Goal: Task Accomplishment & Management: Manage account settings

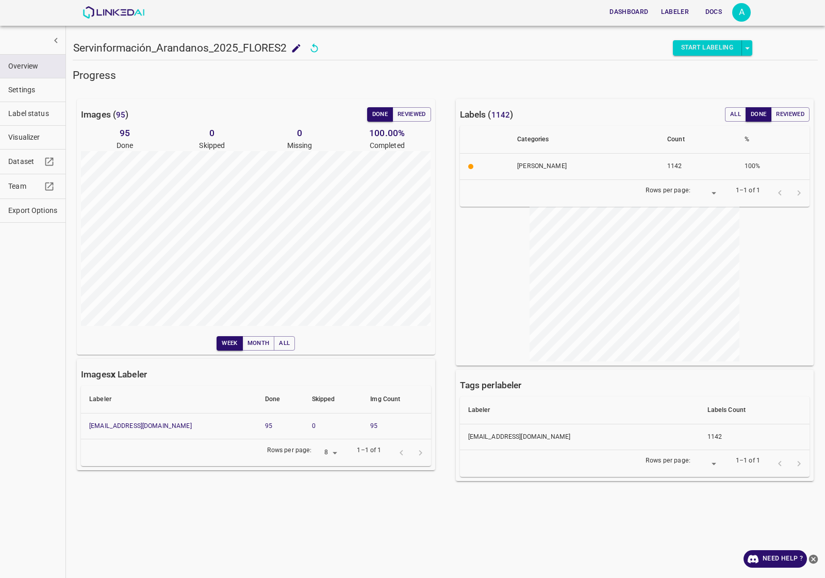
click at [120, 5] on div "Dashboard Labeler Docs A" at bounding box center [417, 12] width 669 height 25
click at [120, 6] on img at bounding box center [114, 12] width 62 height 12
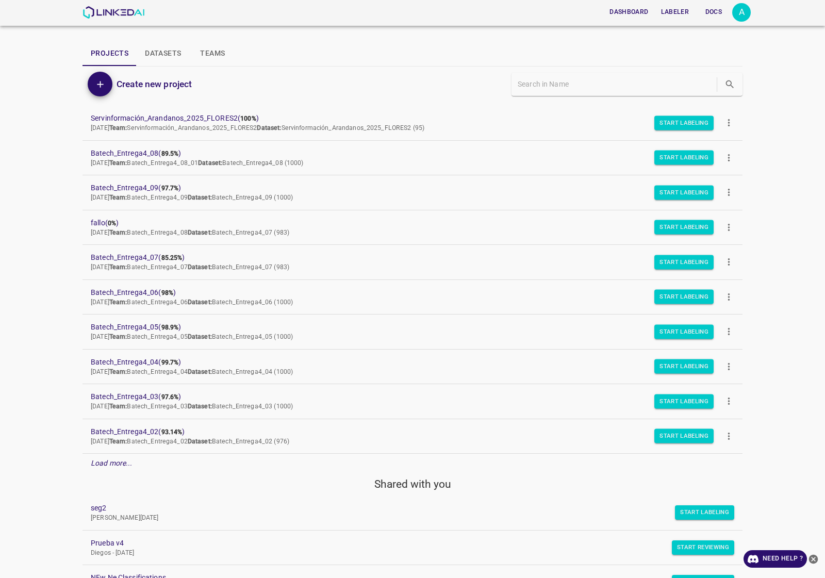
click at [124, 469] on p "Load more..." at bounding box center [112, 463] width 42 height 11
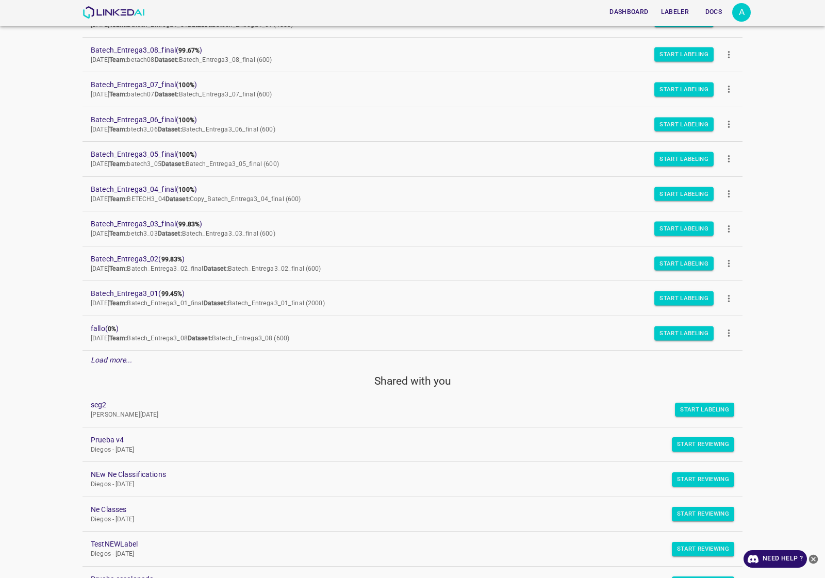
scroll to position [516, 0]
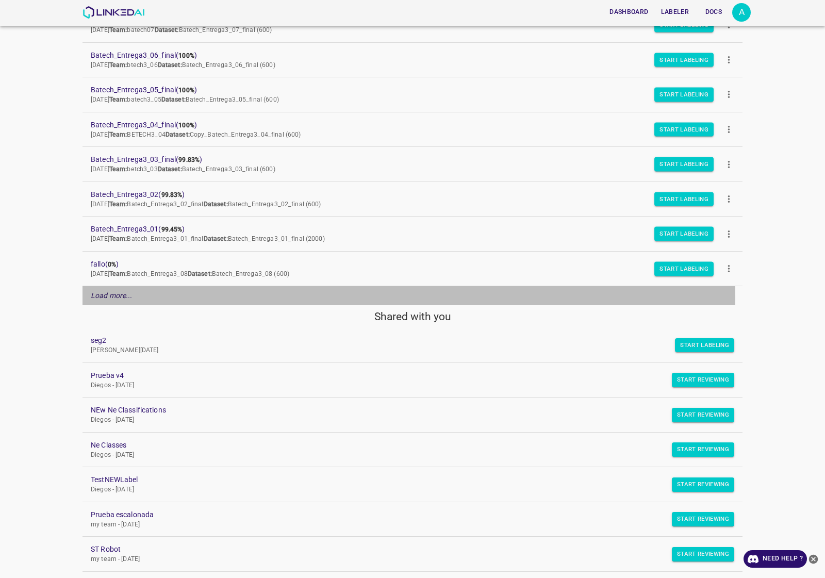
click at [143, 300] on div "Load more..." at bounding box center [413, 295] width 660 height 19
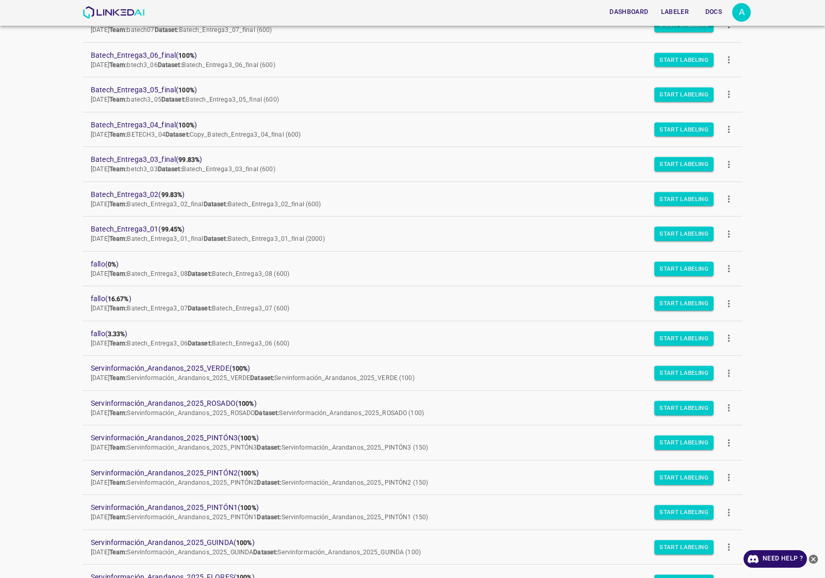
scroll to position [645, 0]
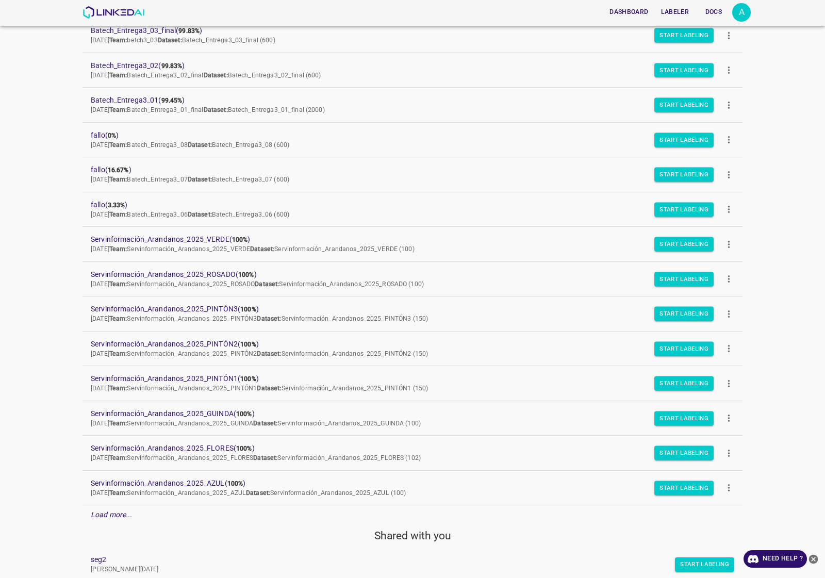
click at [730, 424] on button "more" at bounding box center [729, 418] width 23 height 23
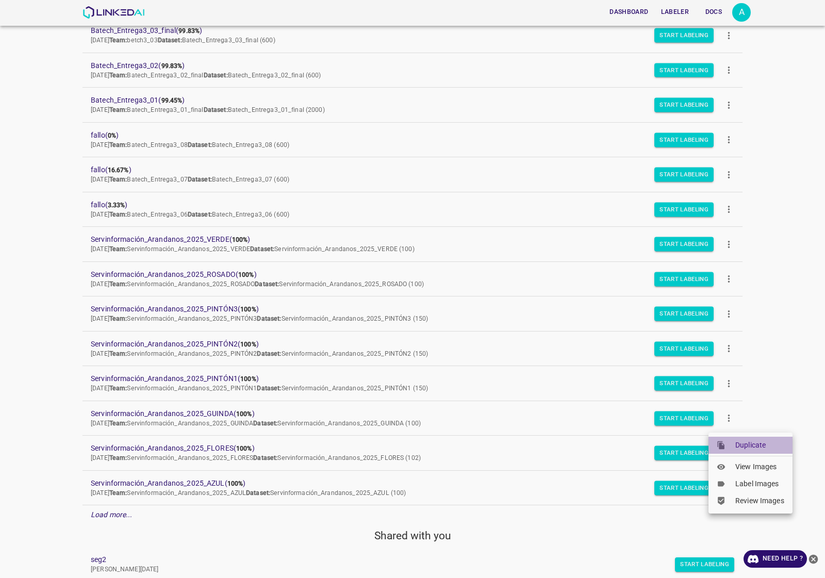
click at [748, 445] on span "Duplicate" at bounding box center [760, 445] width 49 height 11
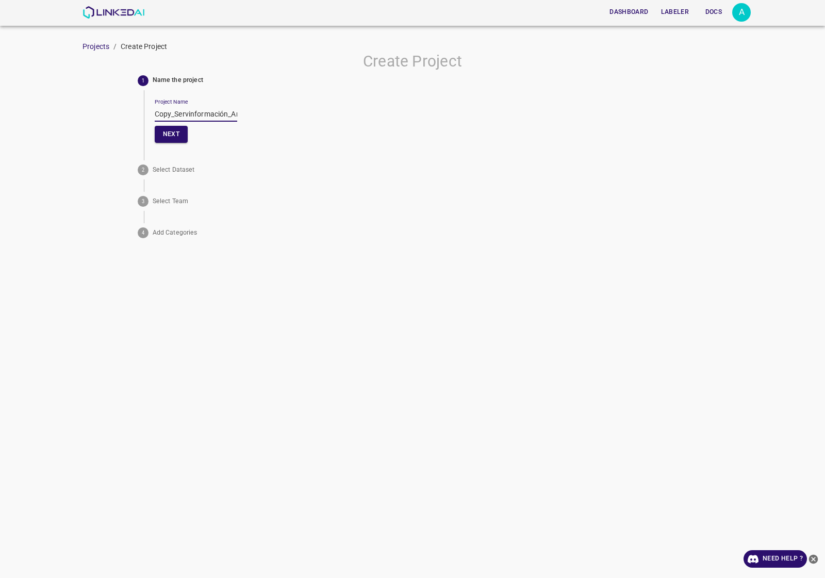
drag, startPoint x: 174, startPoint y: 111, endPoint x: 92, endPoint y: 111, distance: 82.5
click at [92, 111] on div "Create Project 1 Name the project Project Name Copy_Servinformación_Arandanos_2…" at bounding box center [412, 147] width 825 height 190
click at [191, 118] on input "Servinformación_Arandanos_2025_GUINDA" at bounding box center [196, 114] width 83 height 15
type input "Servinformación_Arandanos_2025_GUINDA2"
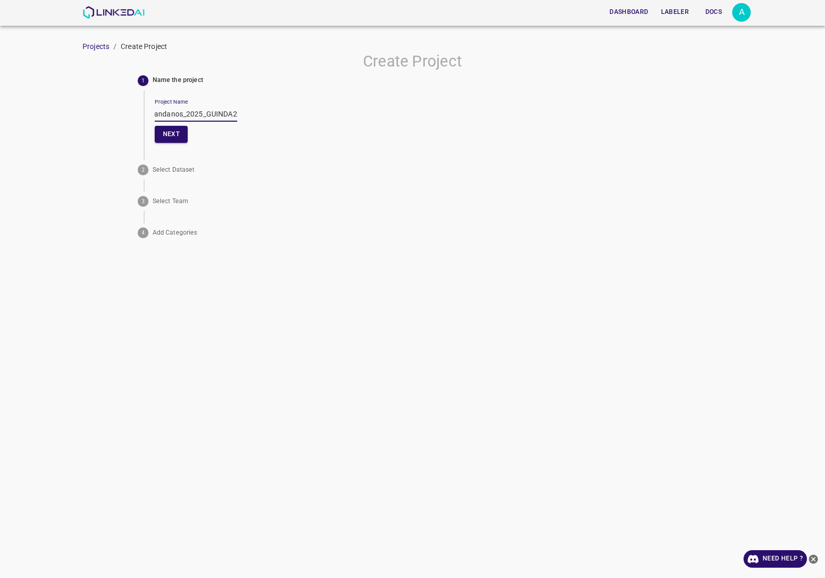
scroll to position [0, 73]
click at [218, 115] on input "Servinformación_Arandanos_2025_GUINDA2" at bounding box center [196, 114] width 83 height 15
type input "Servinformación_Arandanos_2025_GUINDA2"
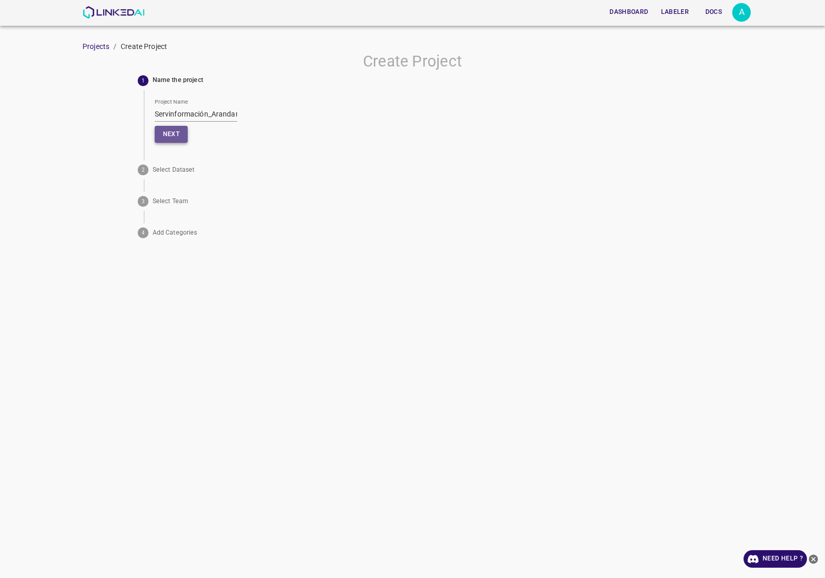
click at [182, 133] on button "Next" at bounding box center [171, 134] width 33 height 17
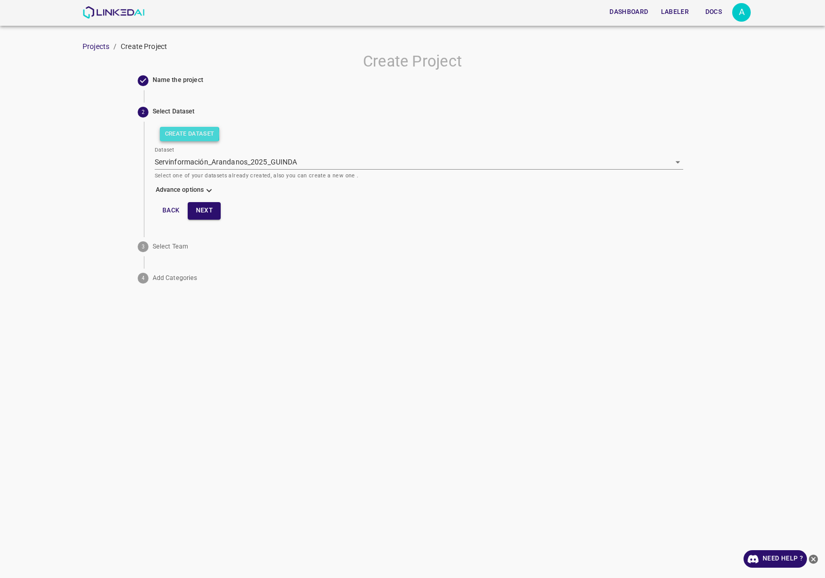
click at [186, 134] on button "Create Dataset" at bounding box center [190, 134] width 60 height 14
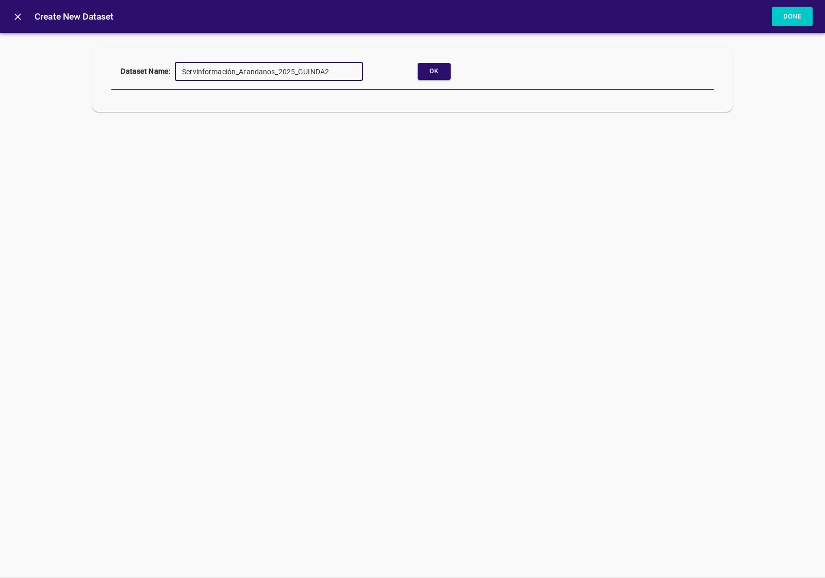
click button "Ok" at bounding box center [434, 71] width 33 height 17
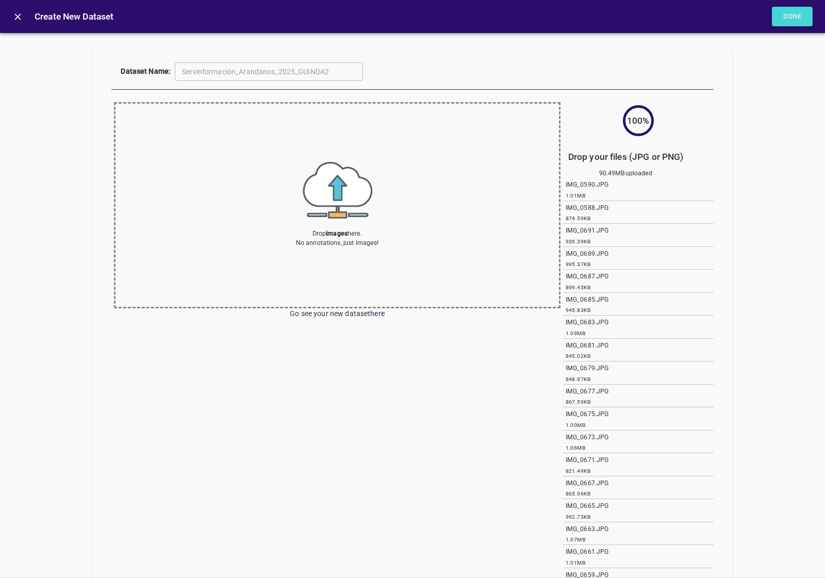
click at [804, 18] on button "Done" at bounding box center [792, 17] width 41 height 20
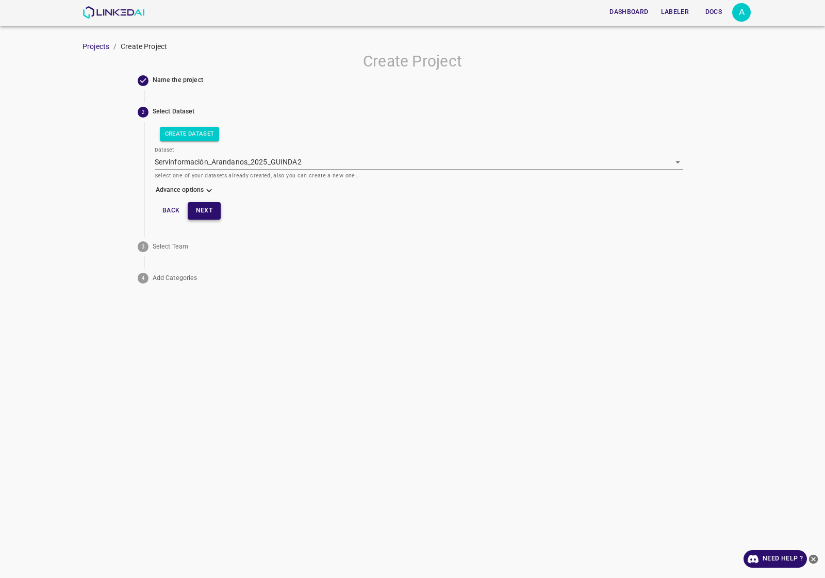
click at [208, 203] on button "Next" at bounding box center [204, 210] width 33 height 17
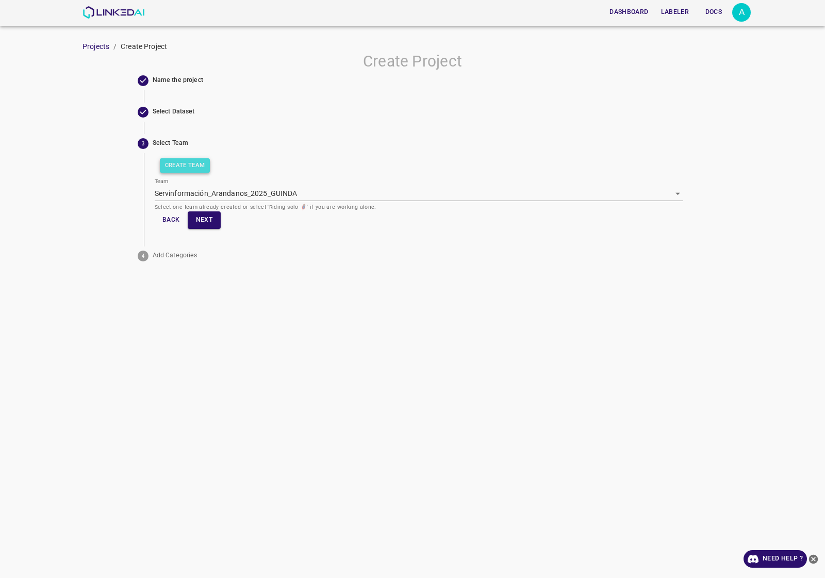
click at [196, 160] on button "Create Team" at bounding box center [185, 165] width 51 height 14
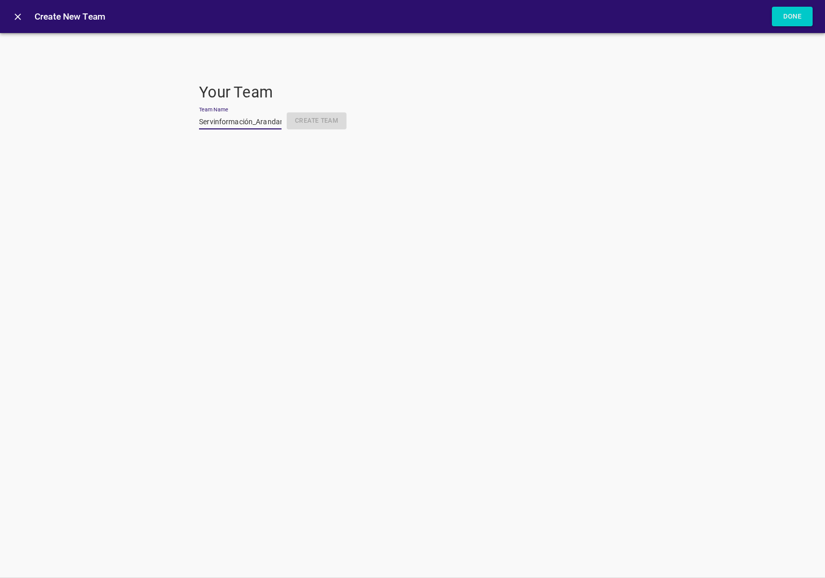
scroll to position [0, 73]
type input "Servinformación_Arandanos_2025_GUINDA2"
click at [290, 125] on button "Create Team" at bounding box center [317, 120] width 60 height 17
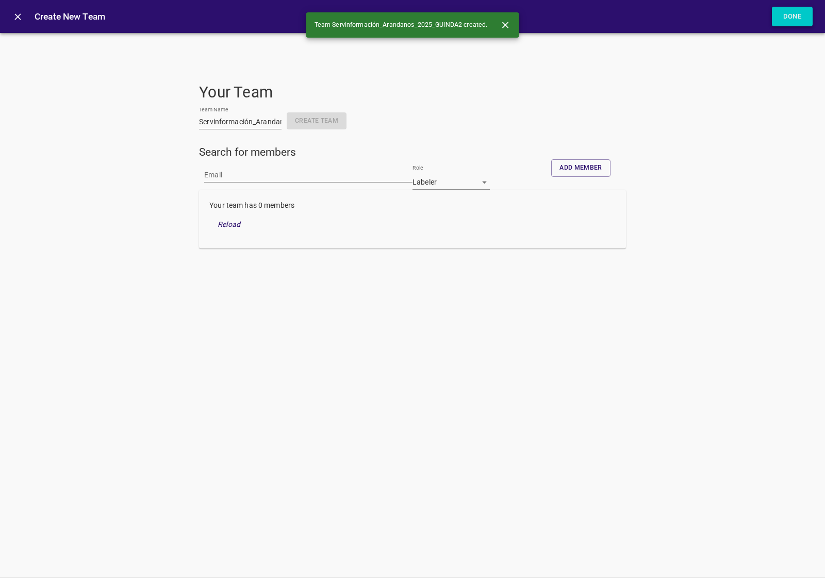
click at [801, 19] on button "Done" at bounding box center [792, 17] width 41 height 20
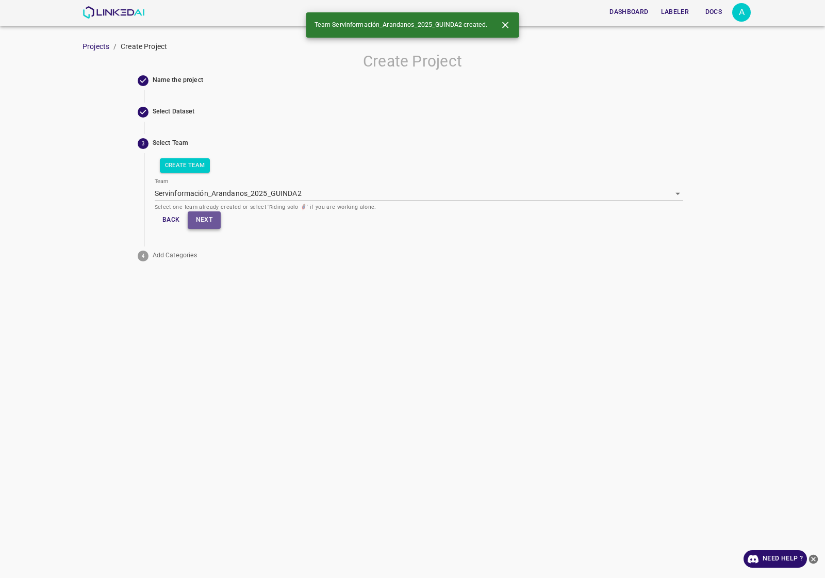
click at [204, 222] on button "Next" at bounding box center [204, 220] width 33 height 17
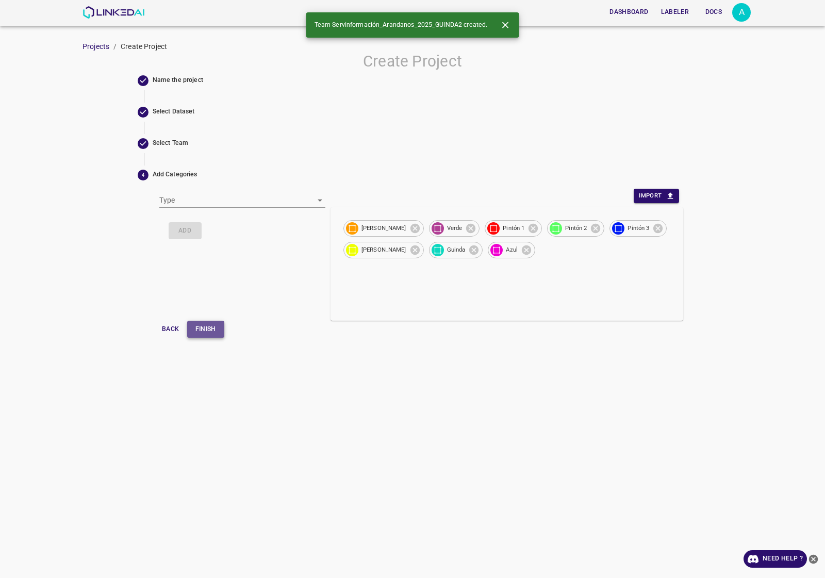
click at [194, 334] on button "Finish" at bounding box center [205, 329] width 37 height 17
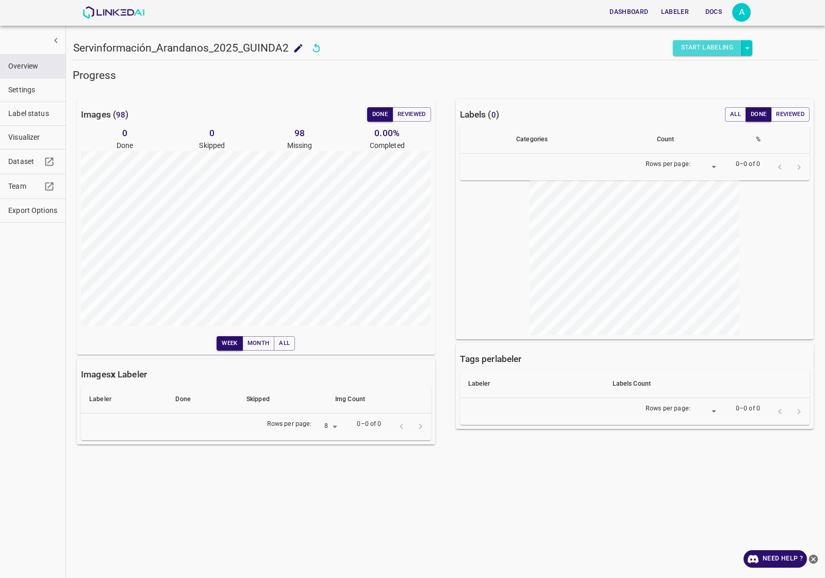
click at [720, 52] on button "Start Labeling" at bounding box center [707, 47] width 69 height 15
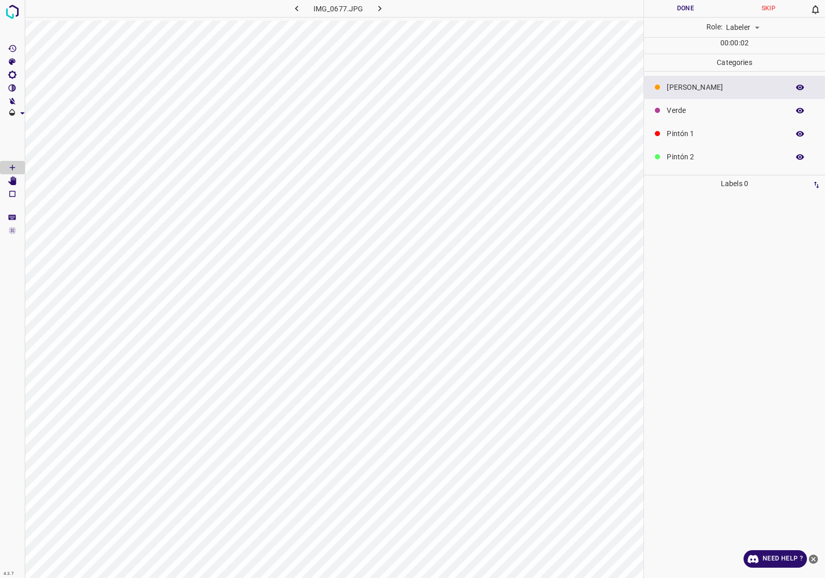
scroll to position [90, 0]
click at [689, 136] on p "Guinda" at bounding box center [725, 136] width 117 height 11
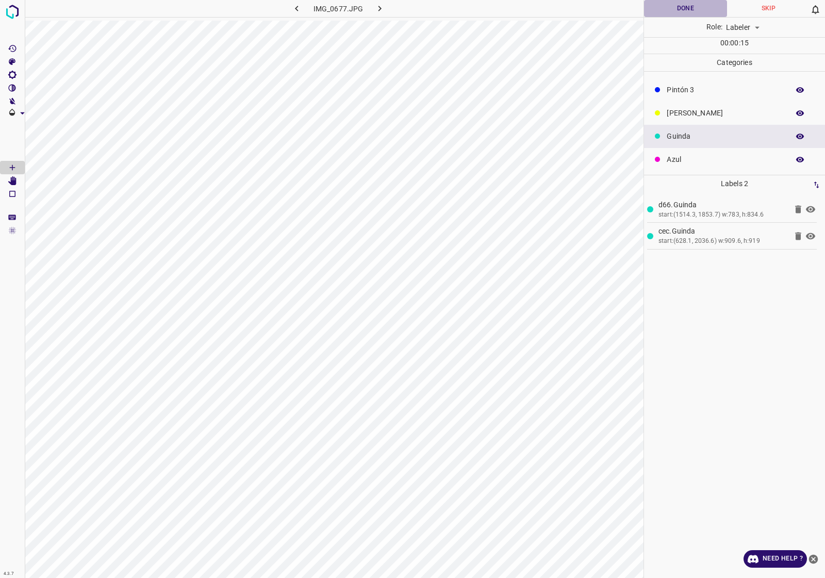
click at [682, 8] on button "Done" at bounding box center [685, 8] width 83 height 17
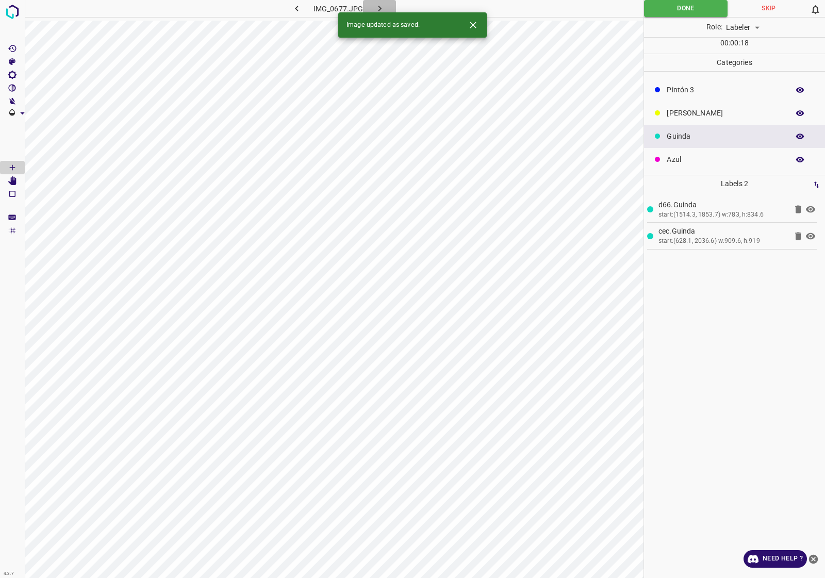
click at [379, 6] on icon "button" at bounding box center [380, 8] width 11 height 11
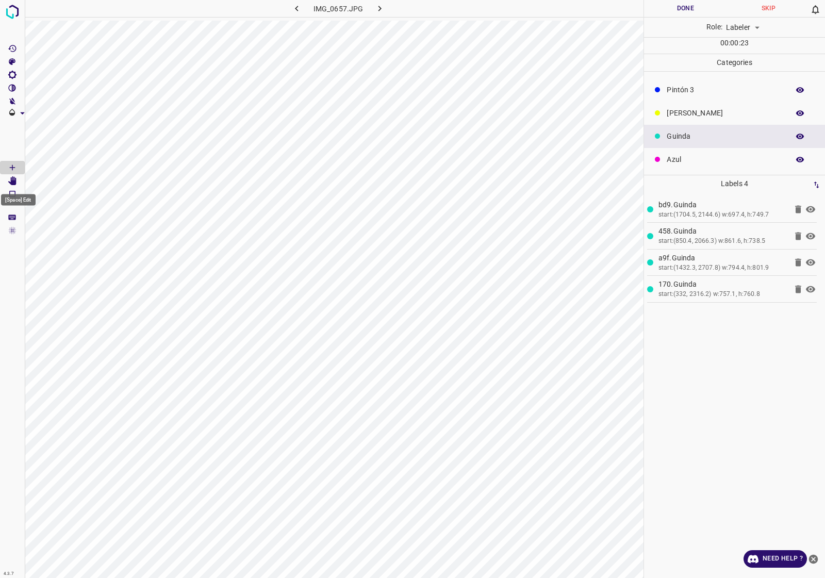
click at [13, 178] on icon "[Space] Edit" at bounding box center [12, 180] width 8 height 9
click at [689, 9] on button "Done" at bounding box center [685, 8] width 83 height 17
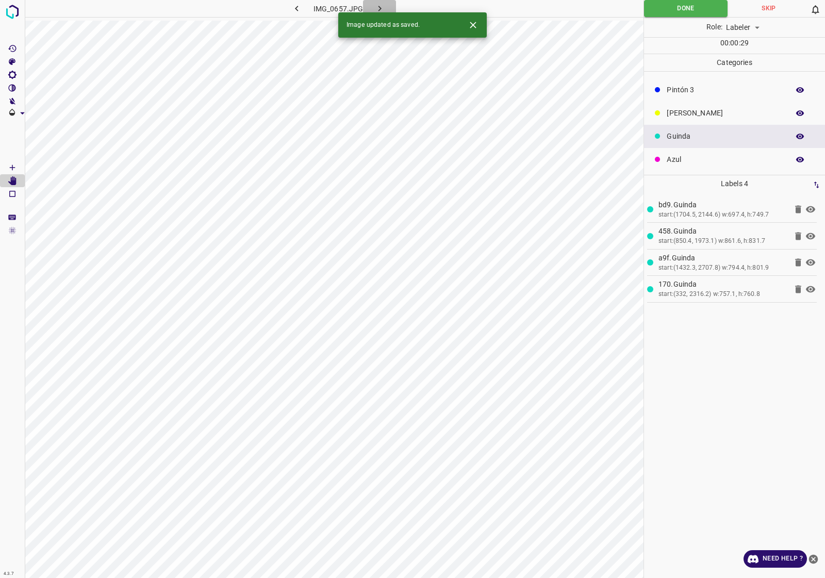
click at [383, 6] on icon "button" at bounding box center [380, 8] width 11 height 11
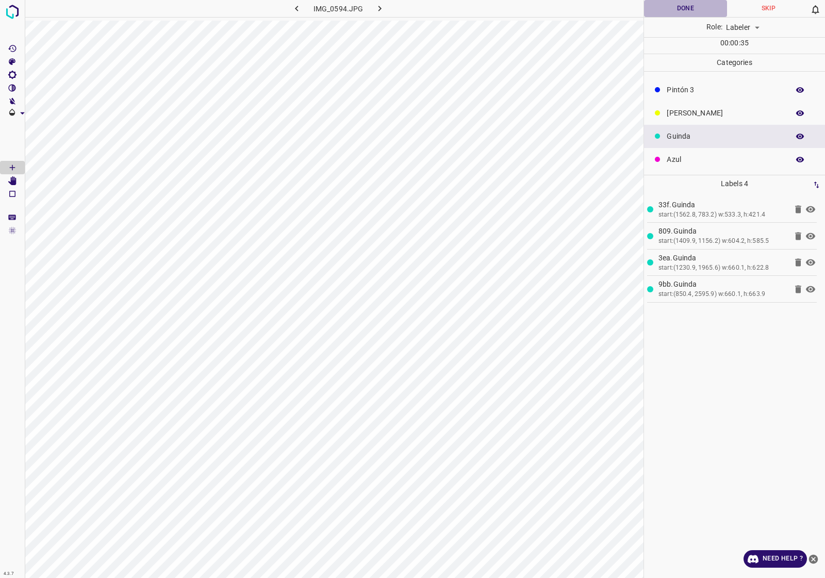
click at [678, 9] on button "Done" at bounding box center [685, 8] width 83 height 17
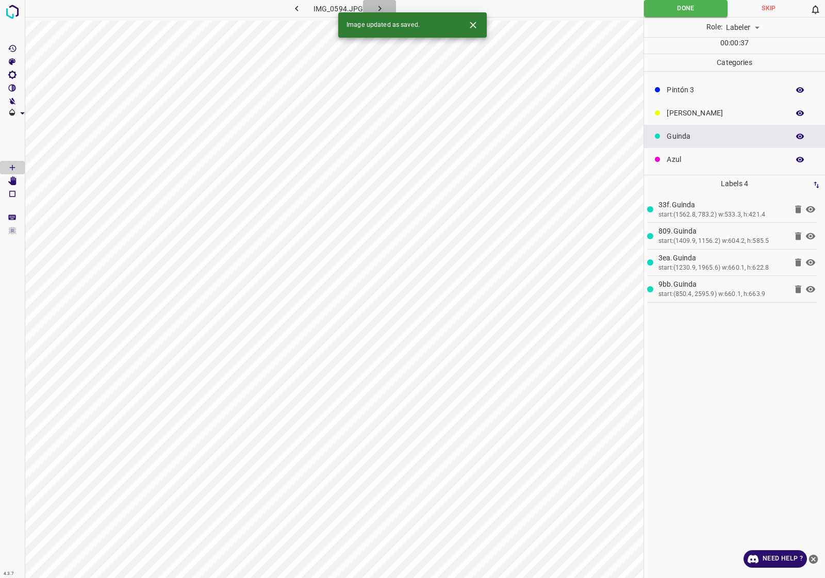
click at [375, 9] on icon "button" at bounding box center [380, 8] width 11 height 11
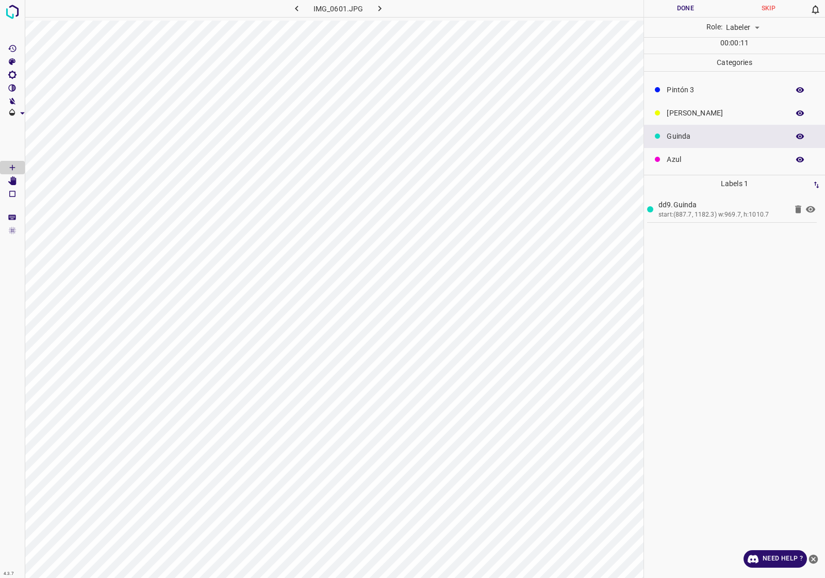
click at [10, 180] on icon "[Space] Edit" at bounding box center [12, 180] width 9 height 9
click at [691, 13] on button "Done" at bounding box center [685, 8] width 83 height 17
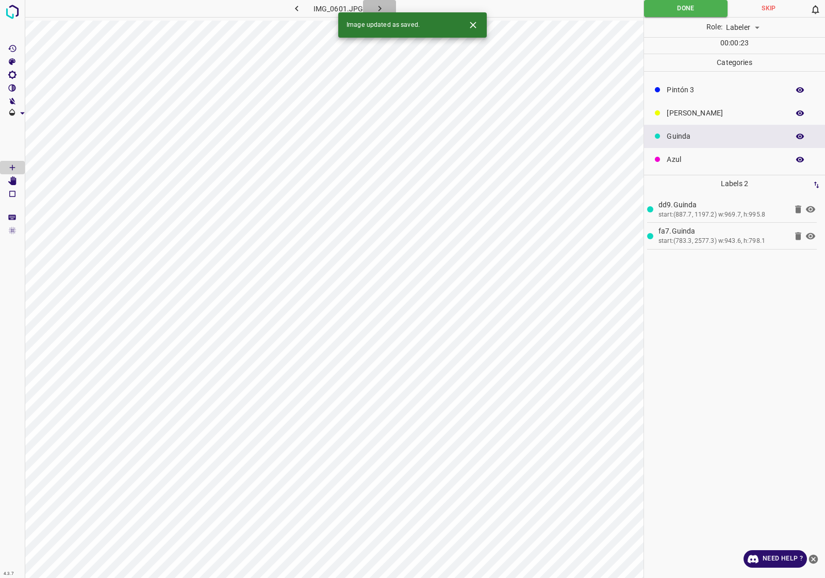
click at [383, 4] on icon "button" at bounding box center [380, 8] width 11 height 11
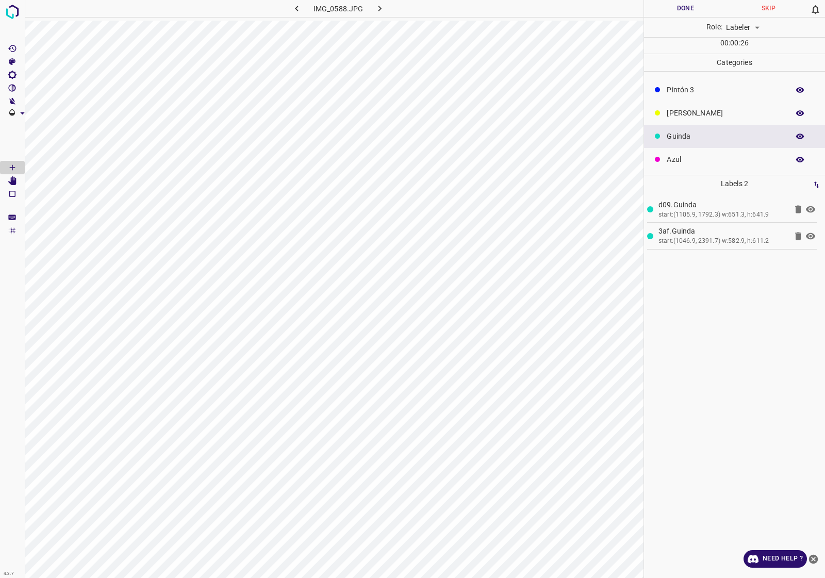
click at [692, 10] on button "Done" at bounding box center [685, 8] width 83 height 17
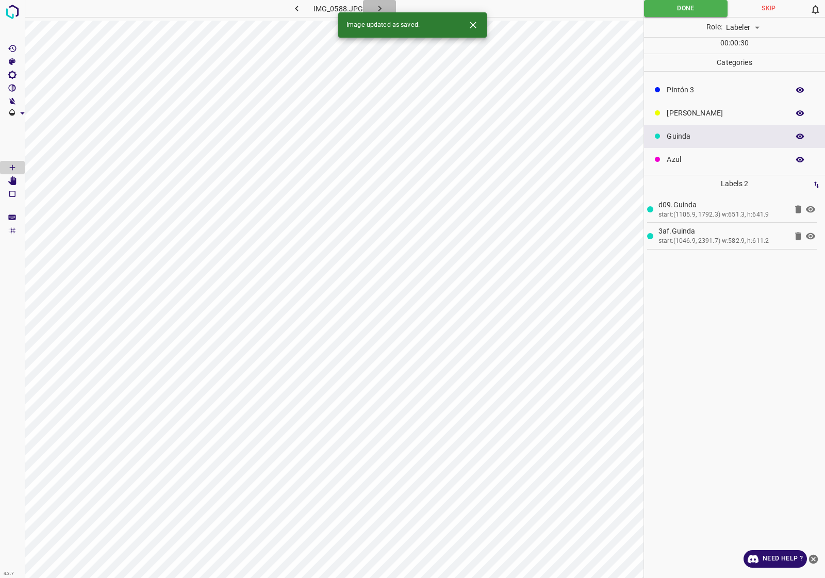
click at [371, 8] on button "button" at bounding box center [379, 8] width 33 height 17
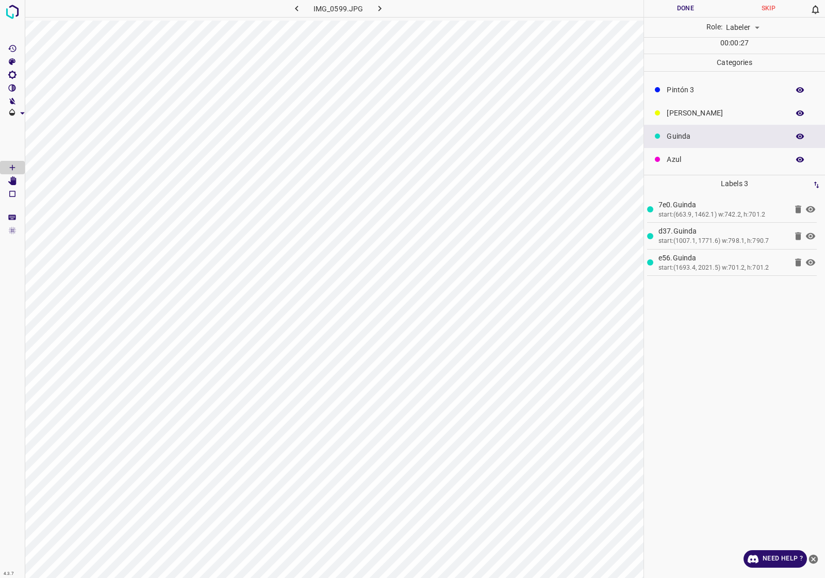
click at [719, 1] on button "Done" at bounding box center [685, 8] width 83 height 17
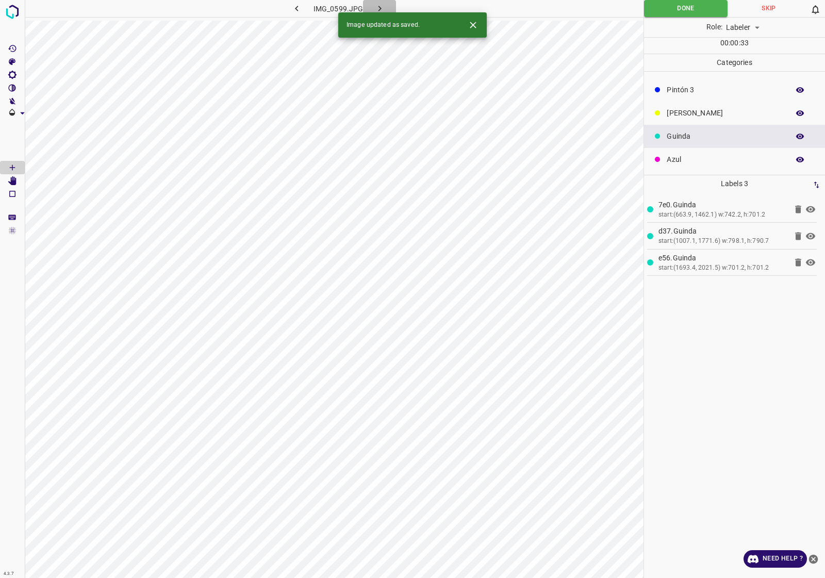
click at [375, 3] on icon "button" at bounding box center [380, 8] width 11 height 11
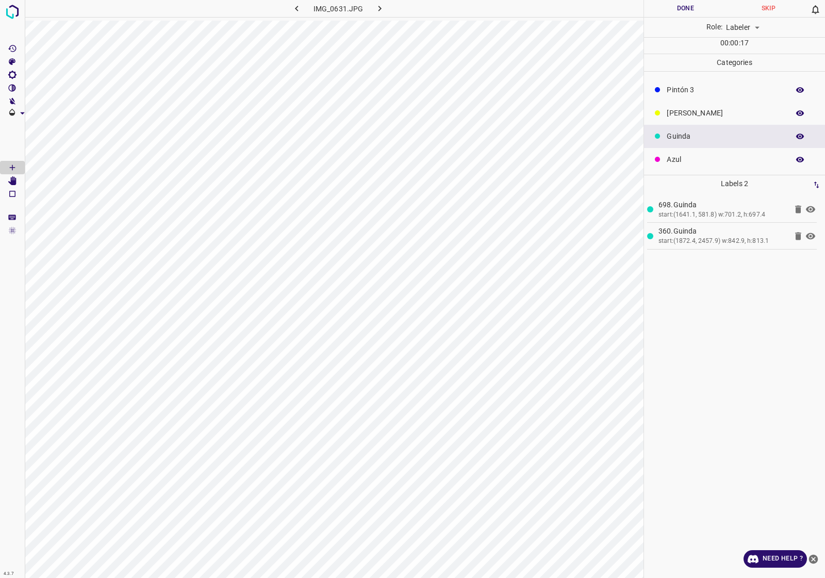
click at [689, 1] on button "Done" at bounding box center [685, 8] width 83 height 17
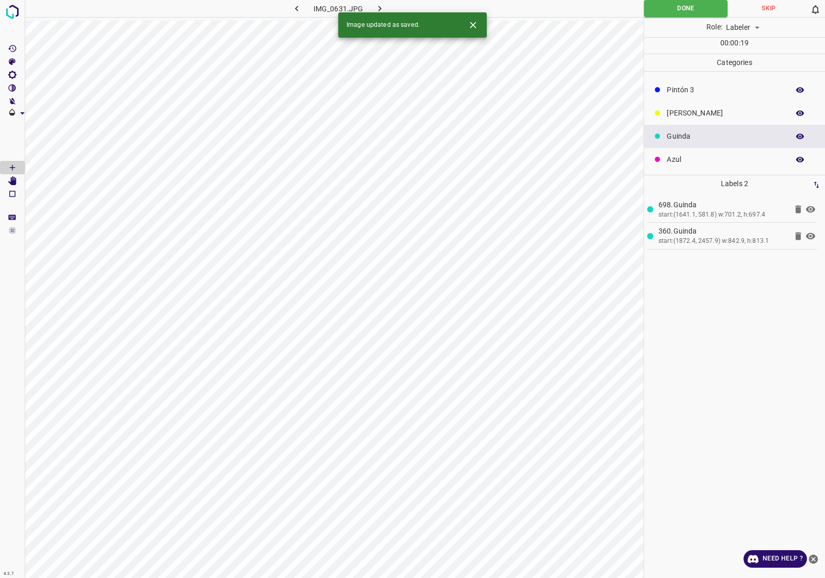
click at [375, 3] on icon "button" at bounding box center [380, 8] width 11 height 11
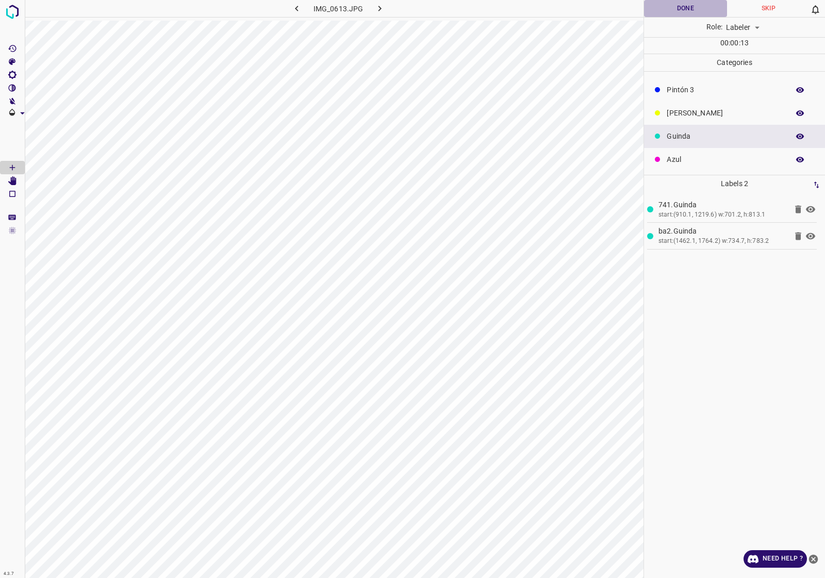
click at [695, 8] on button "Done" at bounding box center [685, 8] width 83 height 17
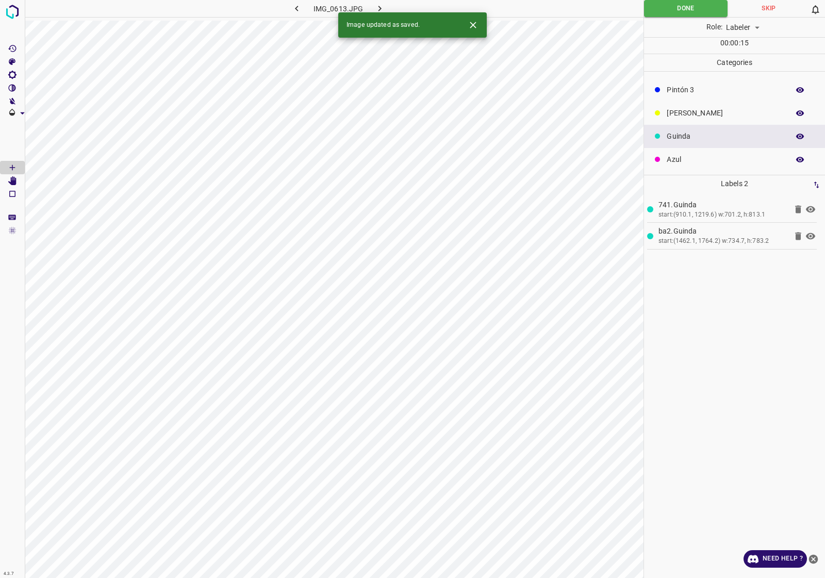
click at [384, 6] on icon "button" at bounding box center [380, 8] width 11 height 11
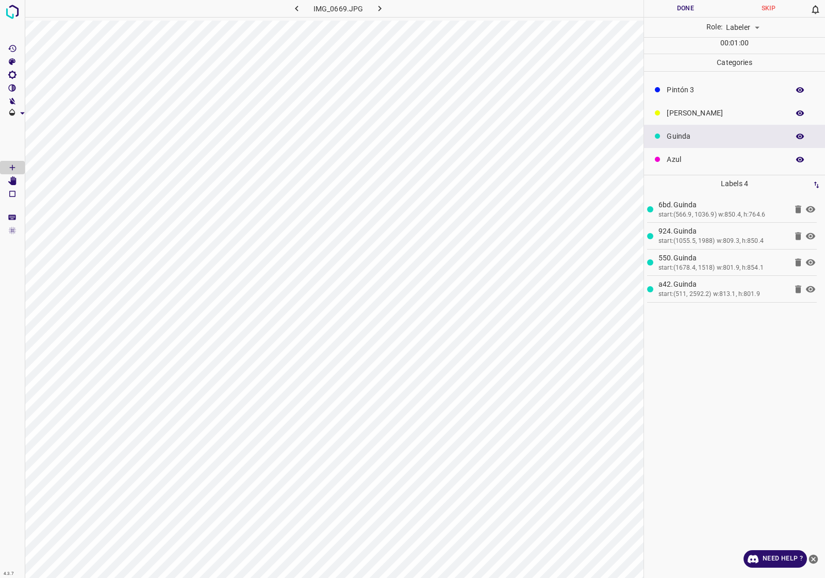
click at [677, 9] on button "Done" at bounding box center [685, 8] width 83 height 17
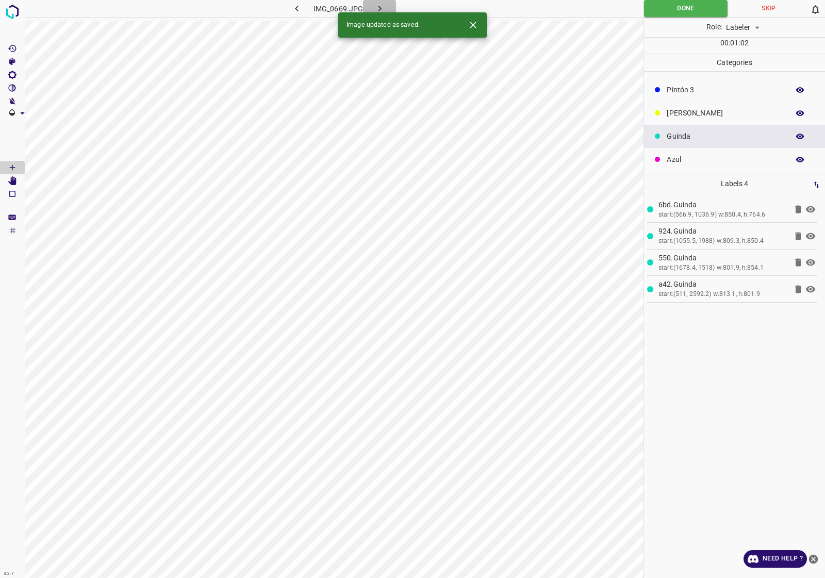
click at [378, 6] on icon "button" at bounding box center [379, 9] width 3 height 6
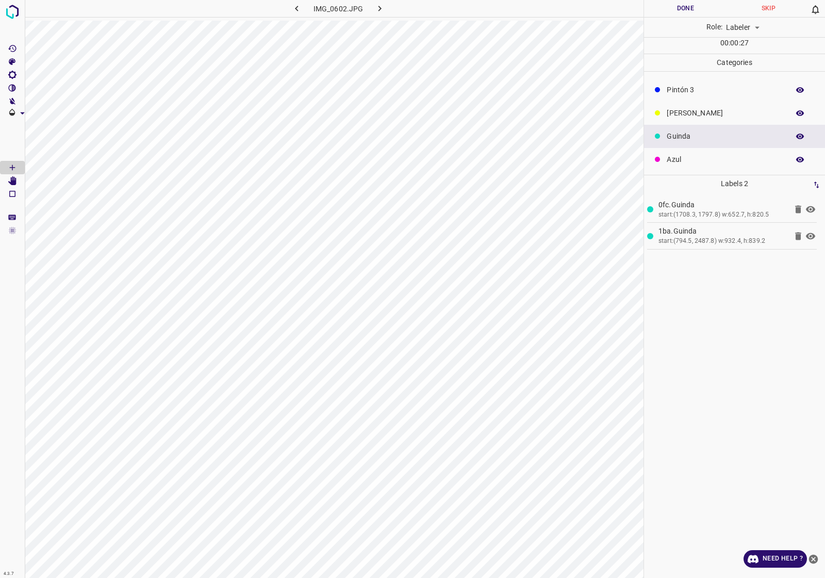
click at [664, 18] on div "Role: Labeler labeler" at bounding box center [734, 28] width 181 height 20
click at [667, 9] on button "Done" at bounding box center [685, 8] width 83 height 17
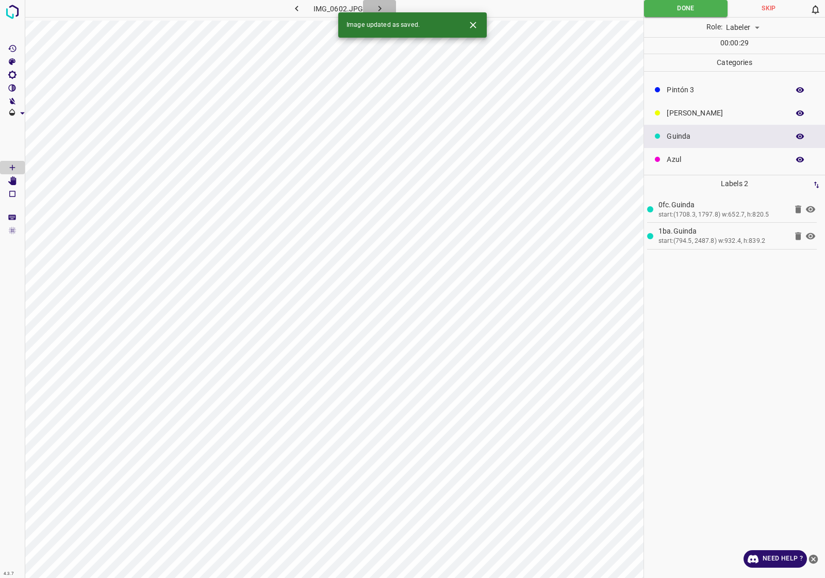
click at [384, 1] on button "button" at bounding box center [379, 8] width 33 height 17
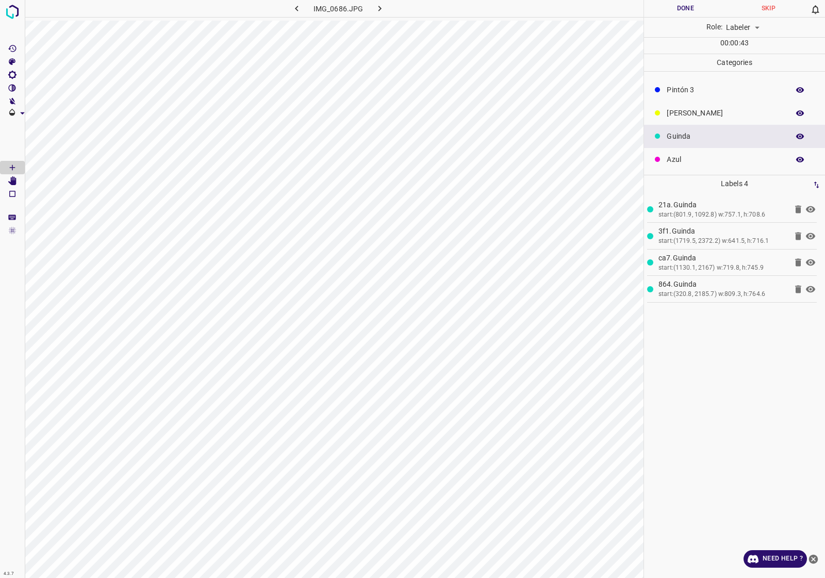
click at [674, 14] on button "Done" at bounding box center [685, 8] width 83 height 17
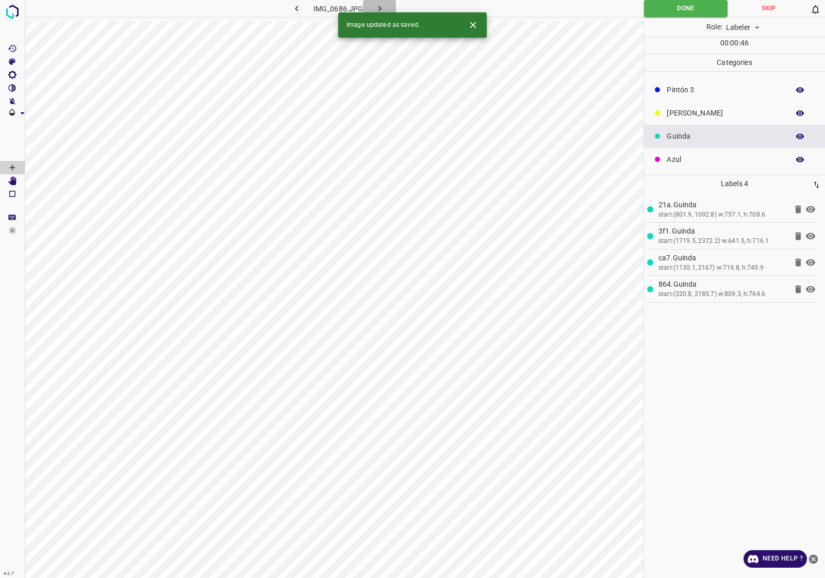
click at [392, 6] on button "button" at bounding box center [379, 8] width 33 height 17
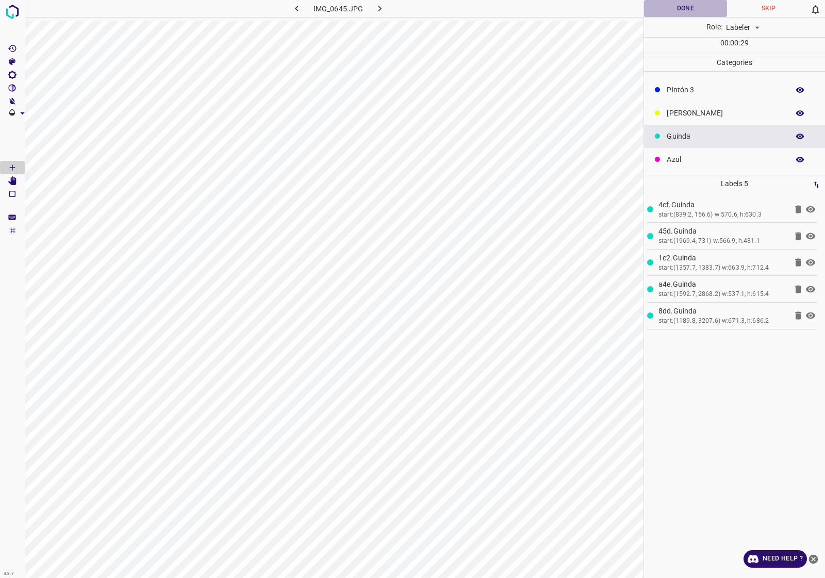
click at [690, 9] on button "Done" at bounding box center [685, 8] width 83 height 17
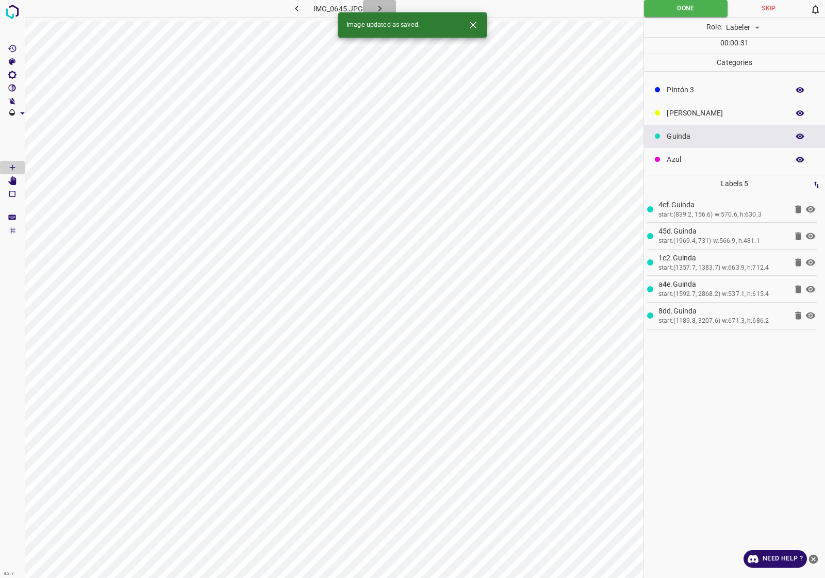
click at [391, 3] on button "button" at bounding box center [379, 8] width 33 height 17
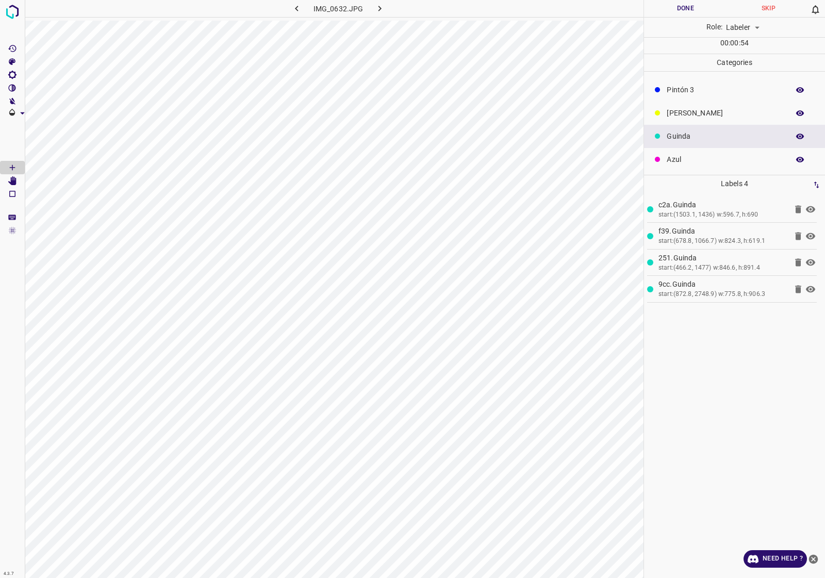
click at [674, 14] on button "Done" at bounding box center [685, 8] width 83 height 17
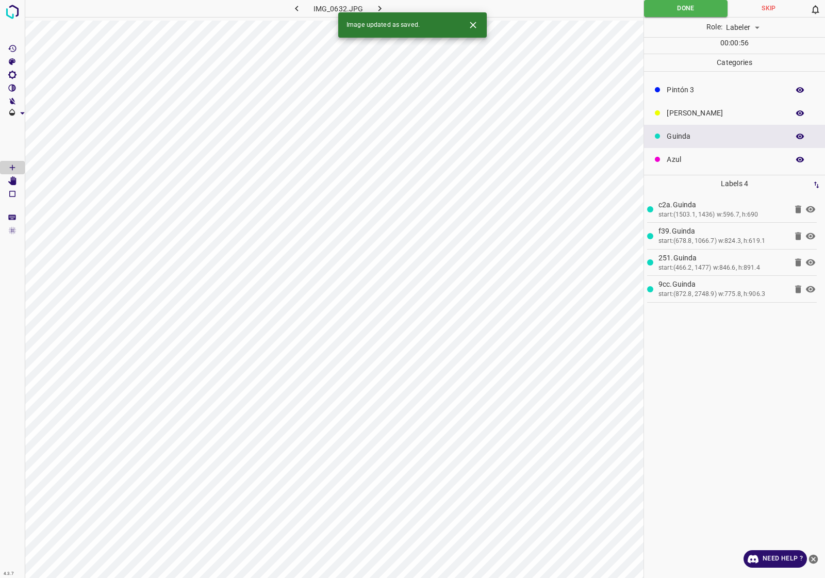
click at [386, 3] on button "button" at bounding box center [379, 8] width 33 height 17
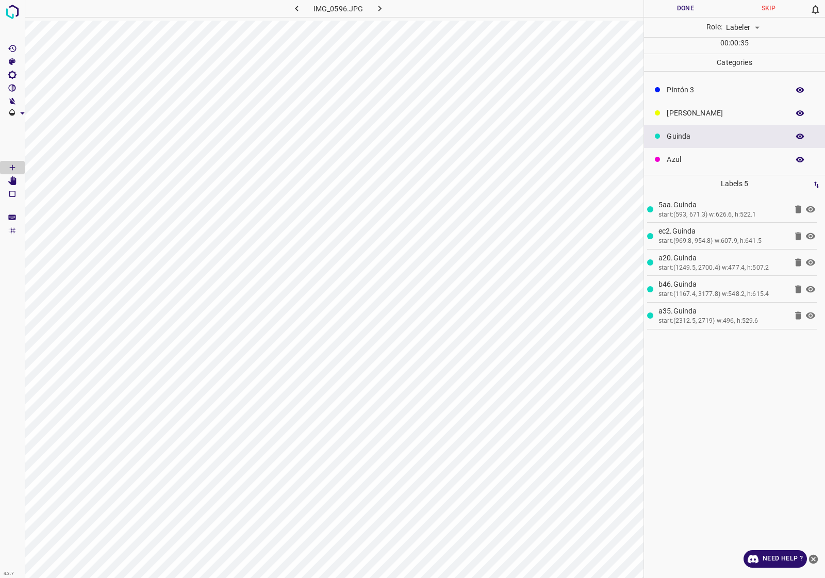
click at [659, 0] on button "Done" at bounding box center [685, 8] width 83 height 17
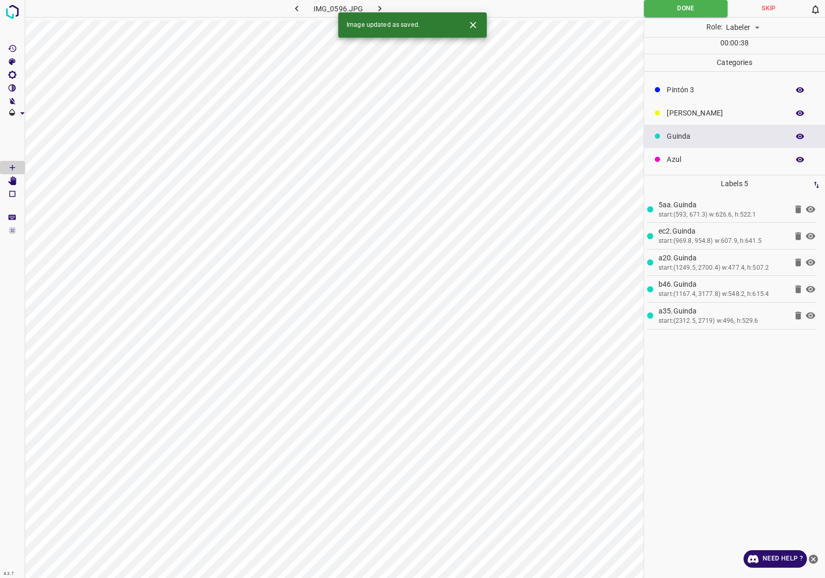
click at [383, 3] on icon "button" at bounding box center [380, 8] width 11 height 11
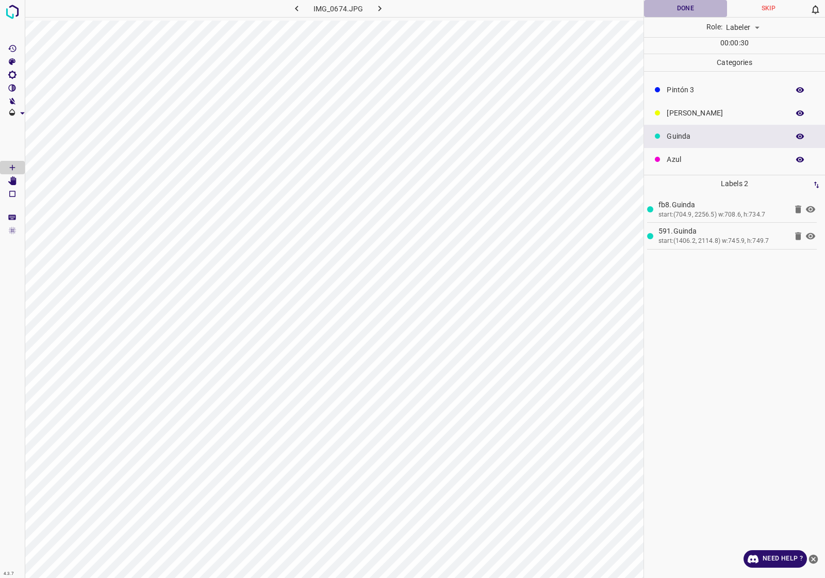
click at [683, 14] on button "Done" at bounding box center [685, 8] width 83 height 17
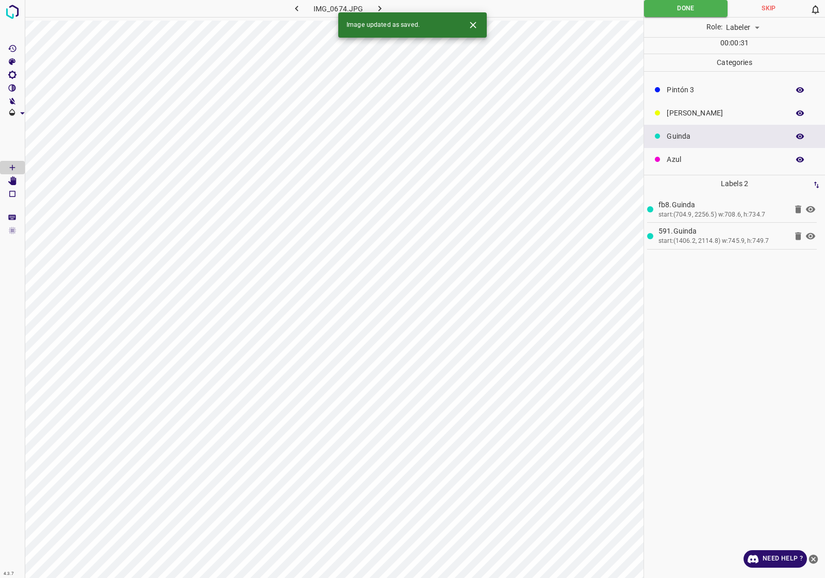
click at [377, 2] on button "button" at bounding box center [379, 8] width 33 height 17
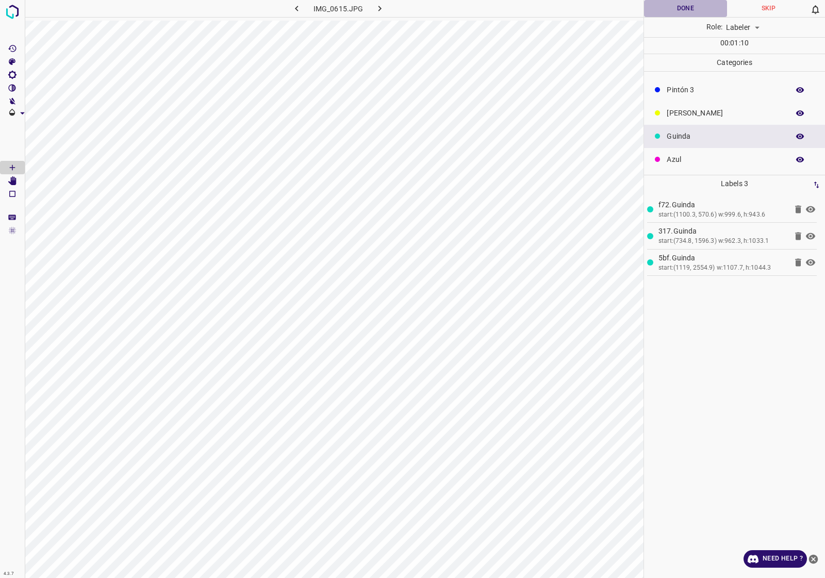
click at [682, 9] on button "Done" at bounding box center [685, 8] width 83 height 17
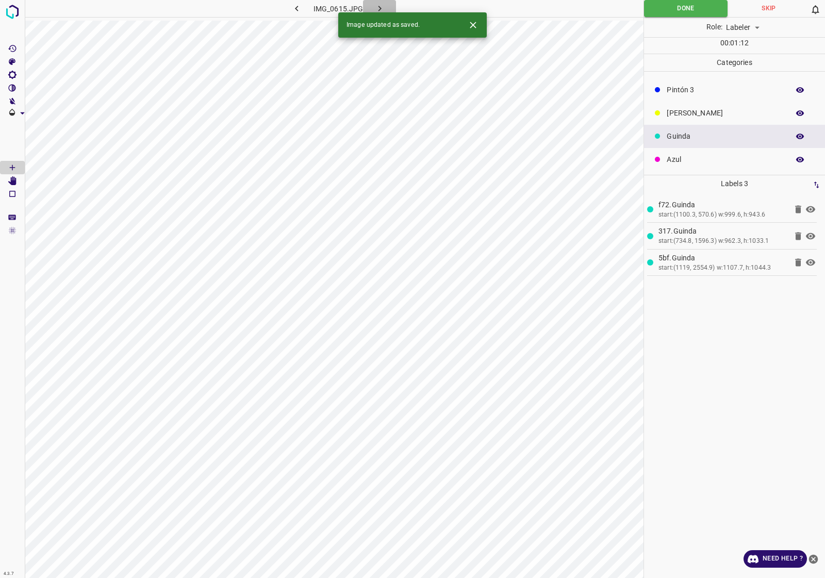
click at [388, 2] on button "button" at bounding box center [379, 8] width 33 height 17
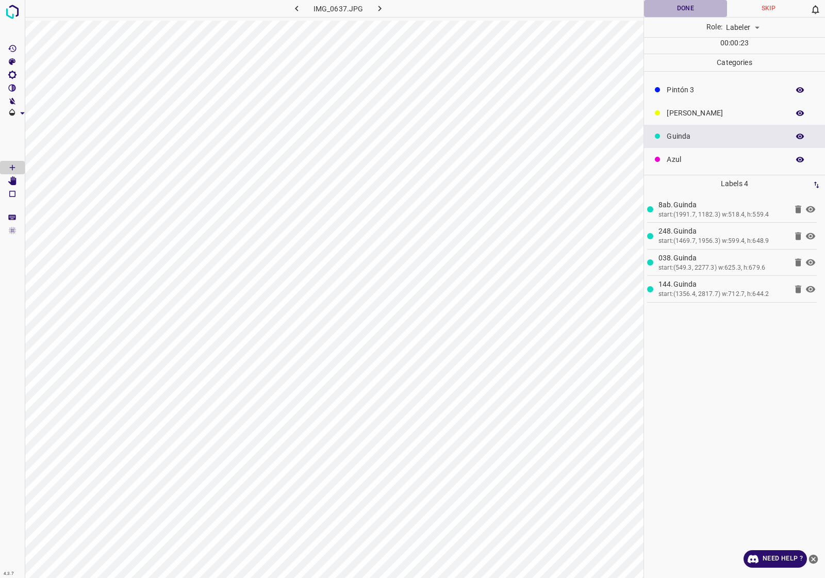
click at [680, 14] on button "Done" at bounding box center [685, 8] width 83 height 17
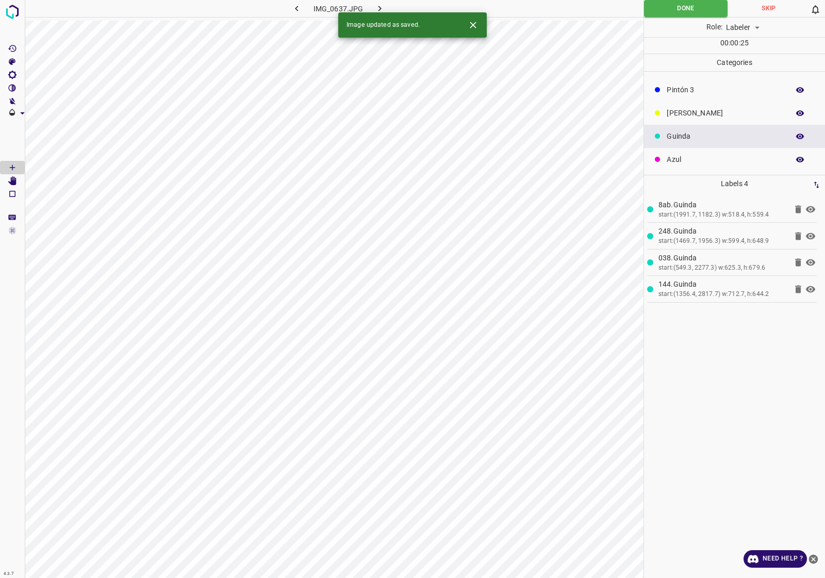
click at [375, 6] on icon "button" at bounding box center [380, 8] width 11 height 11
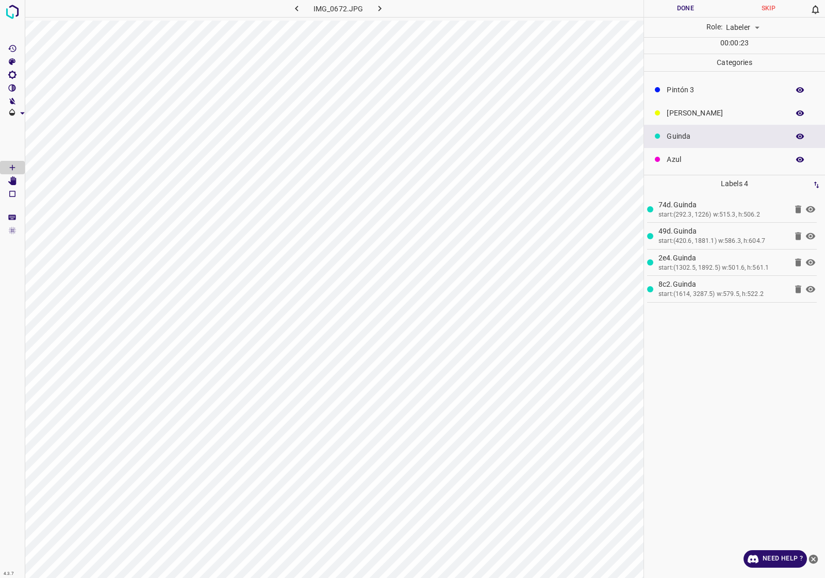
click at [681, 9] on button "Done" at bounding box center [685, 8] width 83 height 17
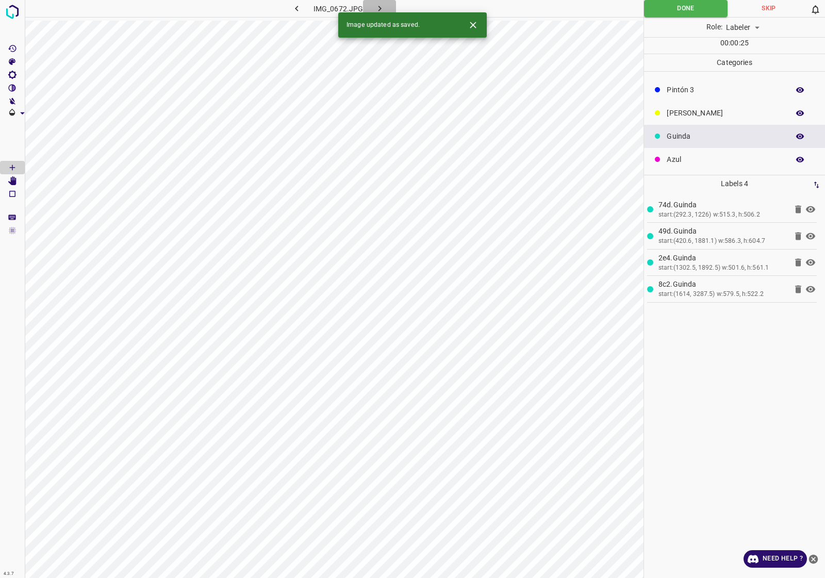
click at [376, 6] on icon "button" at bounding box center [380, 8] width 11 height 11
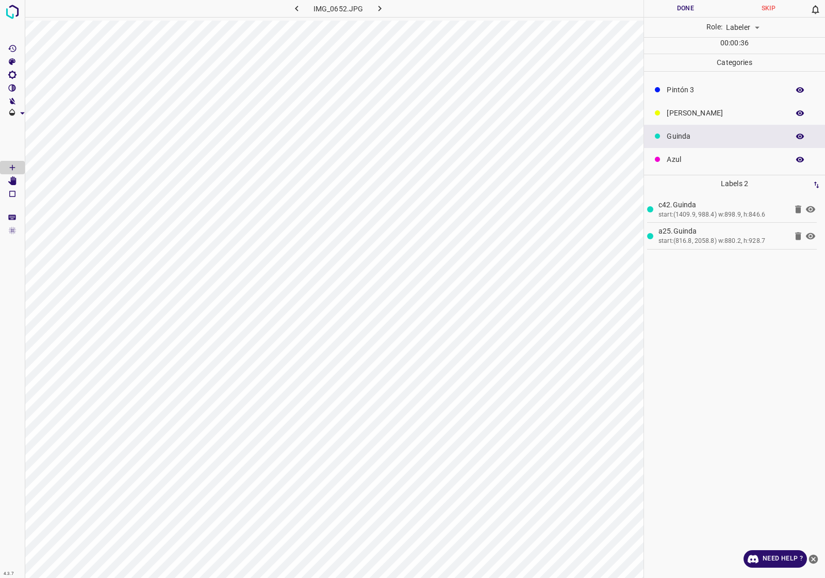
click at [667, 13] on button "Done" at bounding box center [685, 8] width 83 height 17
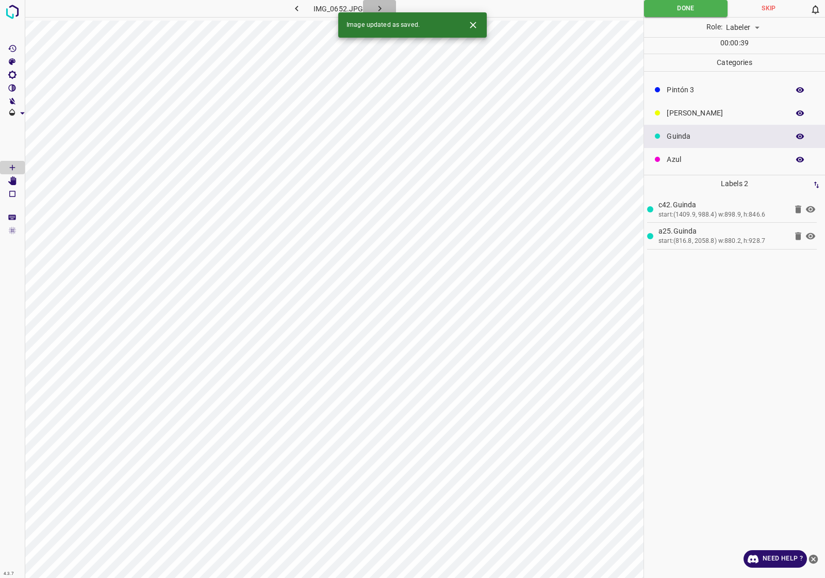
click at [377, 10] on icon "button" at bounding box center [380, 8] width 11 height 11
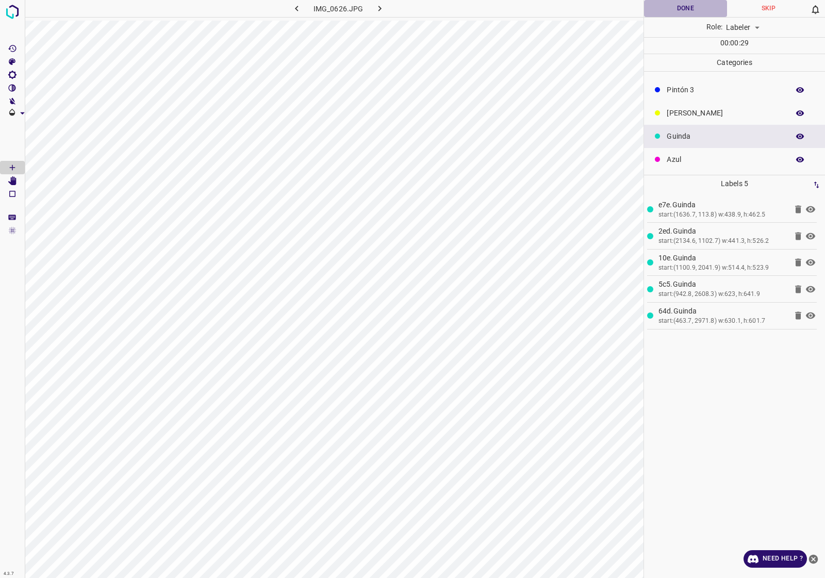
click at [691, 1] on button "Done" at bounding box center [685, 8] width 83 height 17
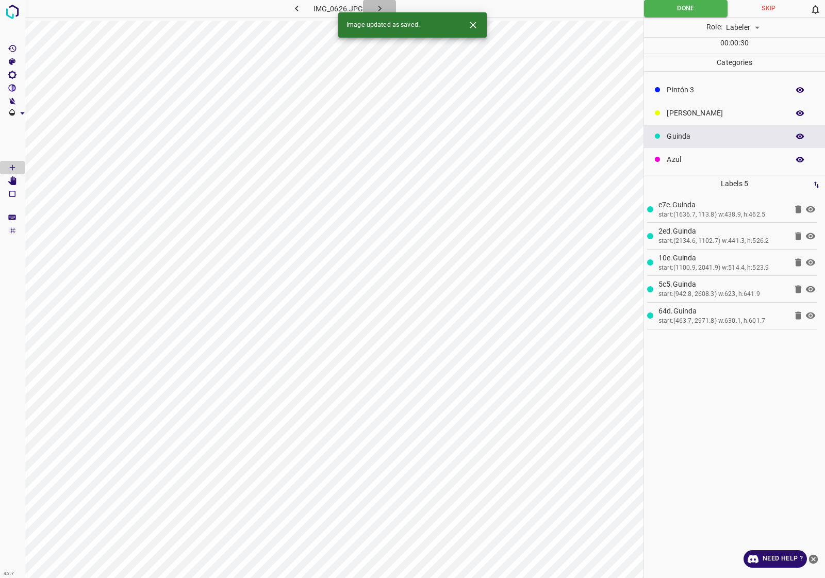
click at [380, 8] on icon "button" at bounding box center [379, 9] width 3 height 6
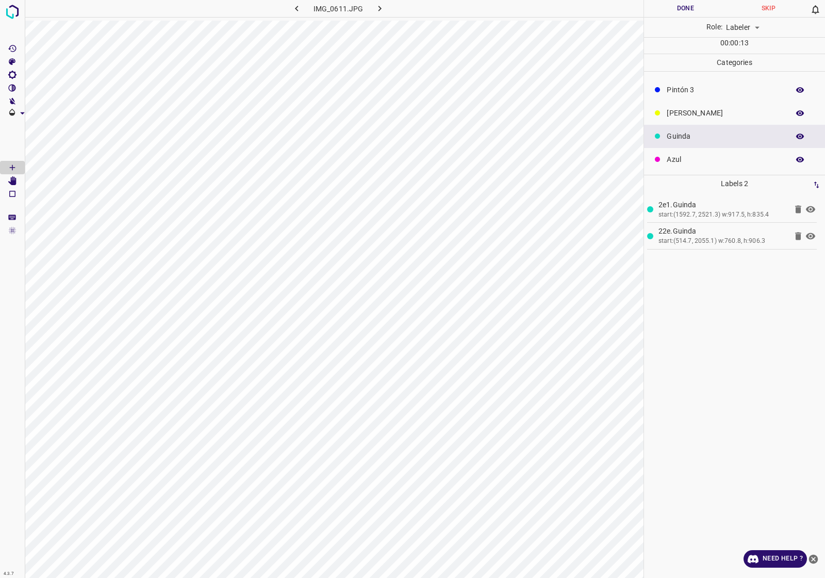
click at [646, 2] on button "Done" at bounding box center [685, 8] width 83 height 17
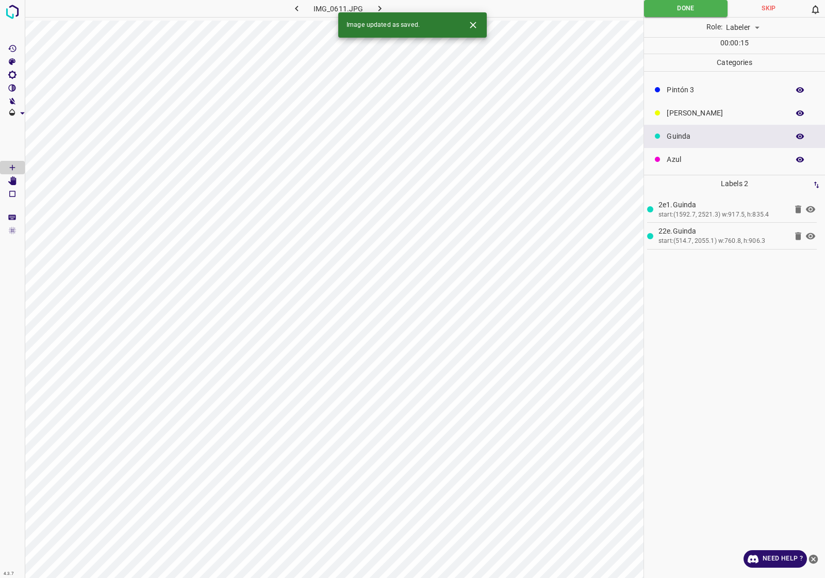
click at [372, 3] on button "button" at bounding box center [379, 8] width 33 height 17
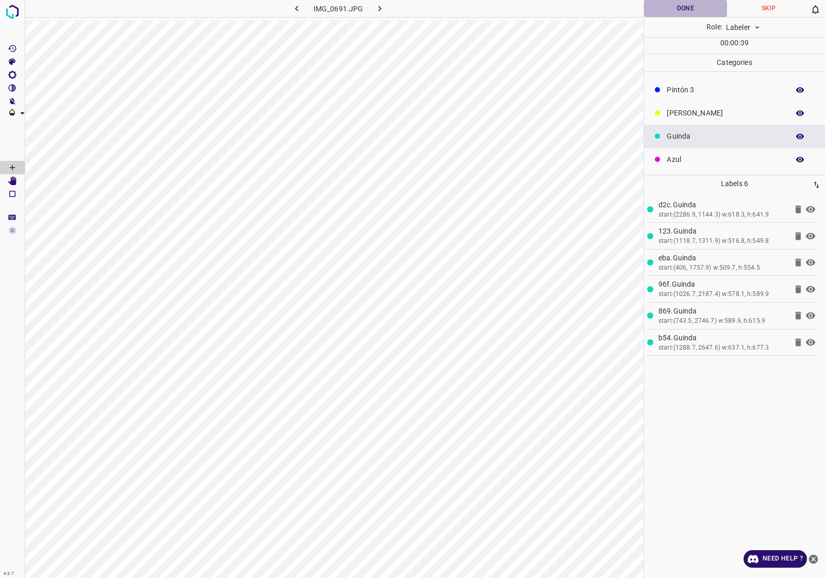
click at [674, 12] on button "Done" at bounding box center [685, 8] width 83 height 17
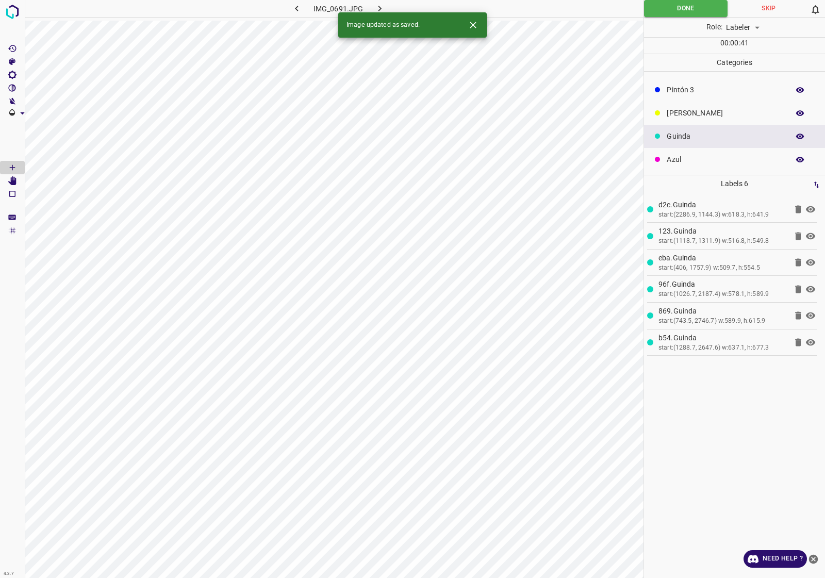
click at [386, 8] on button "button" at bounding box center [379, 8] width 33 height 17
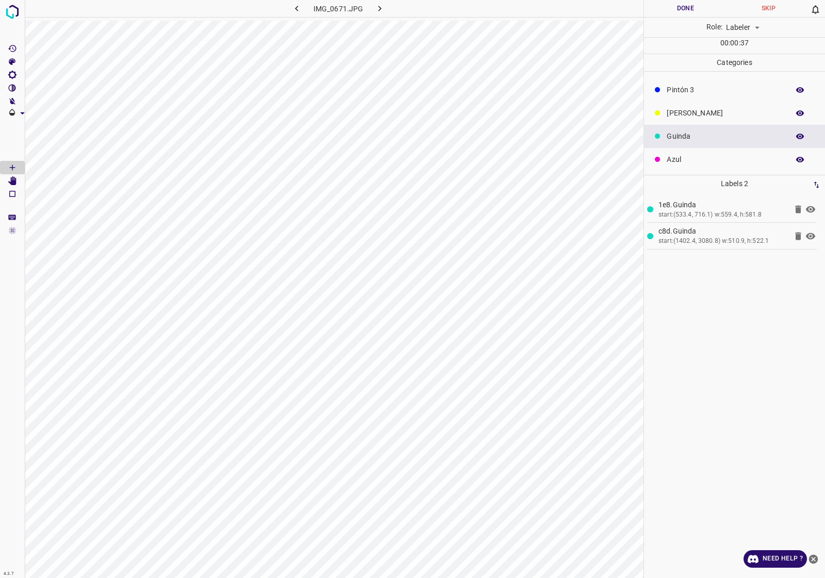
click at [676, 19] on div "Role: Labeler labeler" at bounding box center [734, 28] width 181 height 20
click at [676, 17] on button "Done" at bounding box center [685, 8] width 83 height 17
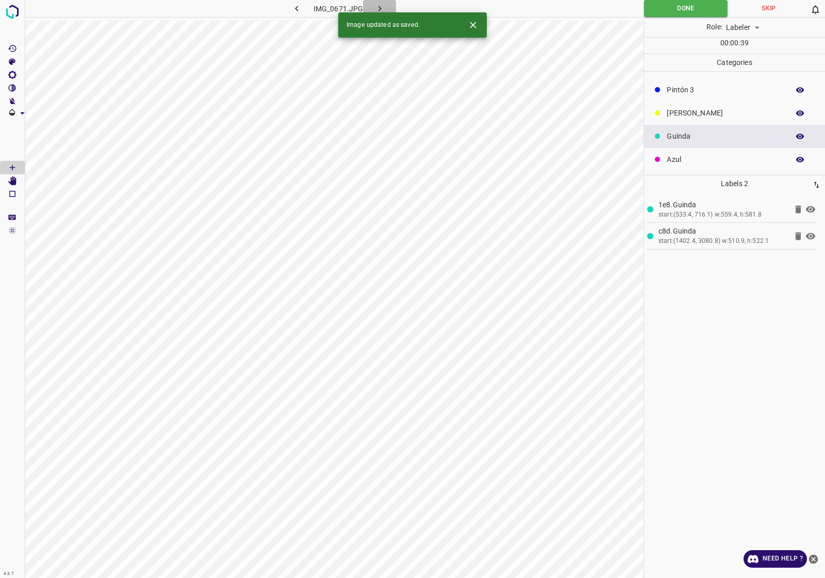
click at [387, 11] on button "button" at bounding box center [379, 8] width 33 height 17
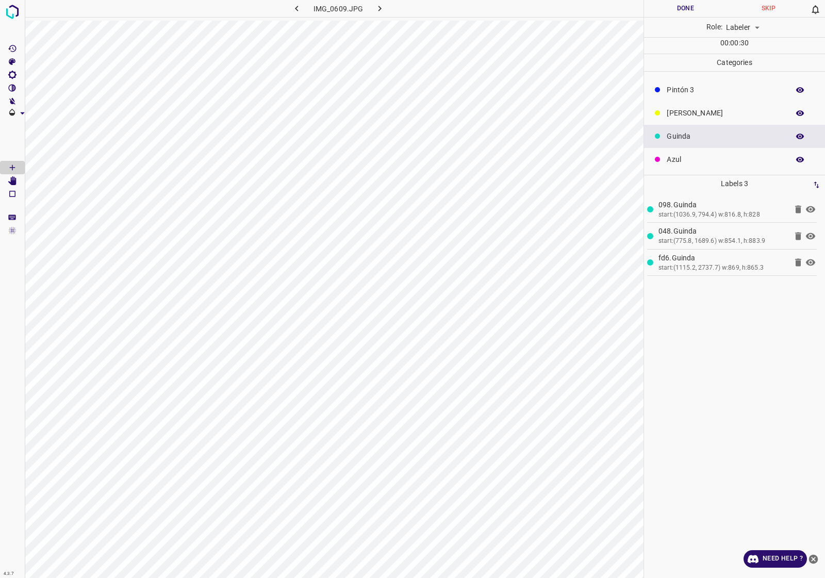
click at [665, 6] on button "Done" at bounding box center [685, 8] width 83 height 17
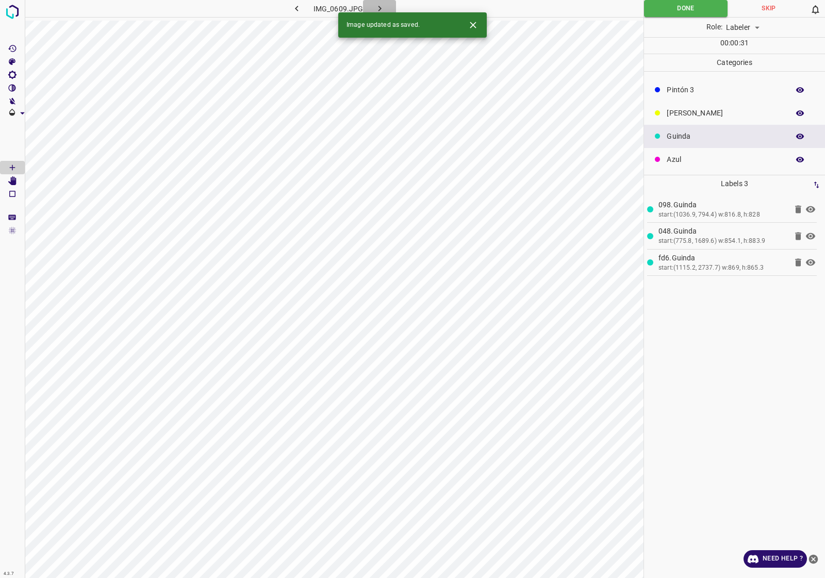
click at [386, 5] on button "button" at bounding box center [379, 8] width 33 height 17
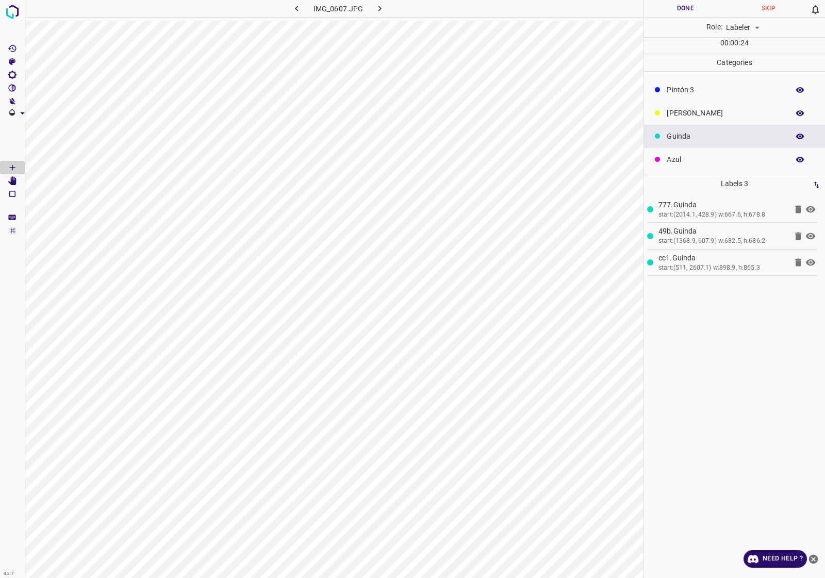
click at [685, 19] on div "Role: Labeler labeler" at bounding box center [734, 28] width 181 height 20
click at [684, 14] on button "Done" at bounding box center [685, 8] width 83 height 17
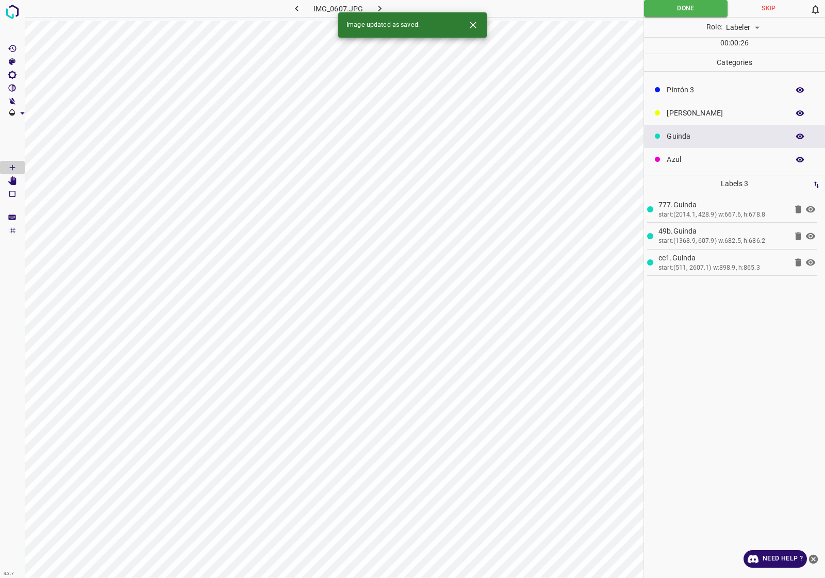
click at [375, 4] on icon "button" at bounding box center [380, 8] width 11 height 11
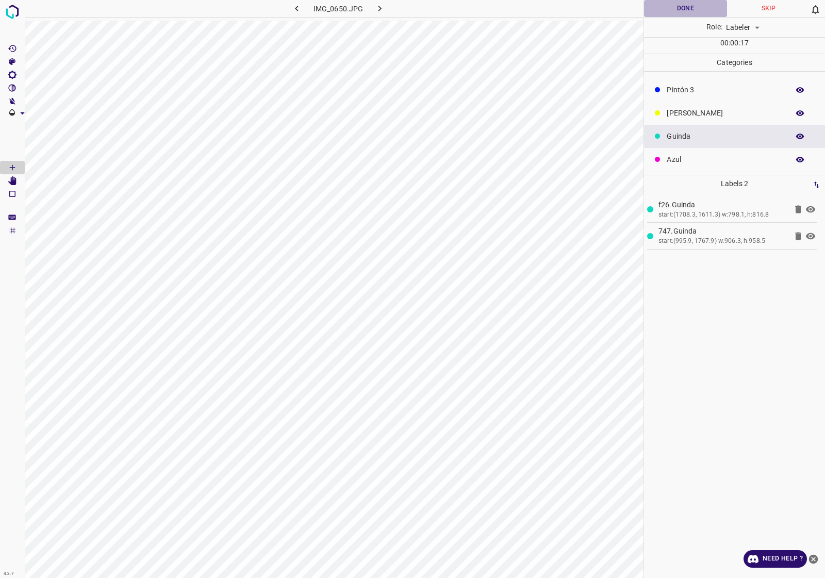
click at [689, 10] on button "Done" at bounding box center [685, 8] width 83 height 17
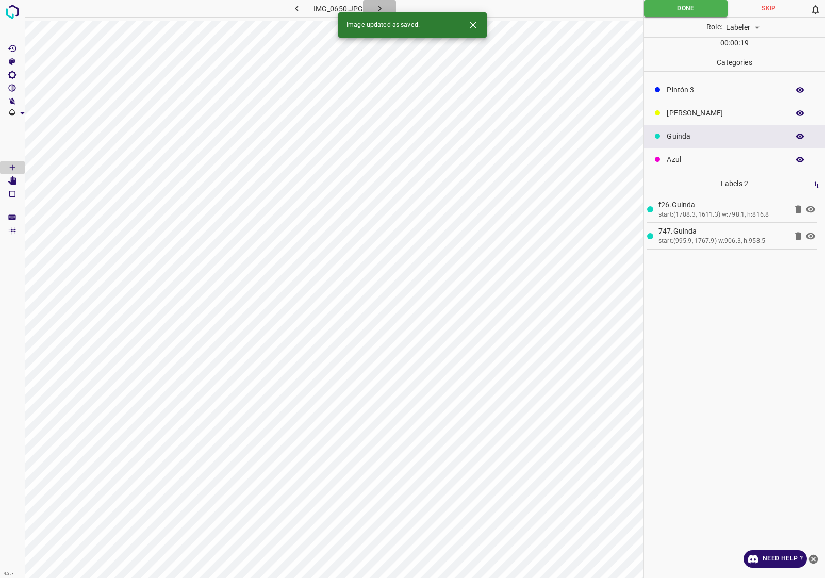
click at [379, 5] on icon "button" at bounding box center [380, 8] width 11 height 11
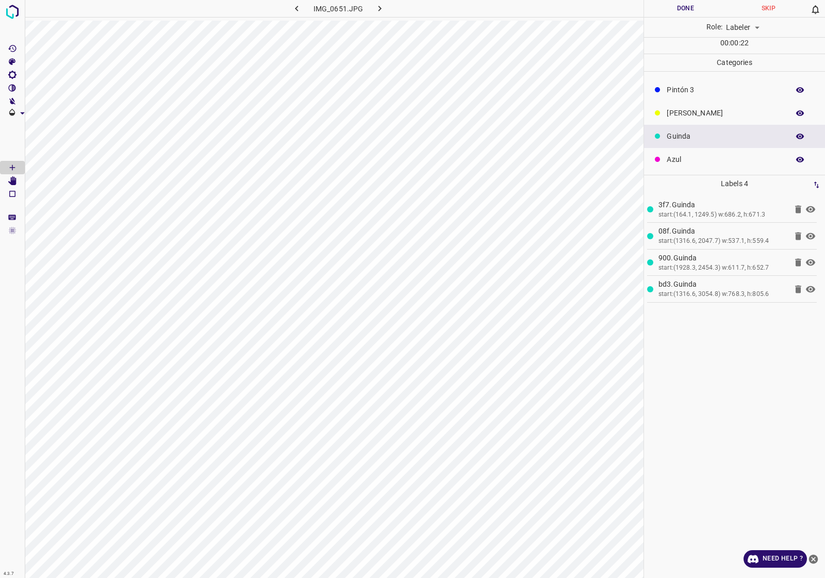
click at [694, 18] on div "Role: Labeler labeler" at bounding box center [734, 28] width 181 height 20
click at [691, 9] on button "Done" at bounding box center [685, 8] width 83 height 17
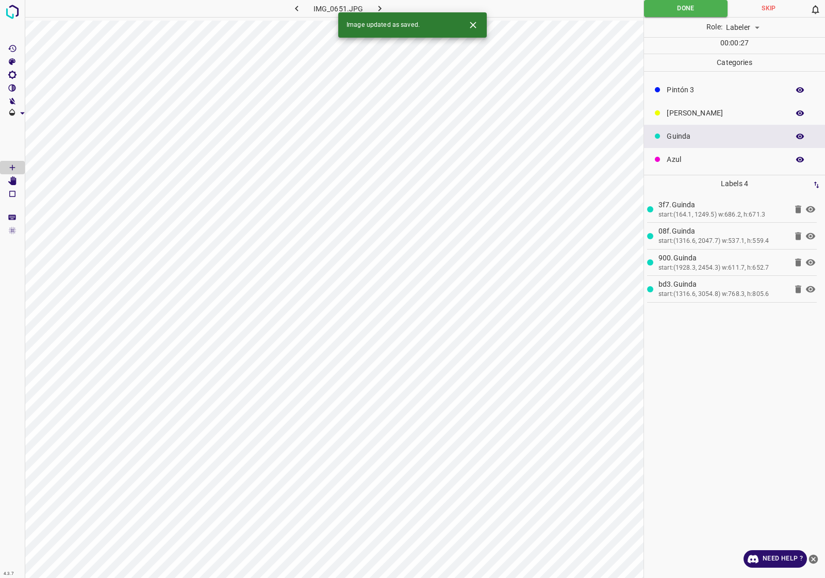
click at [378, 4] on icon "button" at bounding box center [380, 8] width 11 height 11
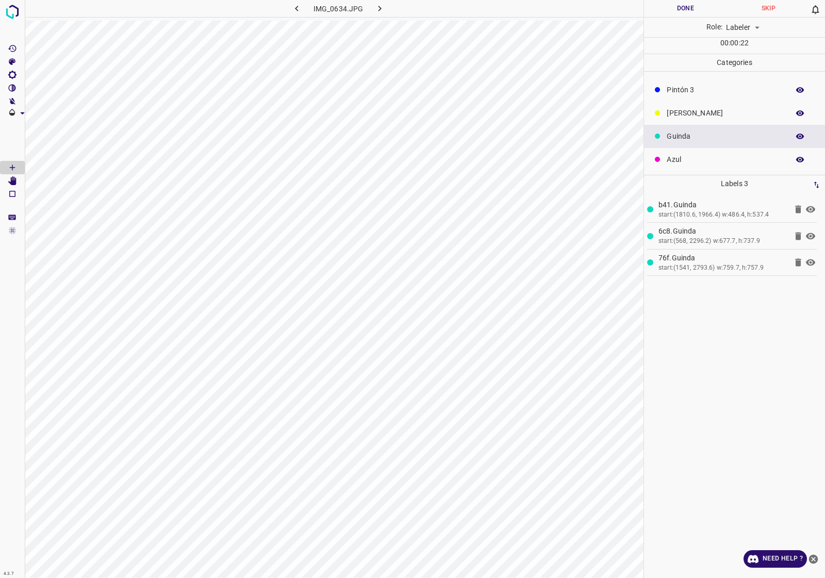
click at [674, 8] on button "Done" at bounding box center [685, 8] width 83 height 17
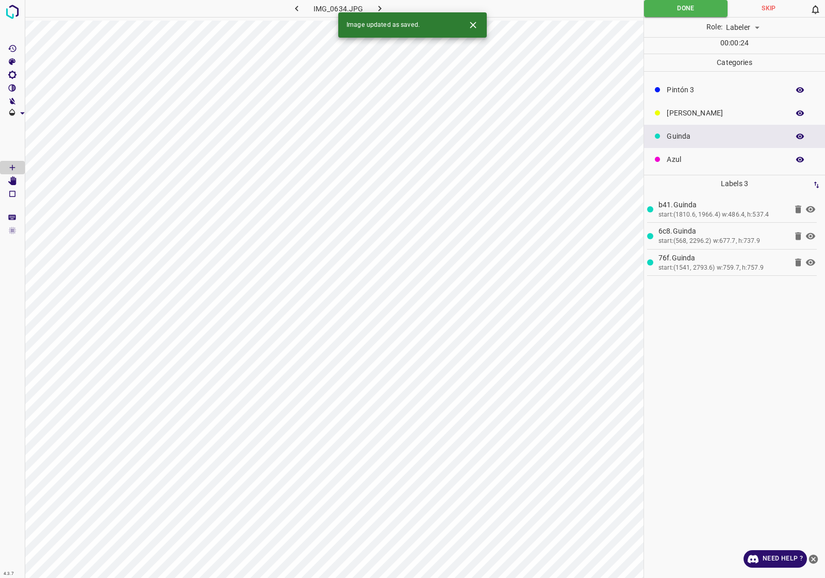
click at [375, 4] on icon "button" at bounding box center [380, 8] width 11 height 11
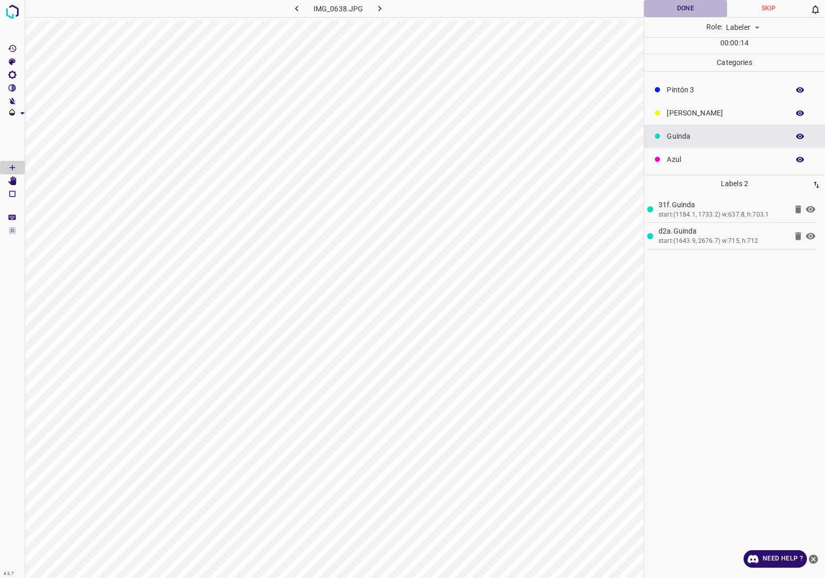
click at [706, 4] on button "Done" at bounding box center [685, 8] width 83 height 17
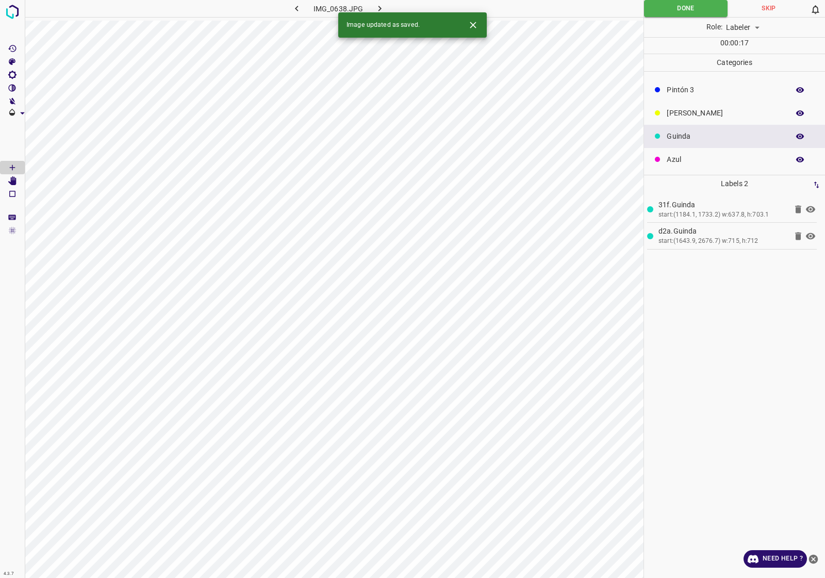
click at [389, 8] on button "button" at bounding box center [379, 8] width 33 height 17
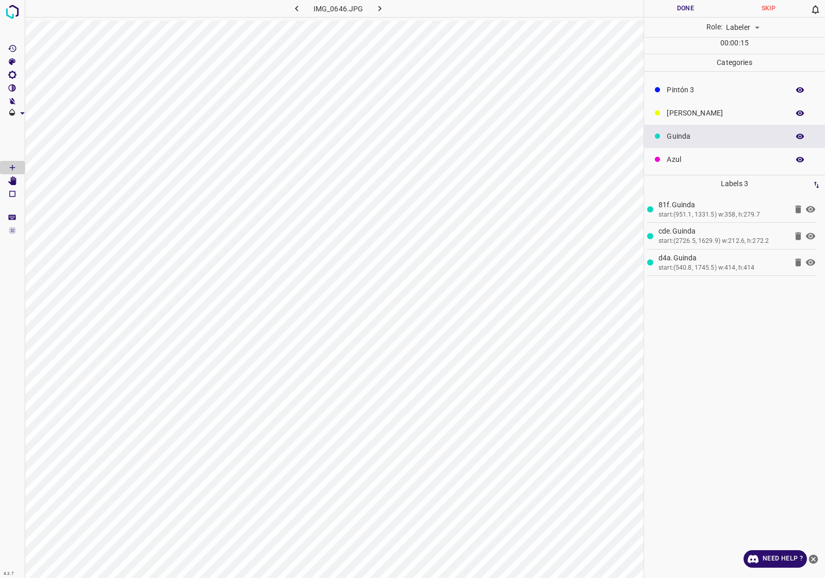
click at [12, 174] on Edit"] "[Space] Edit" at bounding box center [12, 180] width 25 height 13
click at [14, 164] on icon "[Space] Draw" at bounding box center [12, 167] width 9 height 9
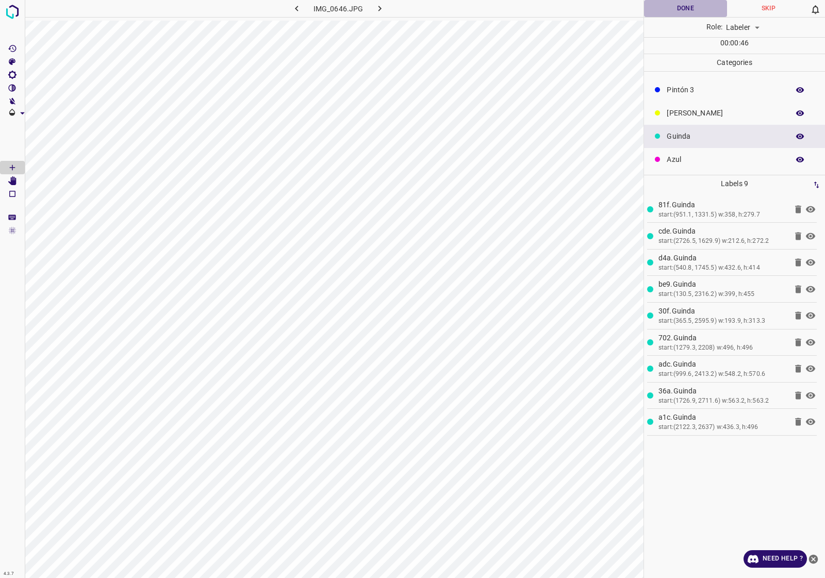
click at [708, 12] on button "Done" at bounding box center [685, 8] width 83 height 17
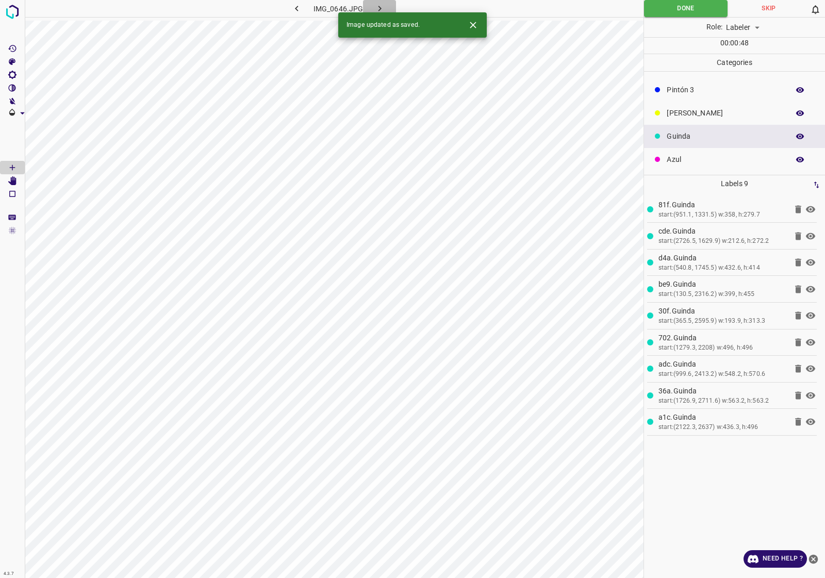
click at [387, 4] on button "button" at bounding box center [379, 8] width 33 height 17
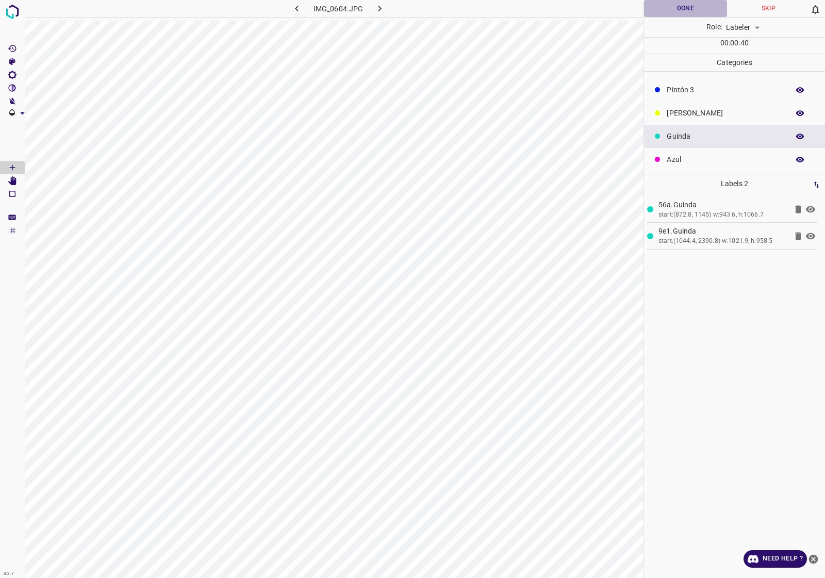
click at [686, 14] on button "Done" at bounding box center [685, 8] width 83 height 17
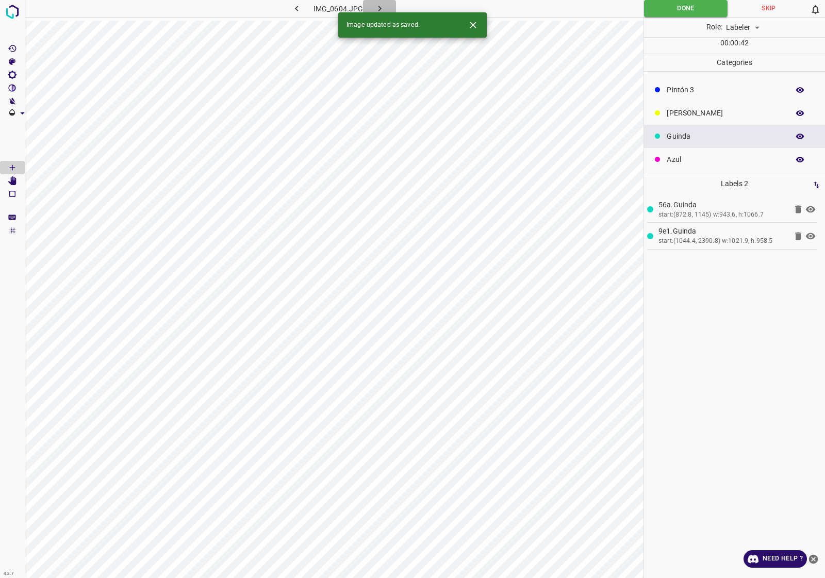
click at [382, 9] on icon "button" at bounding box center [380, 8] width 11 height 11
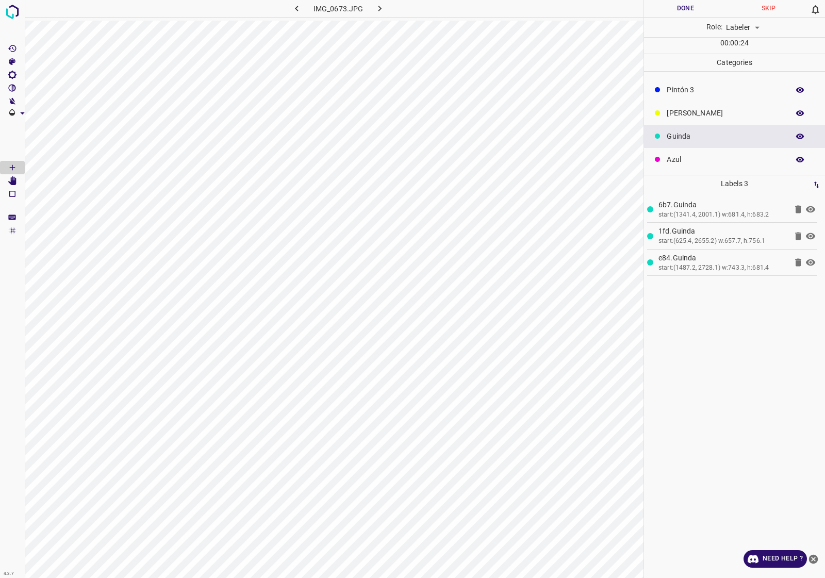
click at [687, 8] on button "Done" at bounding box center [685, 8] width 83 height 17
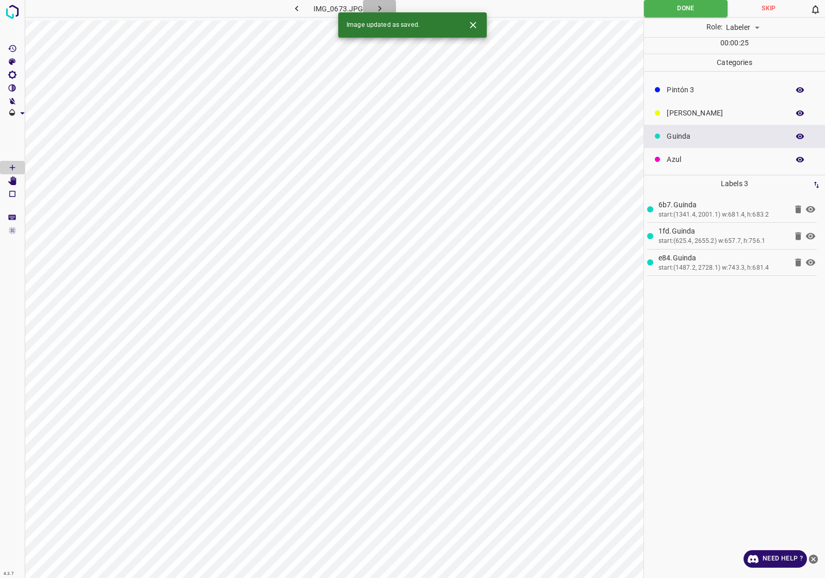
click at [375, 1] on button "button" at bounding box center [379, 8] width 33 height 17
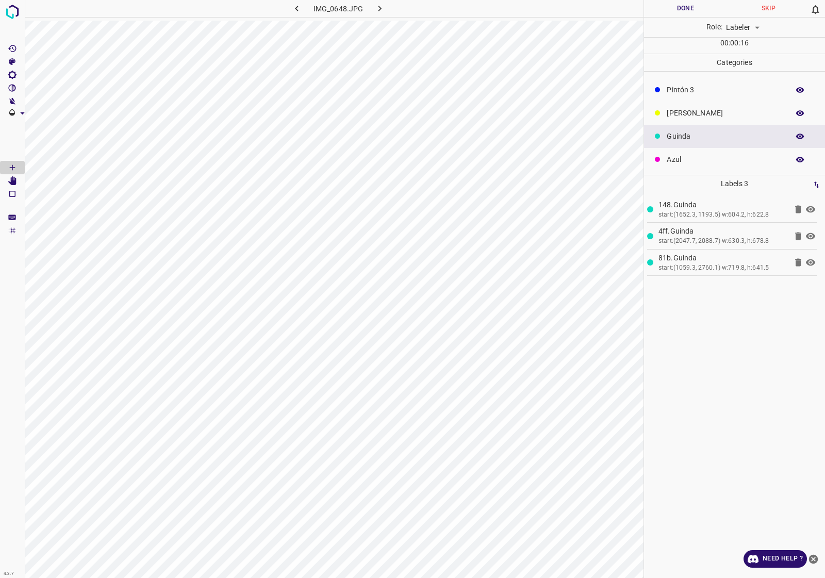
click at [670, 18] on div "Role: Labeler labeler" at bounding box center [734, 28] width 181 height 20
click at [671, 8] on button "Done" at bounding box center [685, 8] width 83 height 17
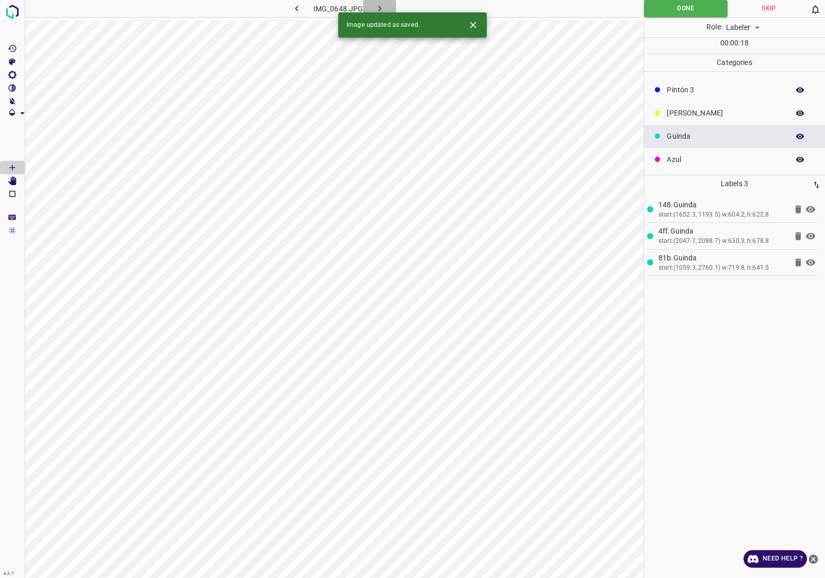
click at [380, 0] on button "button" at bounding box center [379, 8] width 33 height 17
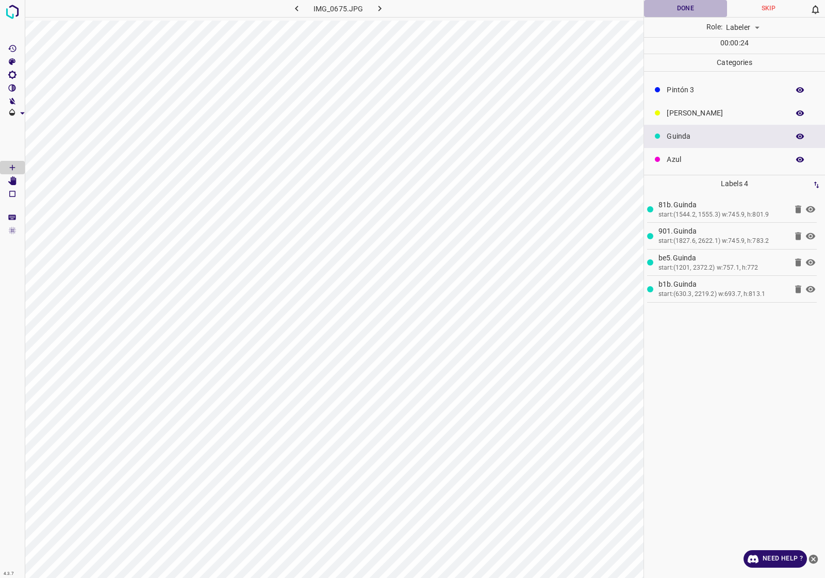
click at [677, 8] on button "Done" at bounding box center [685, 8] width 83 height 17
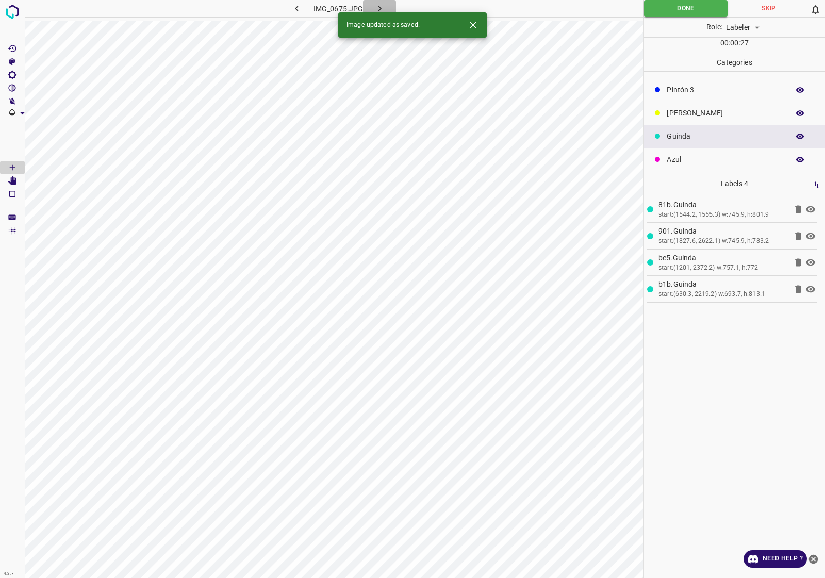
click at [377, 5] on icon "button" at bounding box center [380, 8] width 11 height 11
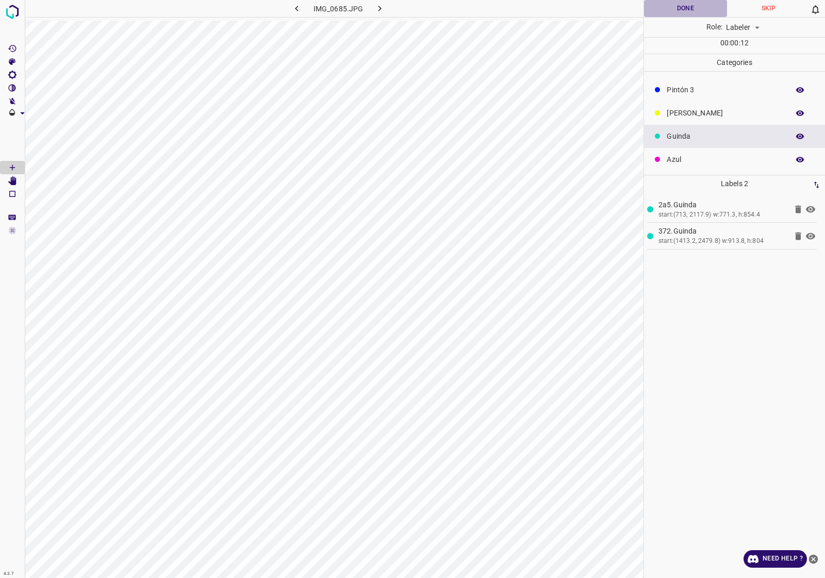
click at [670, 11] on button "Done" at bounding box center [685, 8] width 83 height 17
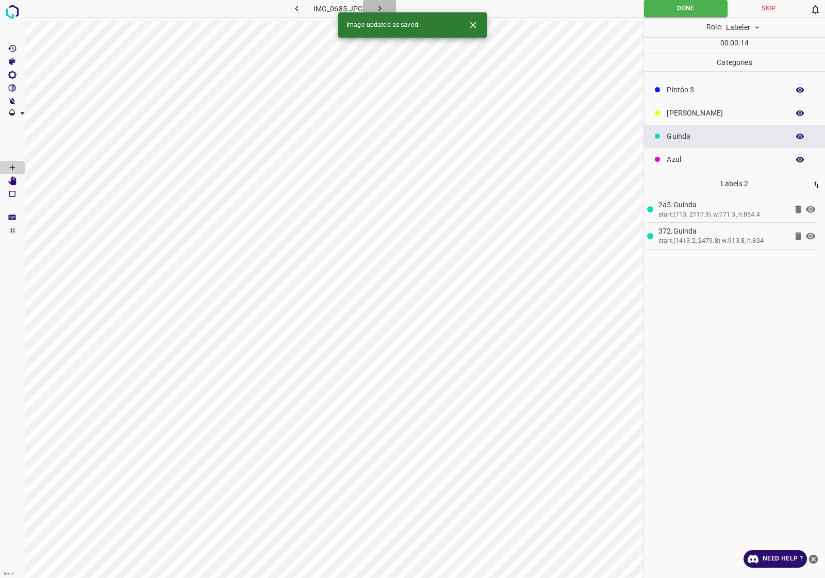
click at [382, 7] on icon "button" at bounding box center [380, 8] width 11 height 11
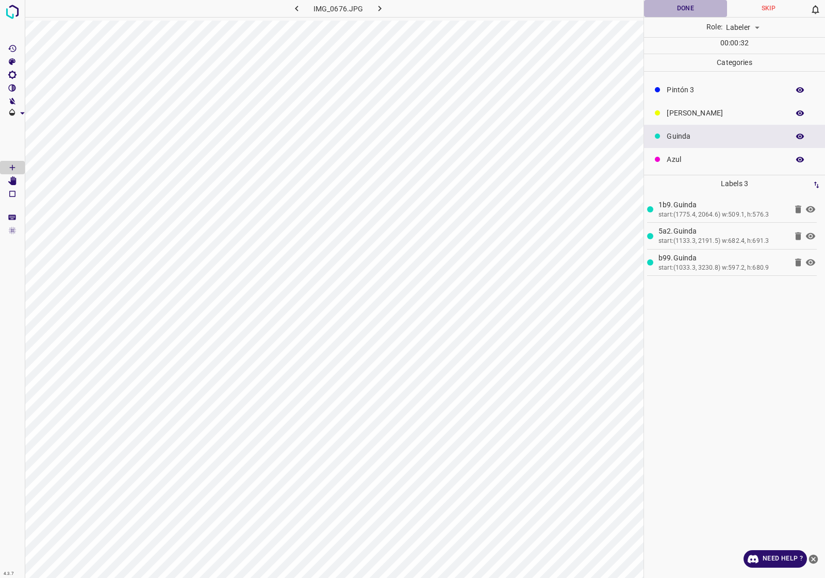
click at [705, 3] on button "Done" at bounding box center [685, 8] width 83 height 17
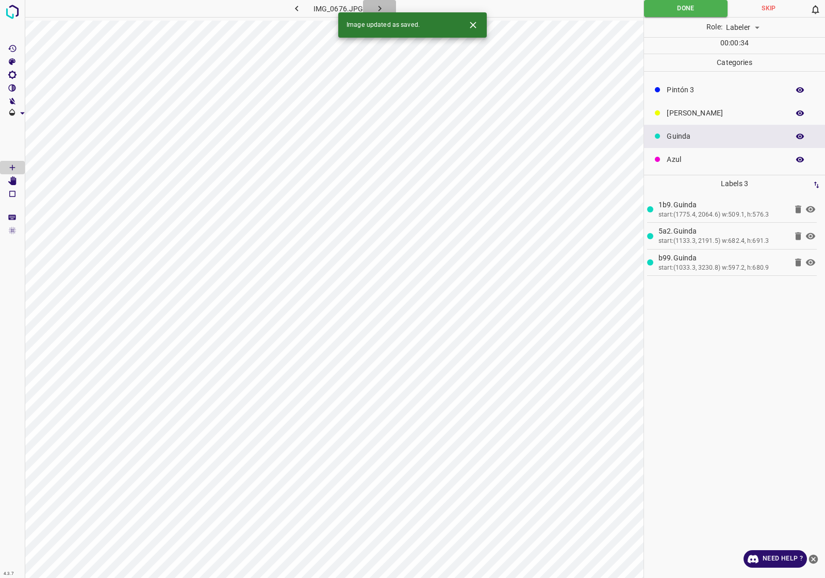
click at [383, 11] on icon "button" at bounding box center [380, 8] width 11 height 11
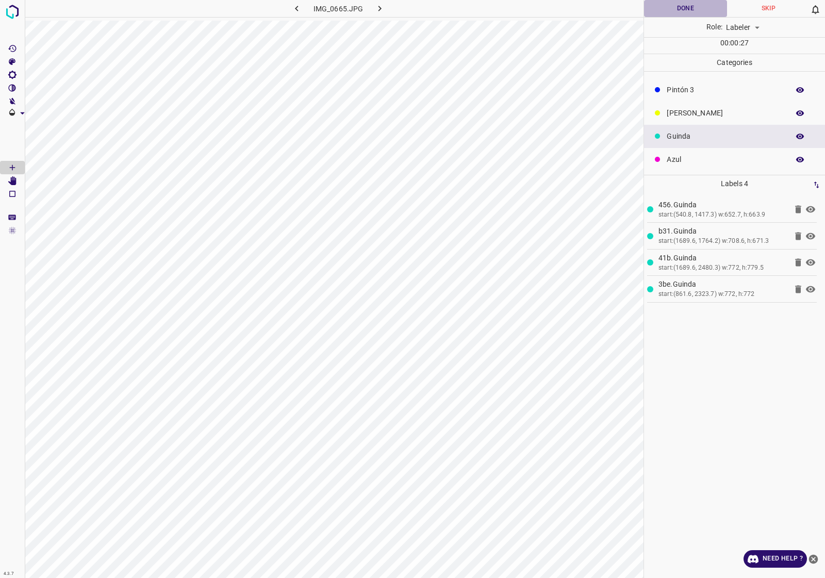
click at [669, 15] on button "Done" at bounding box center [685, 8] width 83 height 17
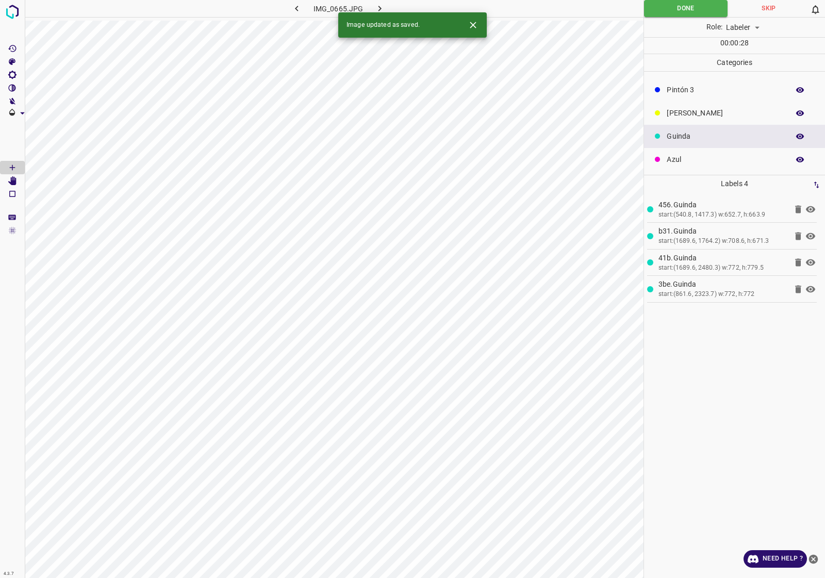
click at [382, 5] on icon "button" at bounding box center [380, 8] width 11 height 11
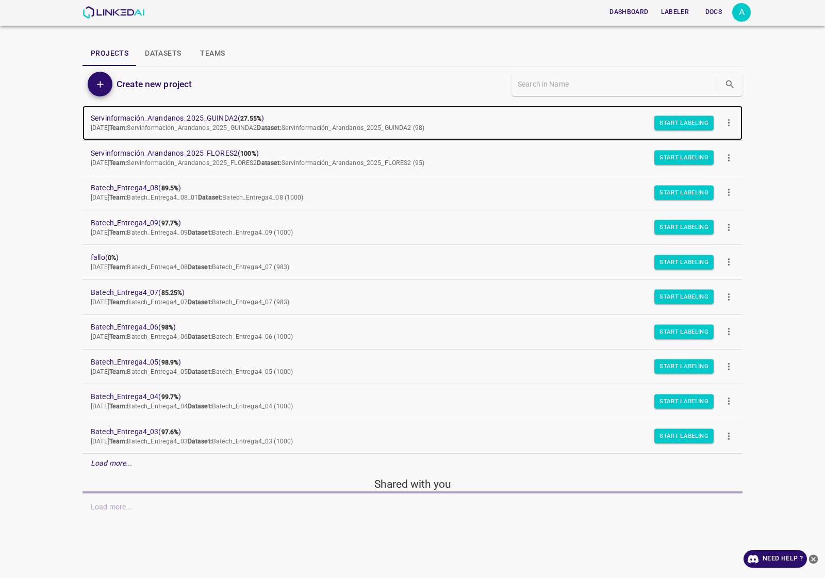
click at [223, 120] on span "Servinformación_Arandanos_2025_GUINDA2 ( 27.55% )" at bounding box center [404, 118] width 627 height 11
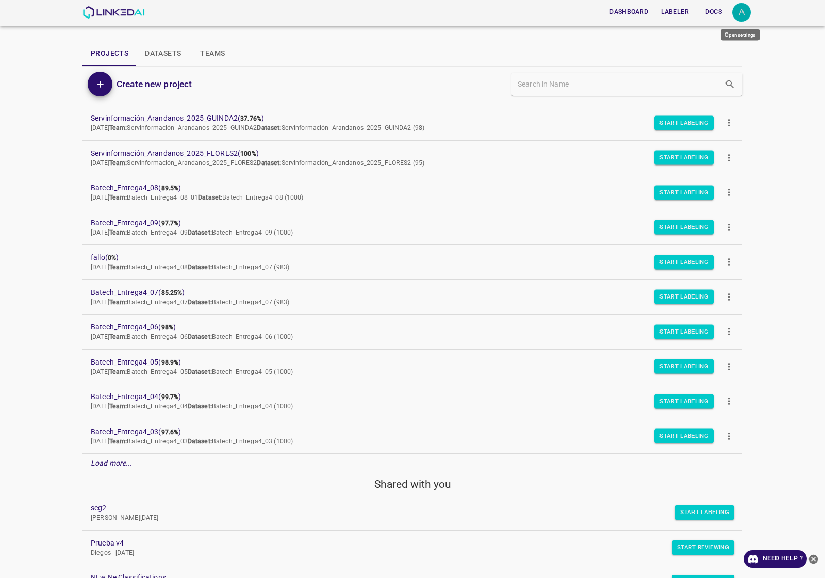
click at [748, 10] on div "A" at bounding box center [742, 12] width 19 height 19
click at [700, 99] on li "Logout" at bounding box center [710, 95] width 82 height 17
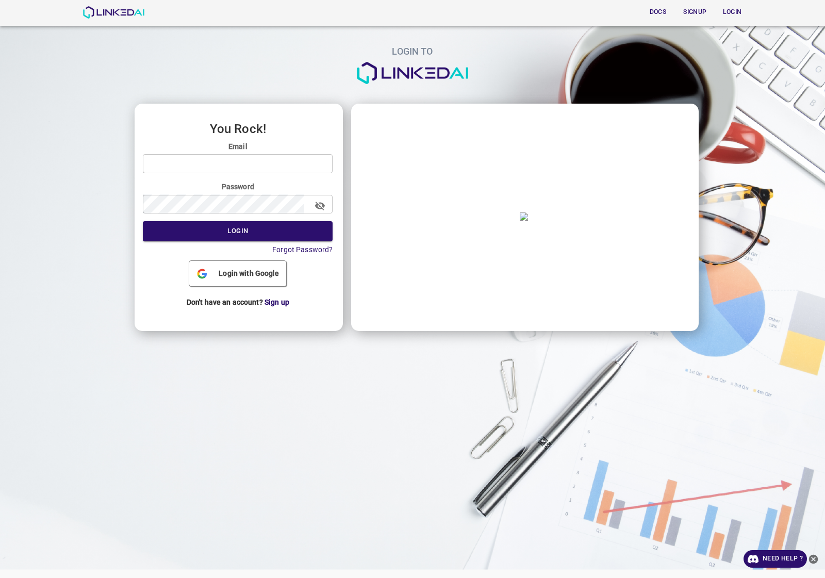
type input "admin@linkedai.co"
click at [249, 170] on input "admin@linkedai.co" at bounding box center [238, 163] width 190 height 19
click at [272, 230] on button "Login" at bounding box center [238, 231] width 190 height 20
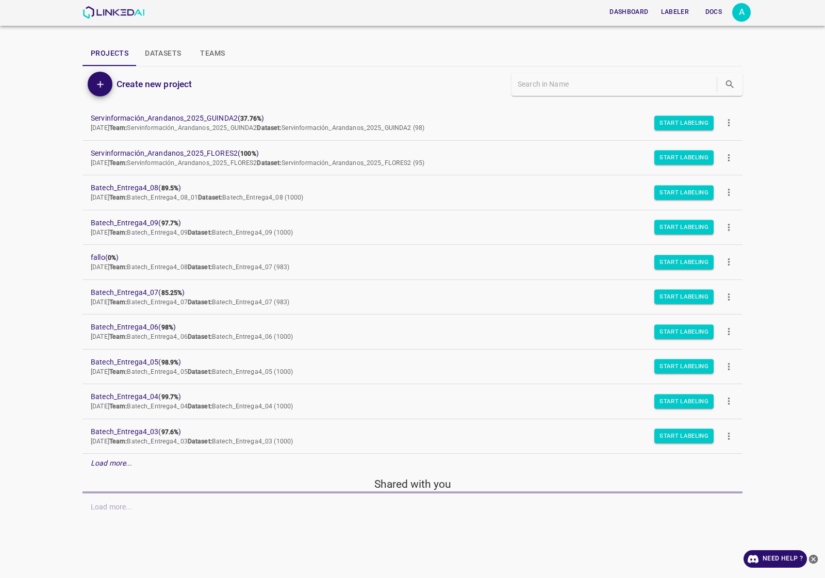
click at [739, 11] on div "A" at bounding box center [742, 12] width 19 height 19
click at [695, 89] on li "Logout" at bounding box center [710, 95] width 82 height 17
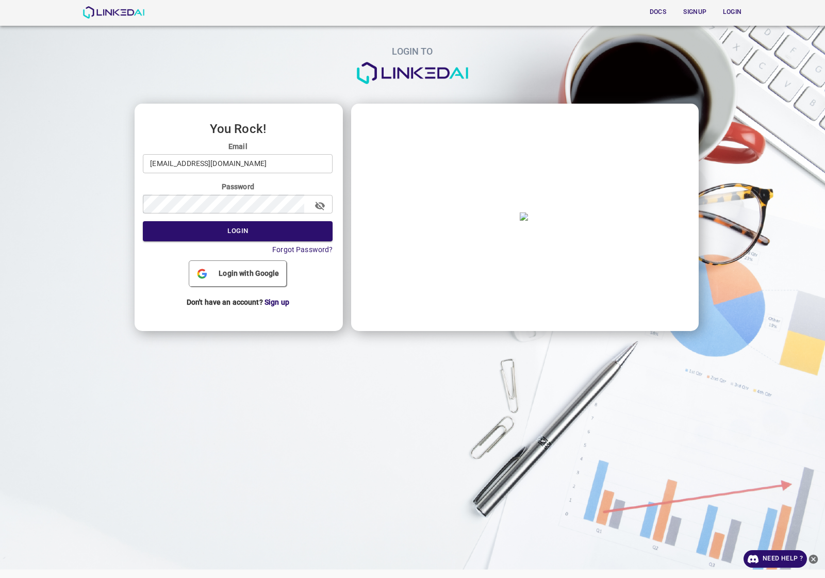
click at [245, 154] on input "admin@linkedai.co" at bounding box center [238, 163] width 190 height 19
type input "[EMAIL_ADDRESS][DOMAIN_NAME]"
click at [228, 231] on button "Login" at bounding box center [238, 231] width 190 height 20
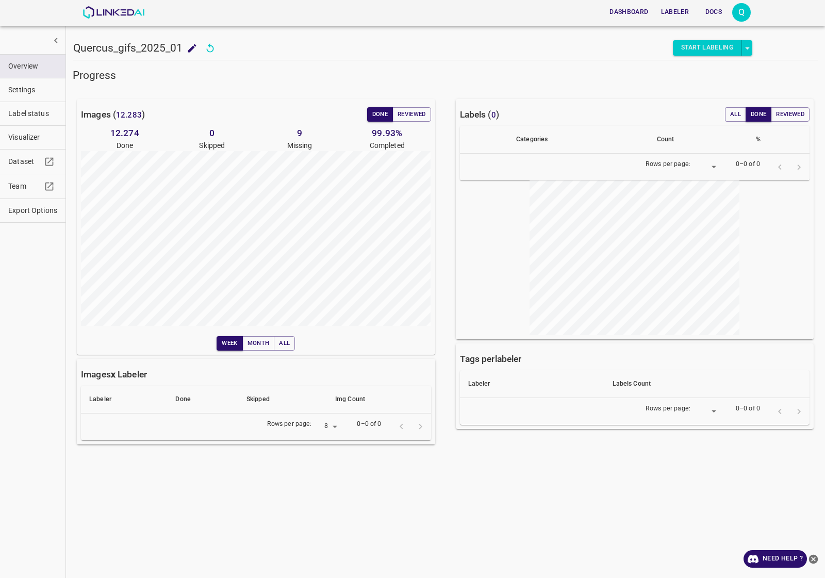
click at [720, 46] on button "Start Labeling" at bounding box center [707, 47] width 69 height 15
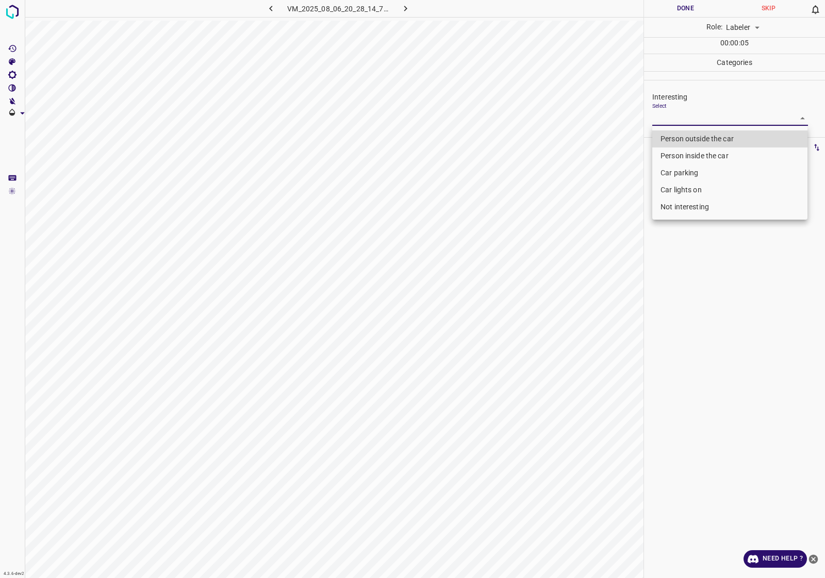
click at [707, 118] on body "4.3.6-dev2 VM_2025_08_06_20_28_14_738_01.gif Done Skip 0 Role: Labeler labeler …" at bounding box center [412, 289] width 825 height 578
click at [685, 205] on li "Not interesting" at bounding box center [730, 207] width 155 height 17
type input "Not interesting"
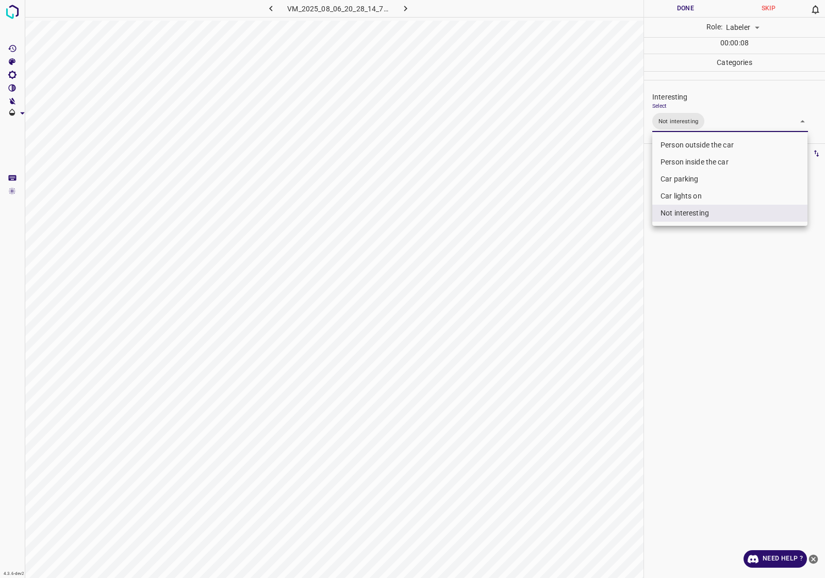
click at [718, 351] on div at bounding box center [412, 289] width 825 height 578
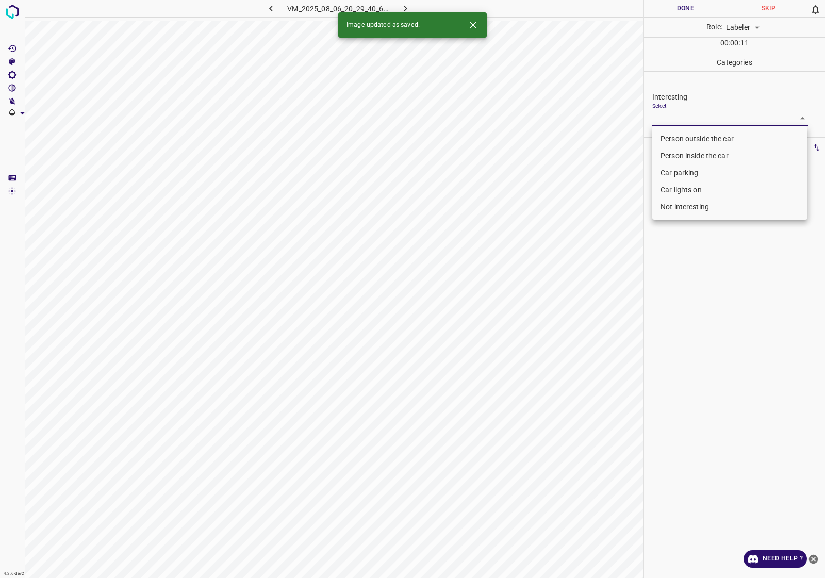
click at [684, 119] on body "4.3.6-dev2 VM_2025_08_06_20_29_40_614_01.gif Done Skip 0 Role: Labeler labeler …" at bounding box center [412, 289] width 825 height 578
click at [689, 157] on li "Person inside the car" at bounding box center [730, 156] width 155 height 17
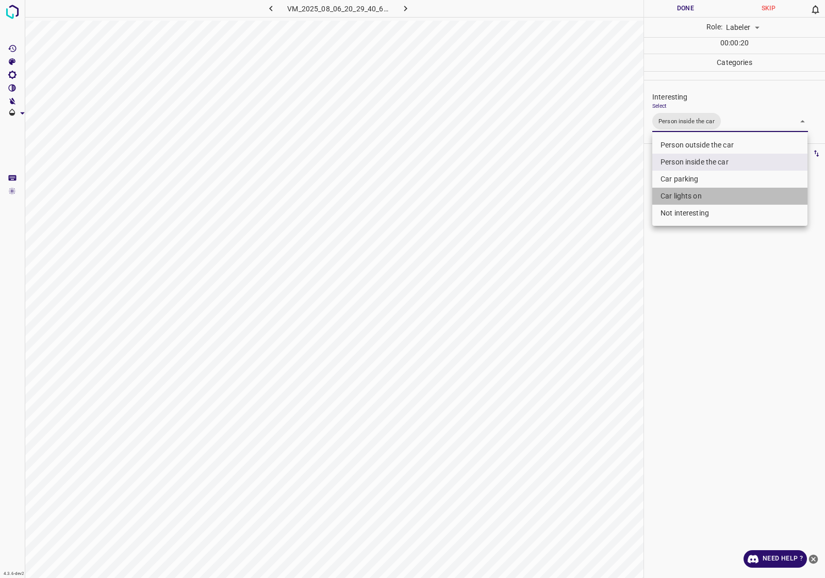
click at [707, 194] on li "Car lights on" at bounding box center [730, 196] width 155 height 17
type input "Person inside the car,Car lights on"
click at [698, 330] on div at bounding box center [412, 289] width 825 height 578
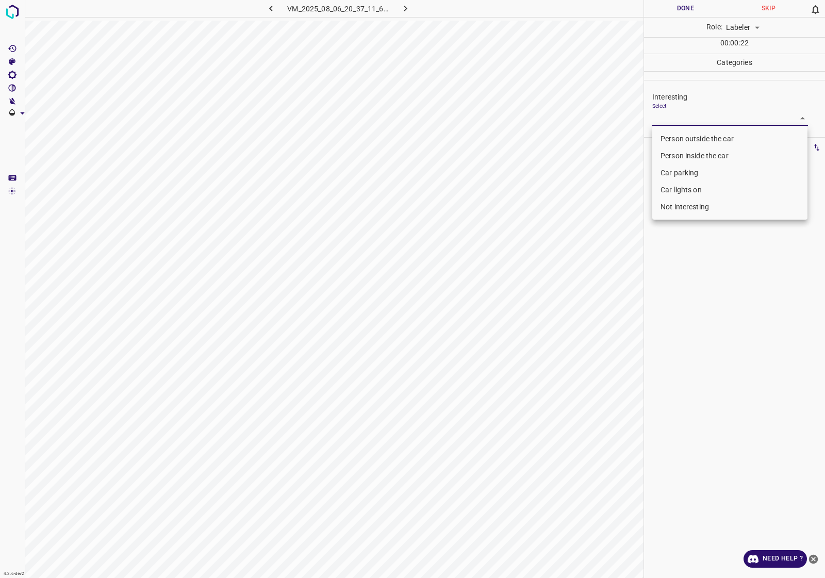
click at [702, 115] on body "4.3.6-dev2 VM_2025_08_06_20_37_11_602_03.gif Done Skip 0 Role: Labeler labeler …" at bounding box center [412, 289] width 825 height 578
click at [700, 172] on li "Car parking" at bounding box center [730, 173] width 155 height 17
type input "Car parking"
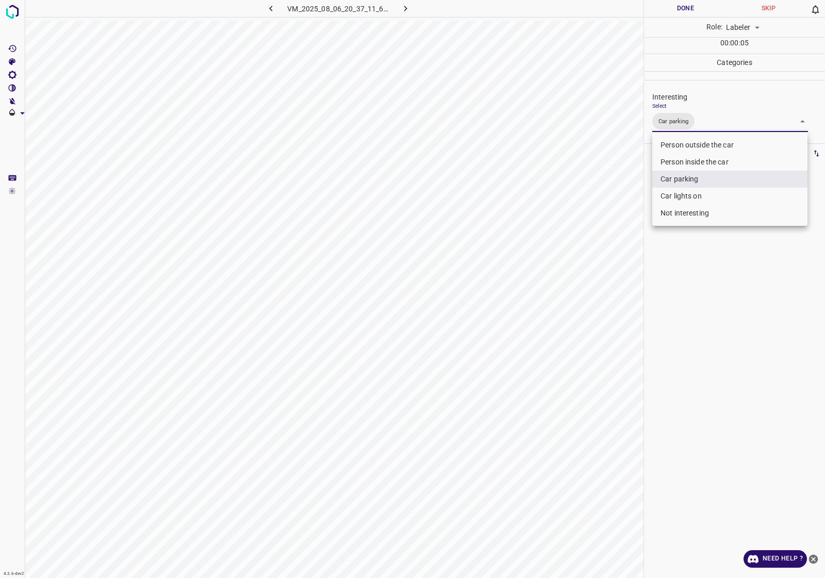
click at [690, 266] on div at bounding box center [412, 289] width 825 height 578
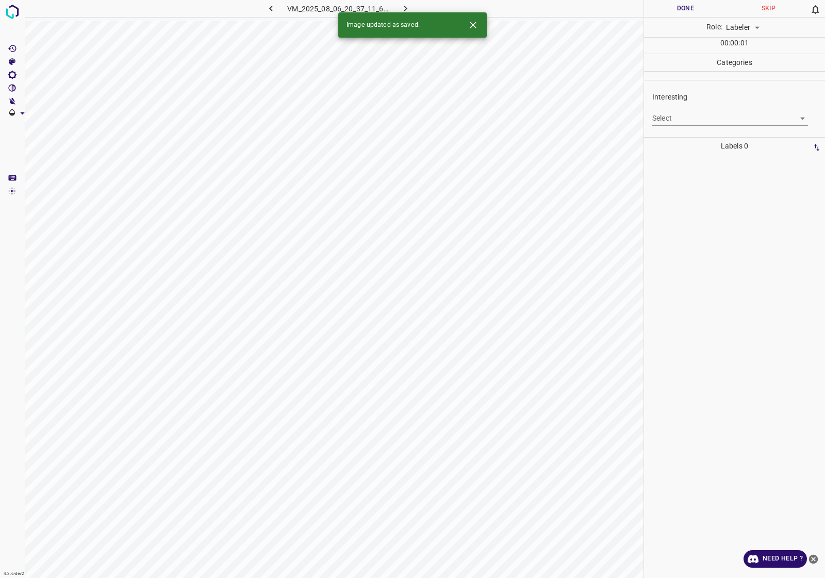
click at [675, 125] on body "4.3.6-dev2 VM_2025_08_06_20_37_11_602_12.gif Done Skip 0 Role: Labeler labeler …" at bounding box center [412, 289] width 825 height 578
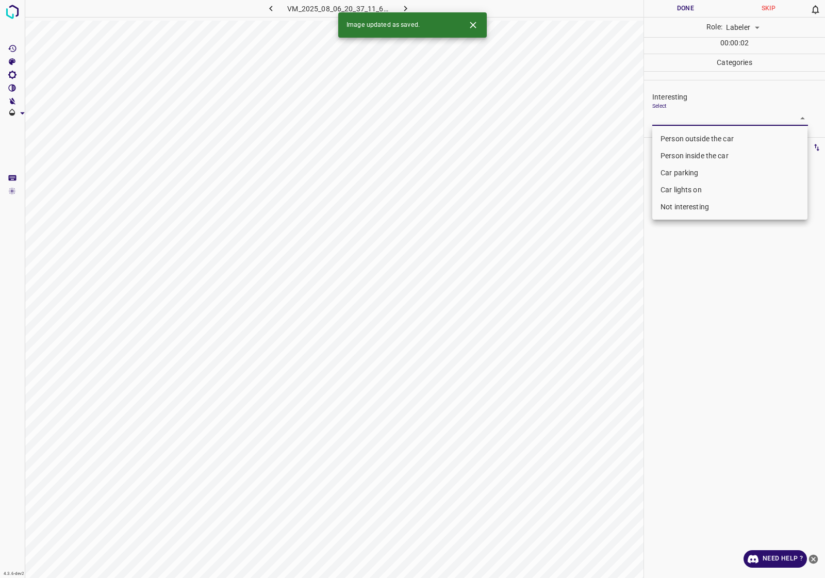
click at [677, 172] on li "Car parking" at bounding box center [730, 173] width 155 height 17
type input "Car parking"
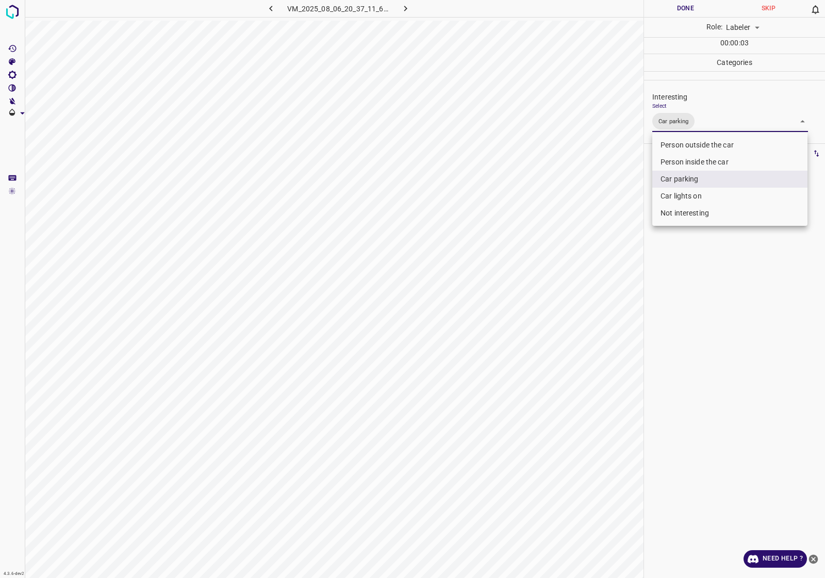
click at [726, 294] on div at bounding box center [412, 289] width 825 height 578
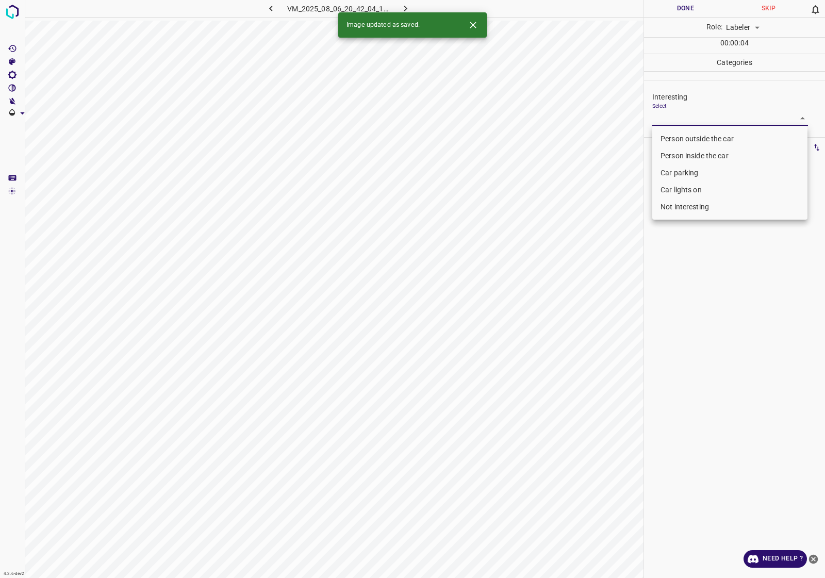
click at [728, 120] on body "4.3.6-dev2 VM_2025_08_06_20_42_04_117_07.gif Done Skip 0 Role: Labeler labeler …" at bounding box center [412, 289] width 825 height 578
click at [693, 169] on li "Car parking" at bounding box center [730, 173] width 155 height 17
type input "Car parking"
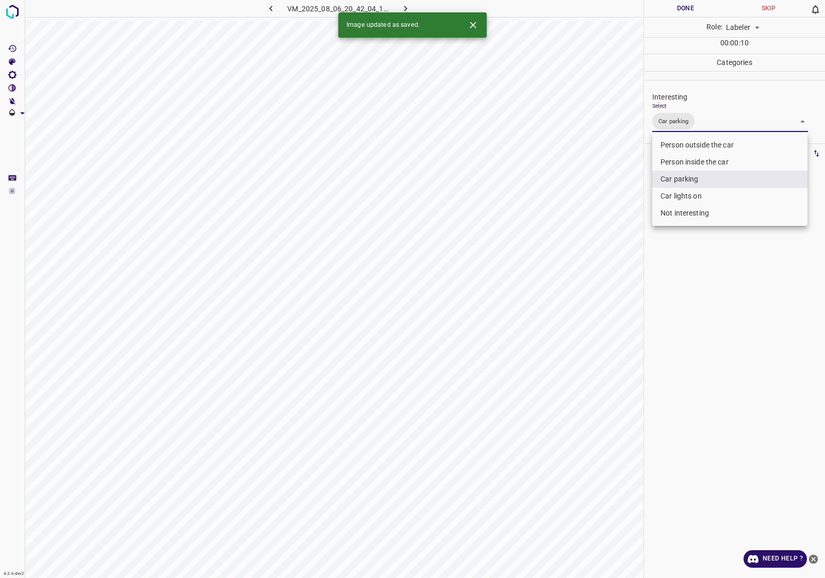
click at [730, 264] on div at bounding box center [412, 289] width 825 height 578
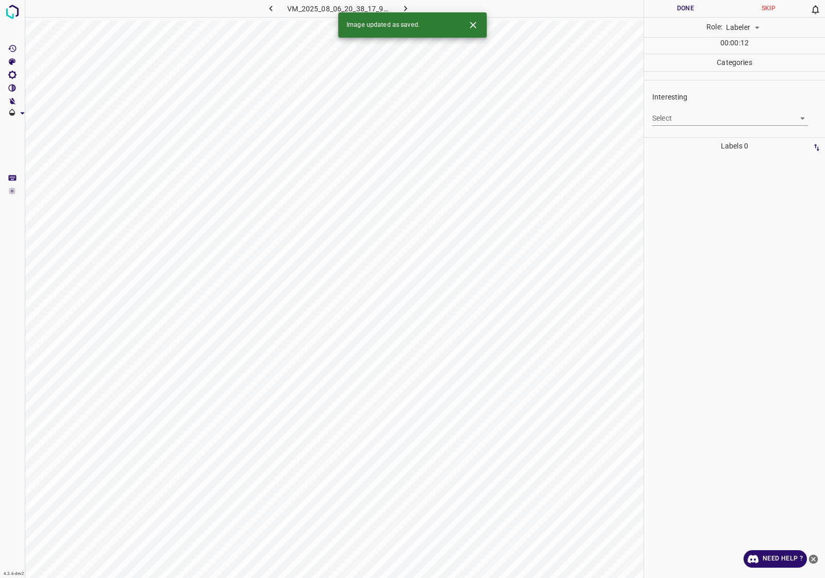
click at [470, 25] on icon "Close" at bounding box center [473, 25] width 11 height 11
click at [727, 119] on body "4.3.6-dev2 VM_2025_08_06_20_38_17_940_11.gif Done Skip 0 Role: Labeler labeler …" at bounding box center [412, 289] width 825 height 578
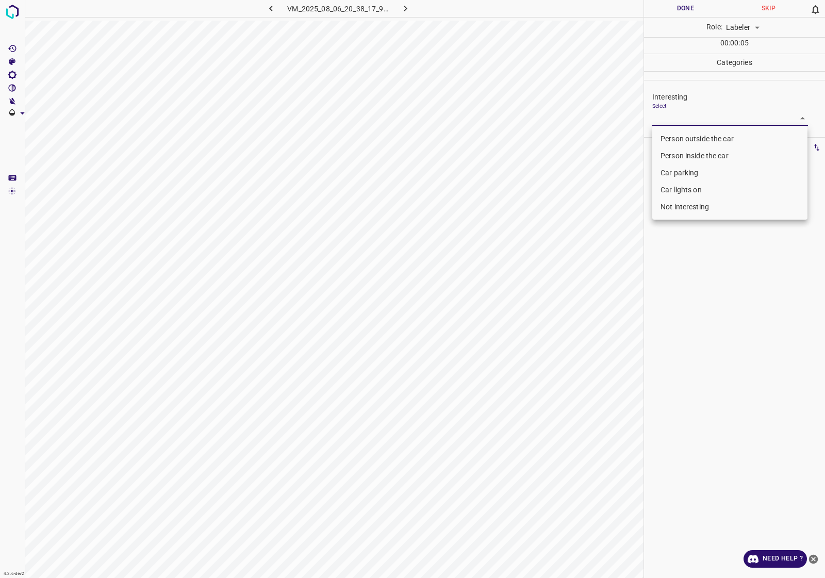
drag, startPoint x: 683, startPoint y: 186, endPoint x: 684, endPoint y: 168, distance: 17.6
click at [684, 168] on ul "Person outside the car Person inside the car Car parking Car lights on Not inte…" at bounding box center [730, 172] width 155 height 93
click at [684, 168] on li "Car parking" at bounding box center [730, 173] width 155 height 17
type input "Car parking"
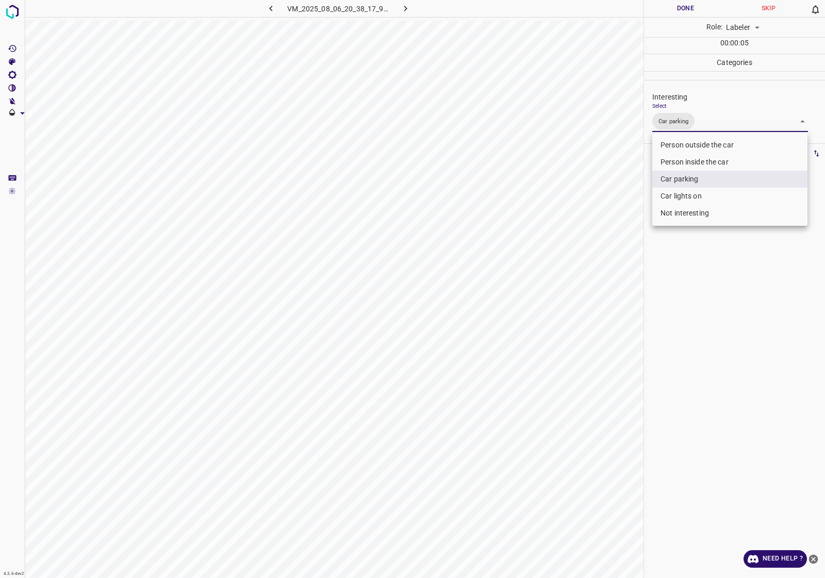
click at [711, 283] on div at bounding box center [412, 289] width 825 height 578
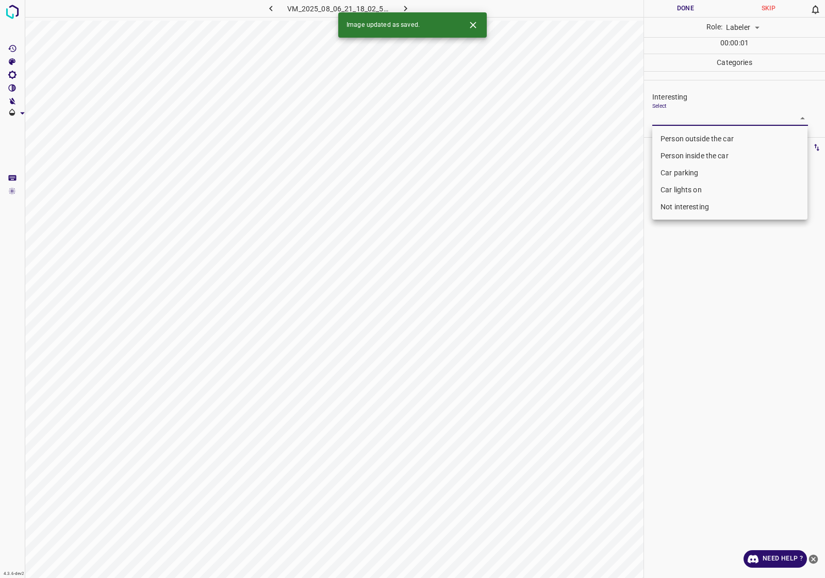
click at [719, 119] on body "4.3.6-dev2 VM_2025_08_06_21_18_02_502_01.gif Done Skip 0 Role: Labeler labeler …" at bounding box center [412, 289] width 825 height 578
click at [704, 156] on li "Person inside the car" at bounding box center [730, 156] width 155 height 17
type input "Person inside the car"
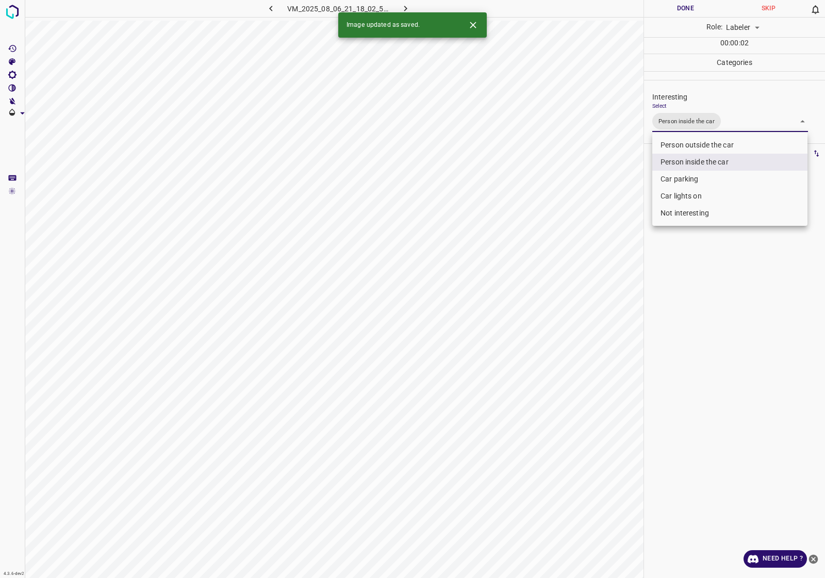
click at [719, 266] on div at bounding box center [412, 289] width 825 height 578
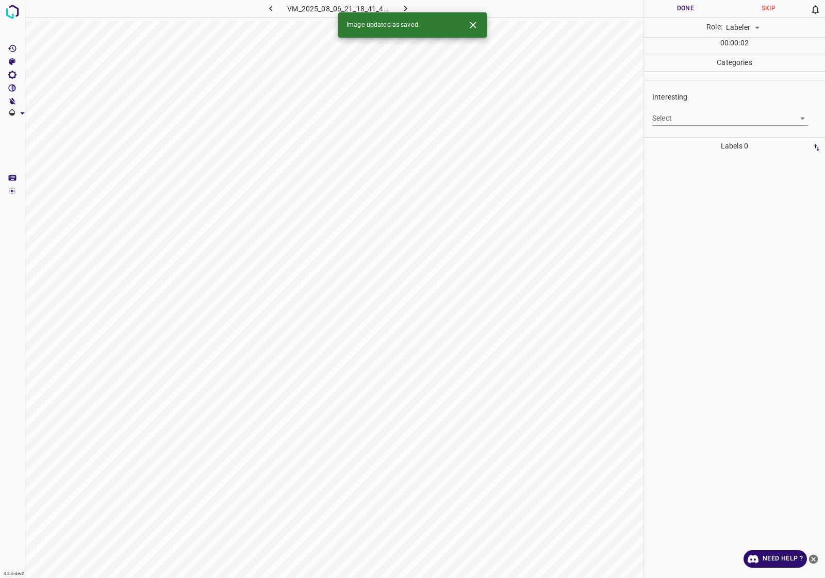
click at [708, 123] on body "4.3.6-dev2 VM_2025_08_06_21_18_41_410_11.gif Done Skip 0 Role: Labeler labeler …" at bounding box center [412, 289] width 825 height 578
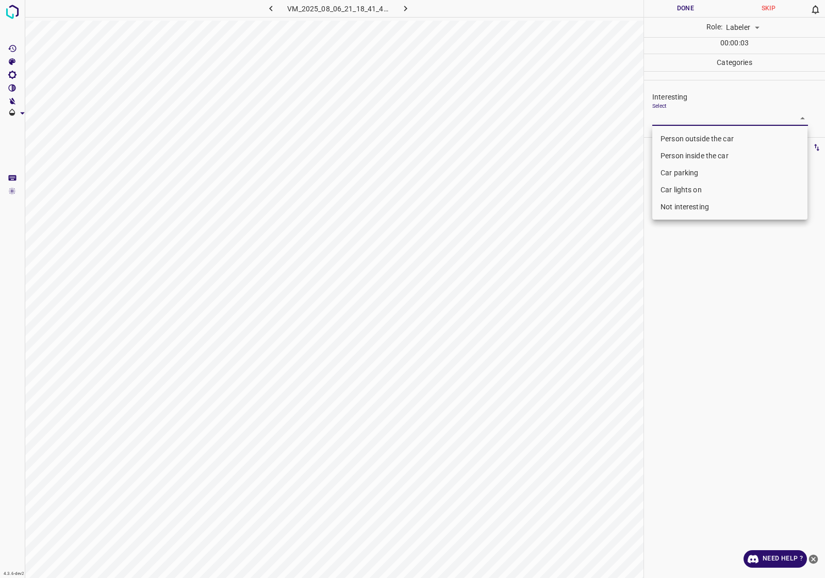
click at [697, 191] on li "Car lights on" at bounding box center [730, 190] width 155 height 17
type input "Car lights on"
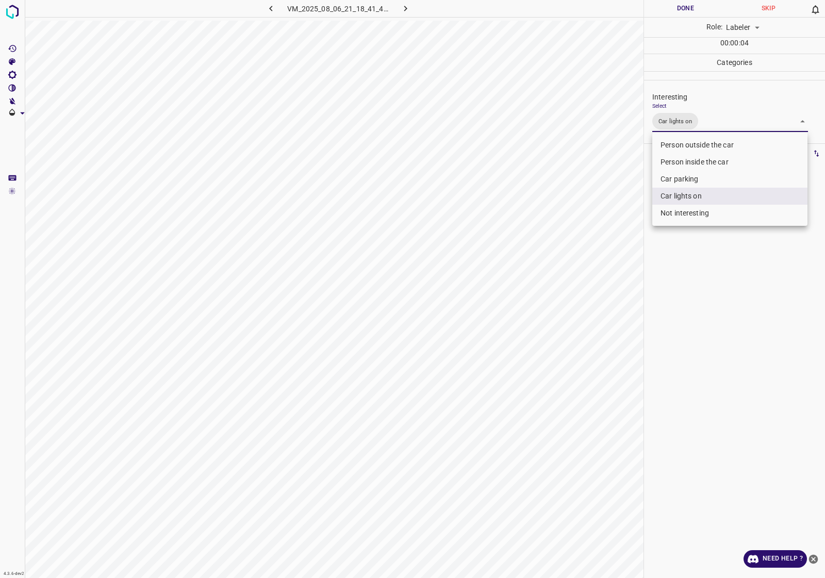
click at [706, 253] on div at bounding box center [412, 289] width 825 height 578
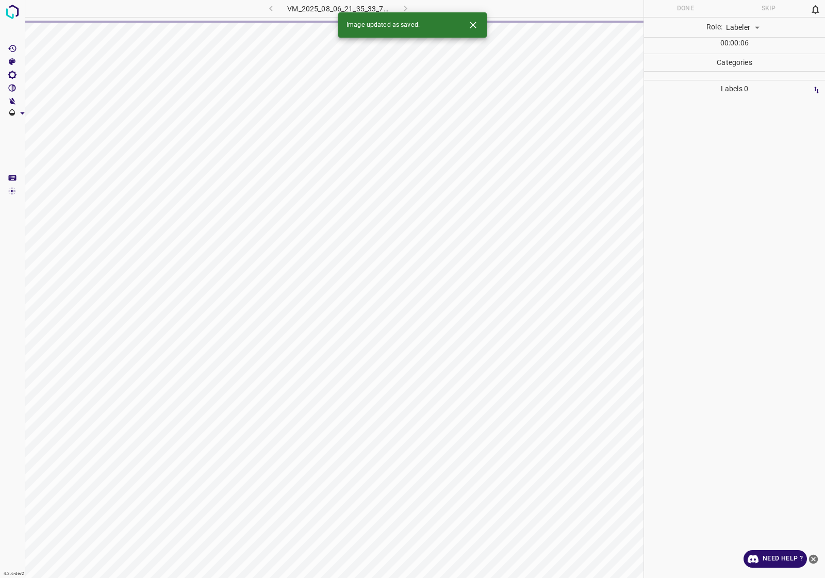
click at [472, 24] on icon "Close" at bounding box center [473, 25] width 6 height 6
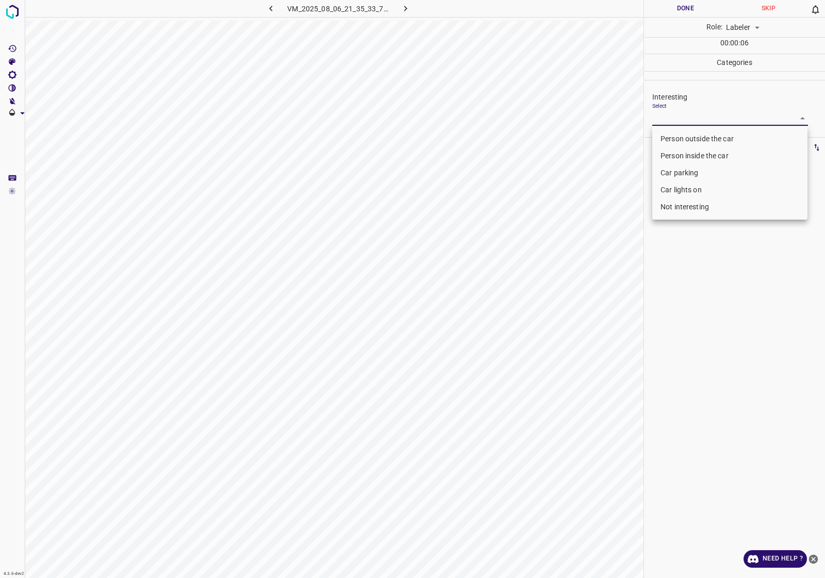
click at [708, 123] on body "4.3.6-dev2 VM_2025_08_06_21_35_33_727_08.gif Done Skip 0 Role: Labeler labeler …" at bounding box center [412, 289] width 825 height 578
drag, startPoint x: 685, startPoint y: 154, endPoint x: 683, endPoint y: 139, distance: 14.7
click at [683, 139] on ul "Person outside the car Person inside the car Car parking Car lights on Not inte…" at bounding box center [730, 172] width 155 height 93
click at [683, 139] on li "Person outside the car" at bounding box center [730, 139] width 155 height 17
type input "Person outside the car"
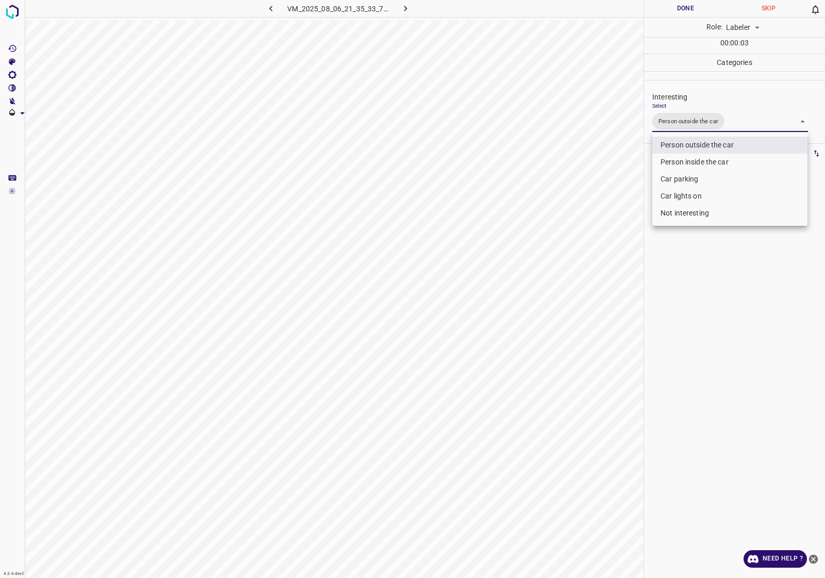
click at [713, 286] on div at bounding box center [412, 289] width 825 height 578
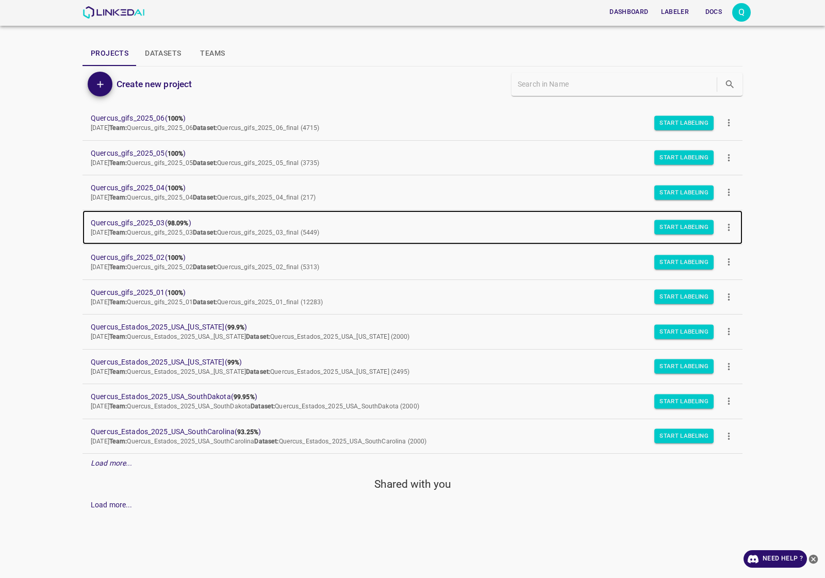
click at [166, 215] on link "Quercus_gifs_2025_03 ( 98.09% ) [DATE] Team: Quercus_gifs_2025_03 Dataset: Quer…" at bounding box center [413, 227] width 660 height 35
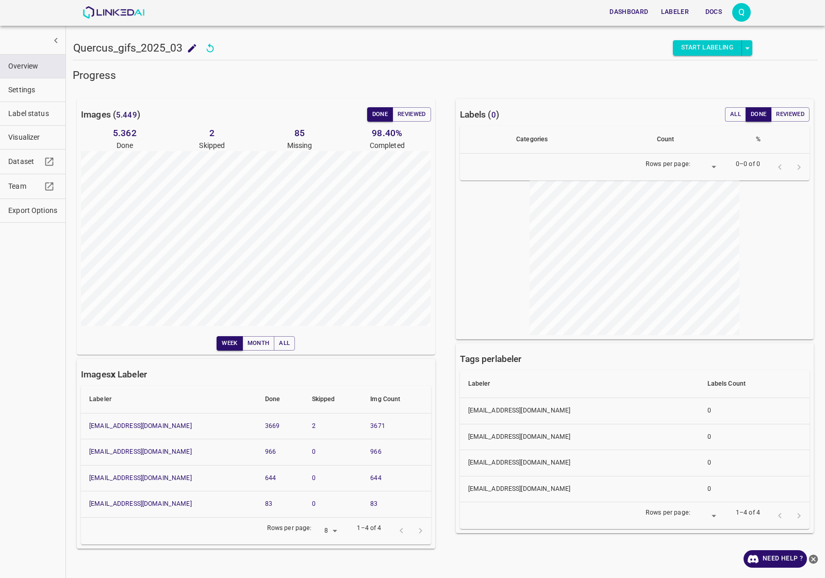
click at [20, 127] on button "Visualizer" at bounding box center [33, 137] width 66 height 23
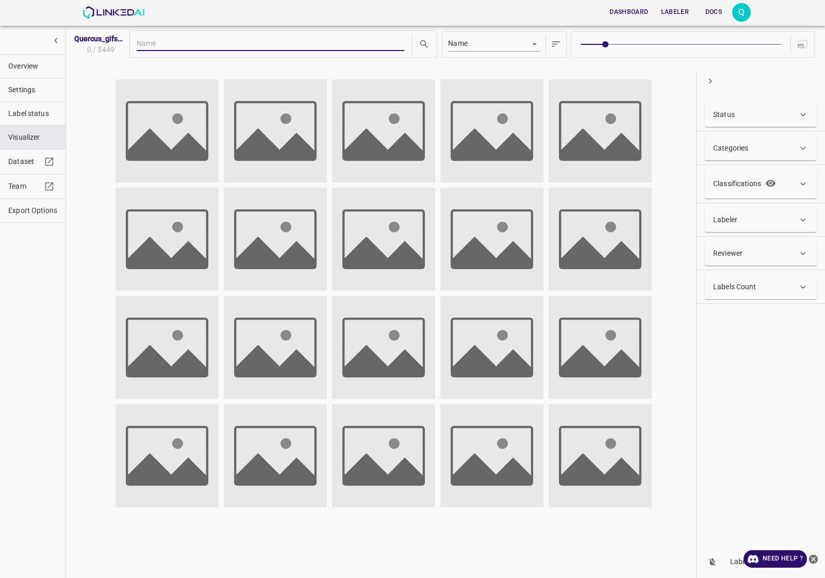
click at [749, 117] on div "Status" at bounding box center [755, 114] width 85 height 11
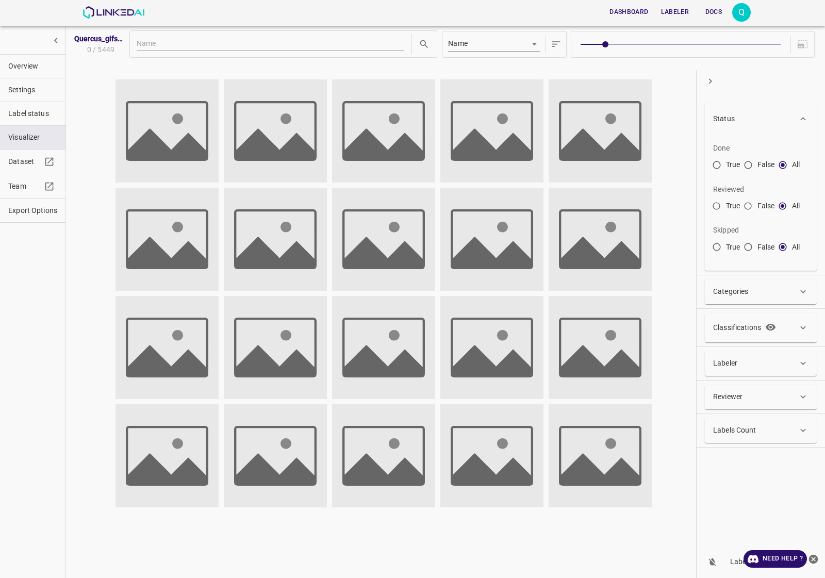
click at [727, 248] on span "True" at bounding box center [733, 247] width 14 height 11
click at [726, 248] on input "True" at bounding box center [717, 249] width 19 height 19
radio input "true"
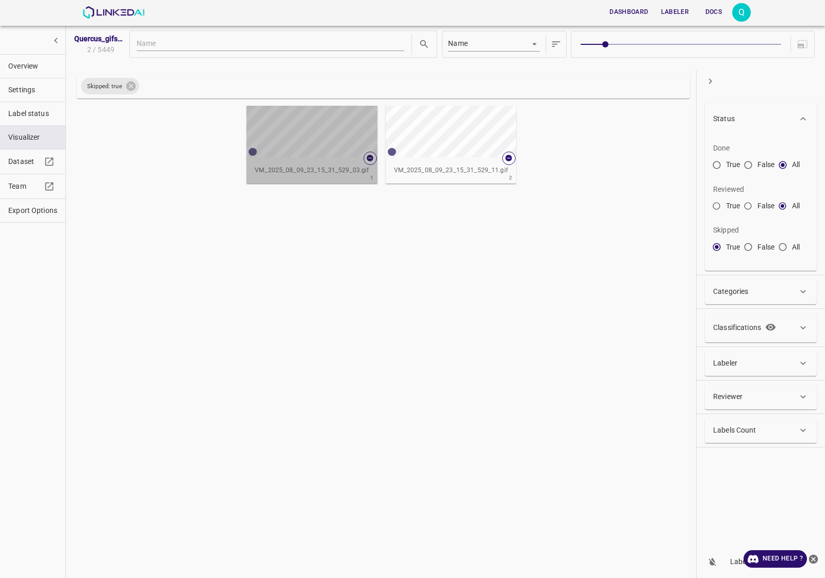
click at [332, 150] on div "button" at bounding box center [298, 132] width 103 height 52
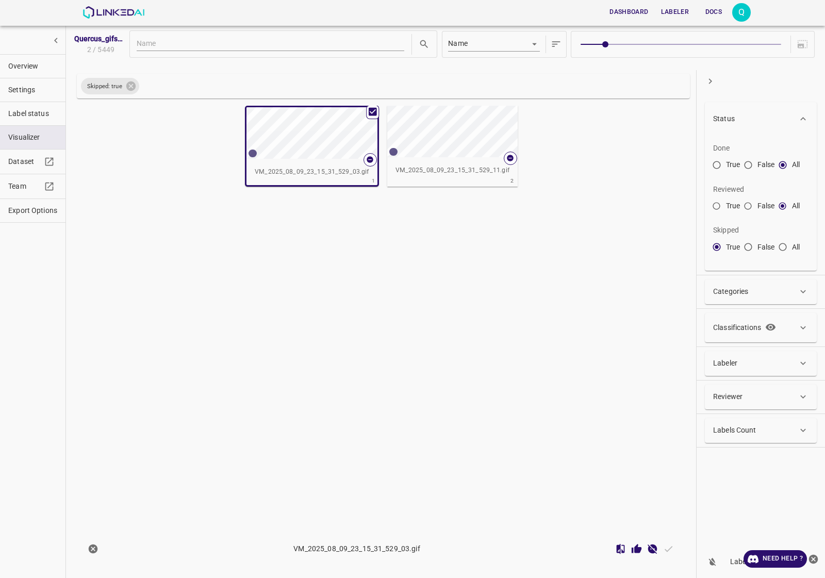
click at [442, 122] on div "button" at bounding box center [438, 132] width 103 height 52
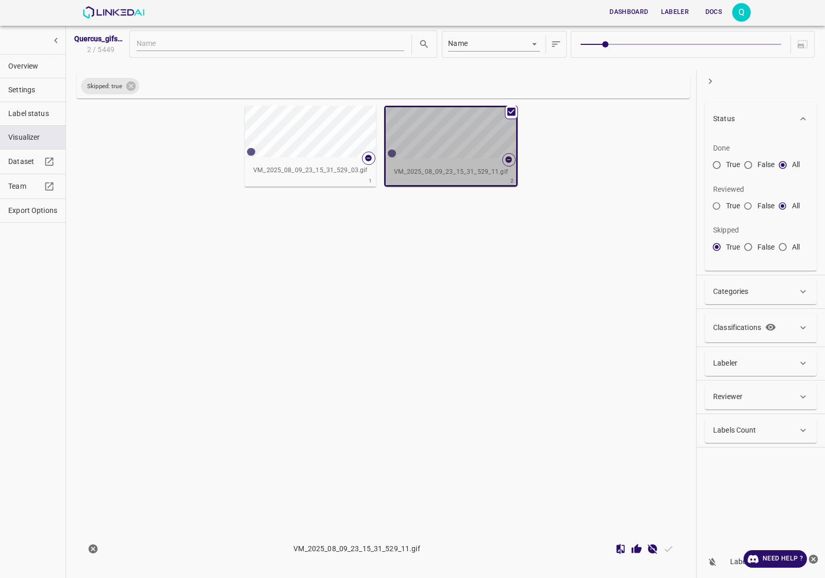
click at [442, 122] on div "button" at bounding box center [437, 133] width 103 height 52
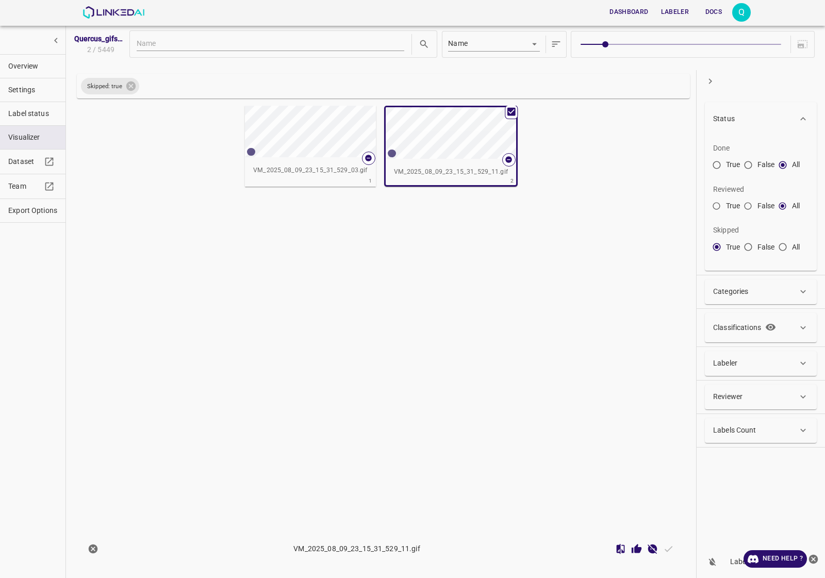
click at [29, 62] on span "Overview" at bounding box center [32, 66] width 49 height 11
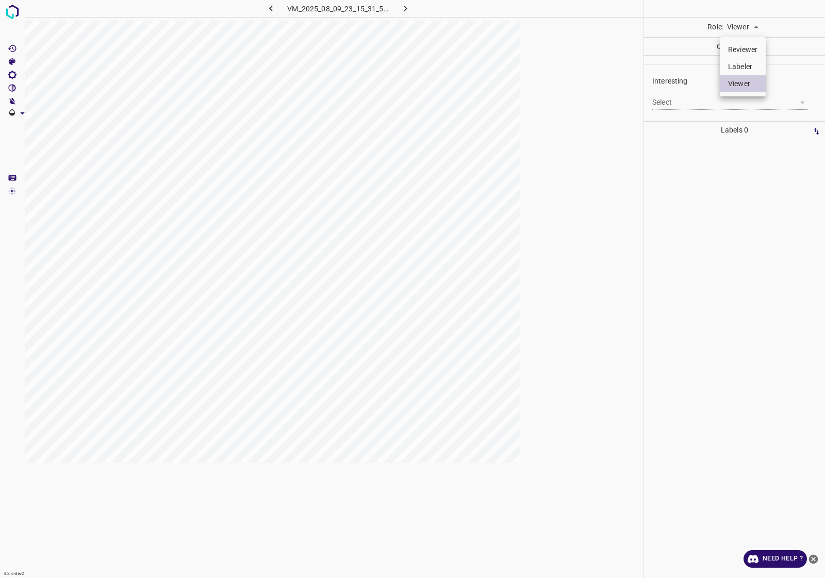
click at [660, 27] on body "4.3.6-dev2 VM_2025_08_09_23_15_31_529_03.gif Role: Viewer viewer Categories Int…" at bounding box center [412, 289] width 825 height 578
click at [660, 60] on li "Labeler" at bounding box center [743, 66] width 46 height 17
type input "labeler"
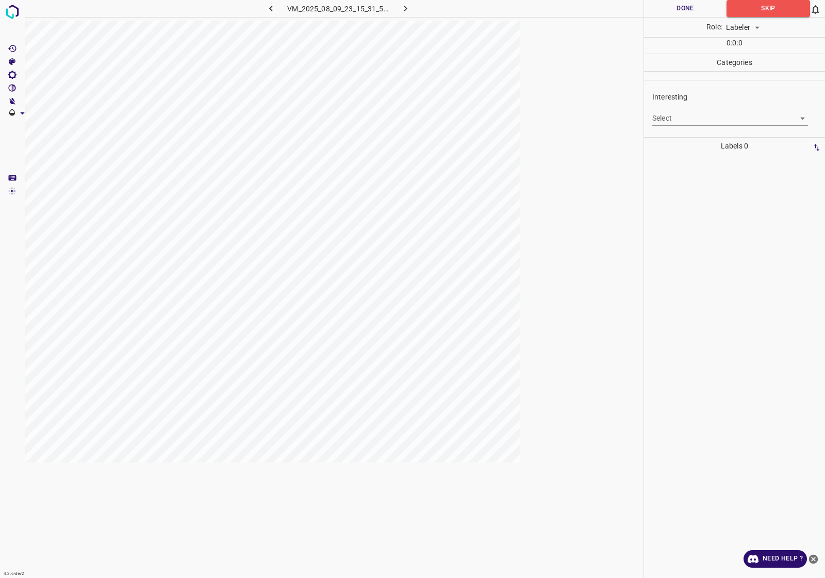
click at [660, 119] on body "4.3.6-dev2 VM_2025_08_09_23_15_31_529_03.gif Done Skip 0 Role: Labeler labeler …" at bounding box center [412, 289] width 825 height 578
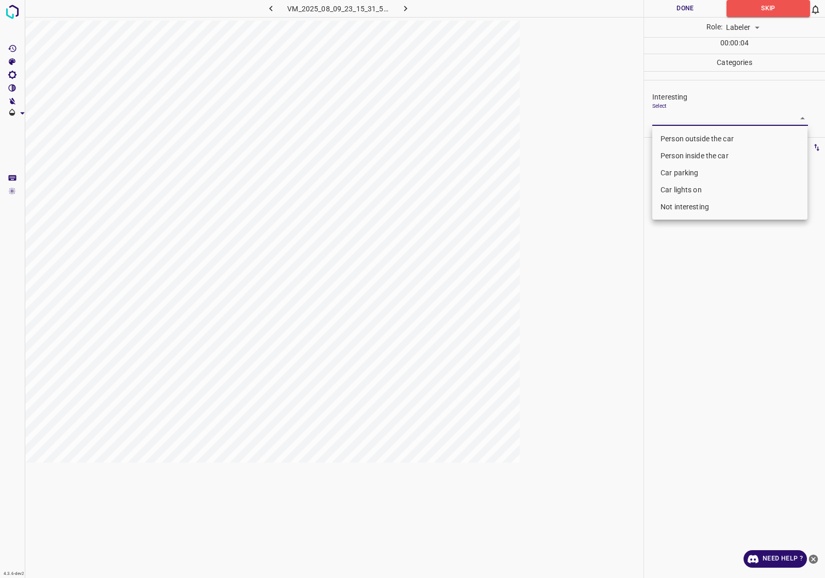
click at [660, 212] on li "Not interesting" at bounding box center [730, 207] width 155 height 17
type input "Not interesting"
click at [660, 1] on div at bounding box center [412, 289] width 825 height 578
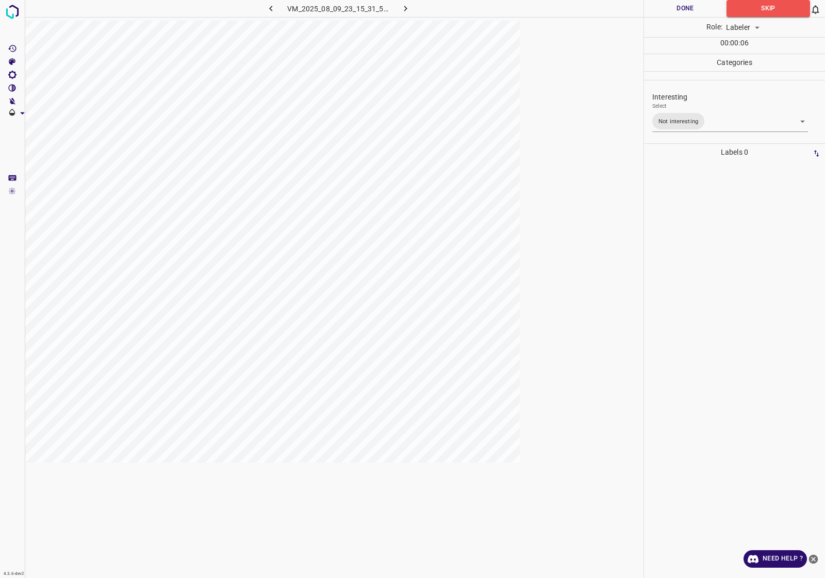
click at [660, 11] on button "Done" at bounding box center [685, 8] width 83 height 17
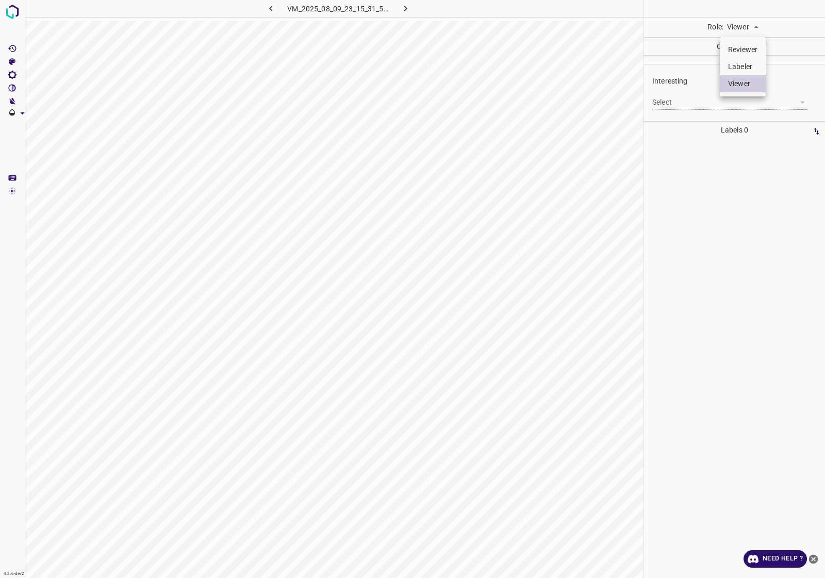
click at [741, 26] on body "4.3.6-dev2 VM_2025_08_09_23_15_31_529_11.gif Role: Viewer viewer Categories Int…" at bounding box center [412, 289] width 825 height 578
click at [742, 59] on li "Labeler" at bounding box center [743, 66] width 46 height 17
type input "labeler"
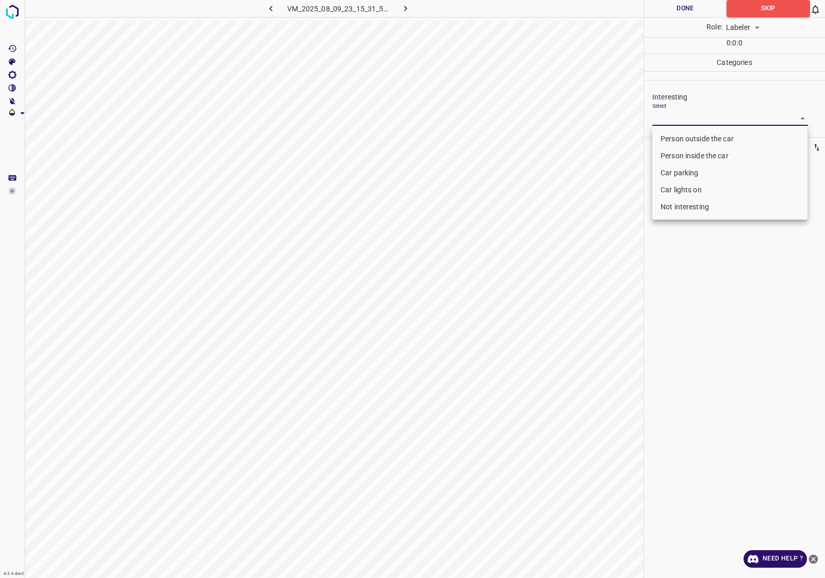
click at [689, 119] on body "4.3.6-dev2 VM_2025_08_09_23_15_31_529_11.gif Done Skip 0 Role: Labeler labeler …" at bounding box center [412, 289] width 825 height 578
click at [693, 140] on li "Person outside the car" at bounding box center [730, 139] width 155 height 17
type input "Person outside the car"
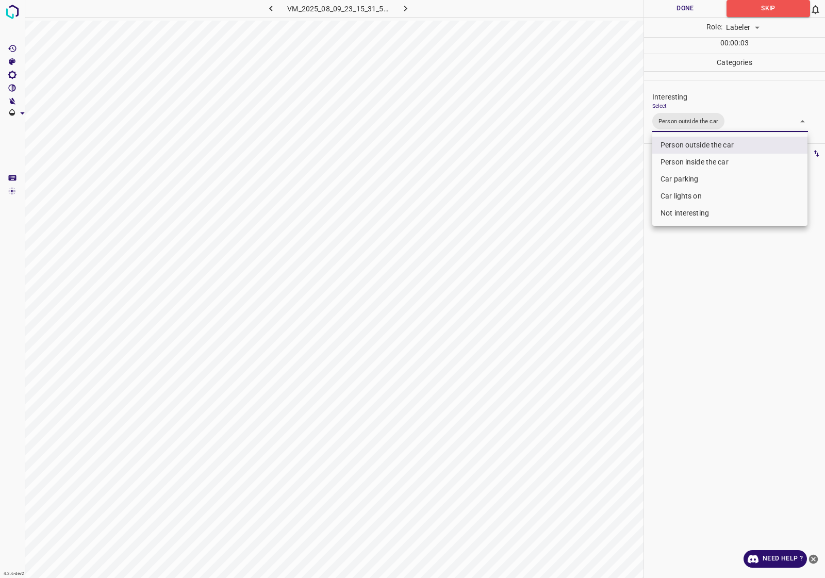
click at [692, 4] on div at bounding box center [412, 289] width 825 height 578
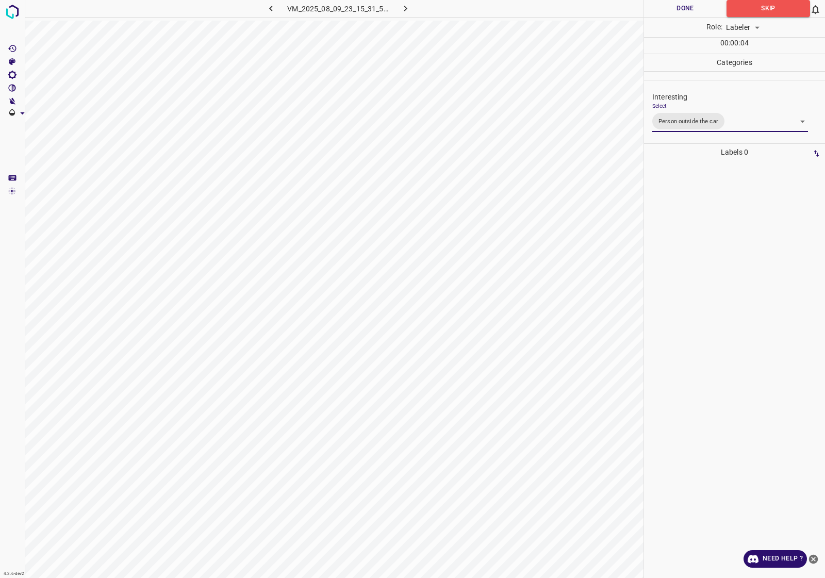
click at [692, 6] on button "Done" at bounding box center [685, 8] width 83 height 17
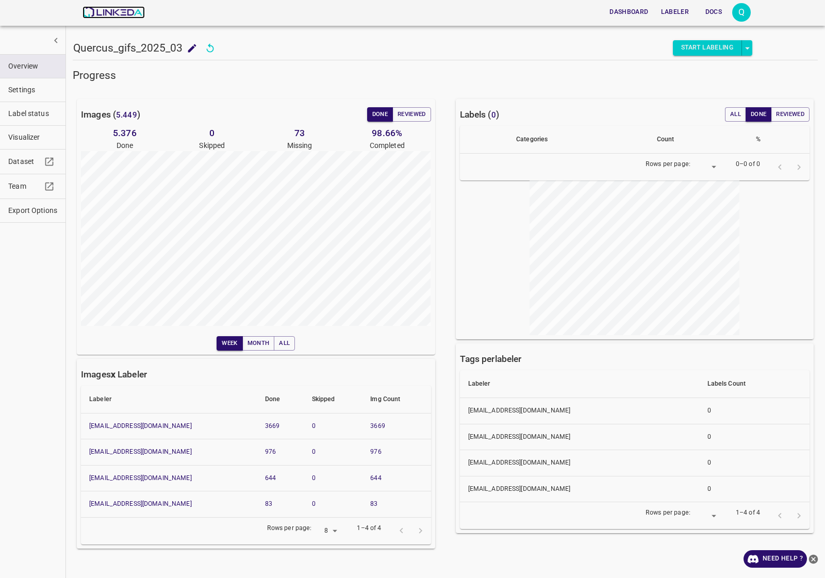
click at [104, 6] on img at bounding box center [114, 12] width 62 height 12
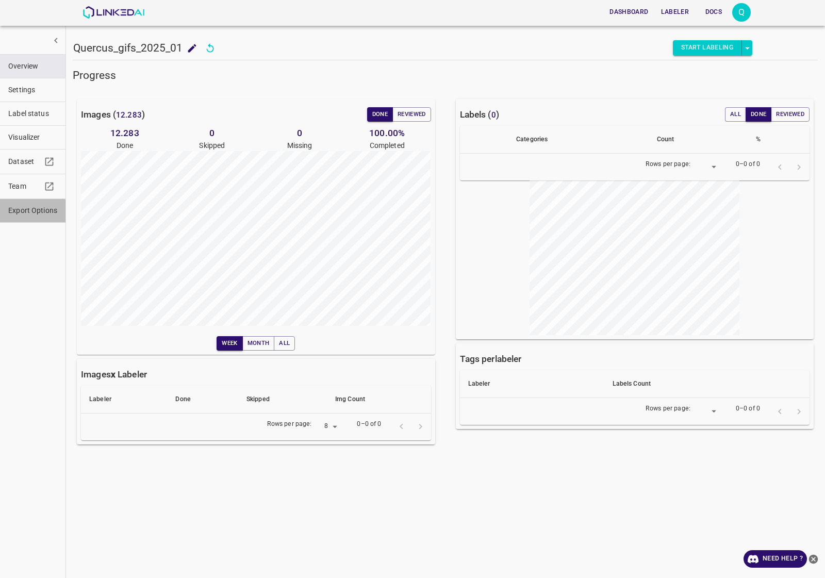
click at [21, 215] on span "Export Options" at bounding box center [32, 210] width 49 height 11
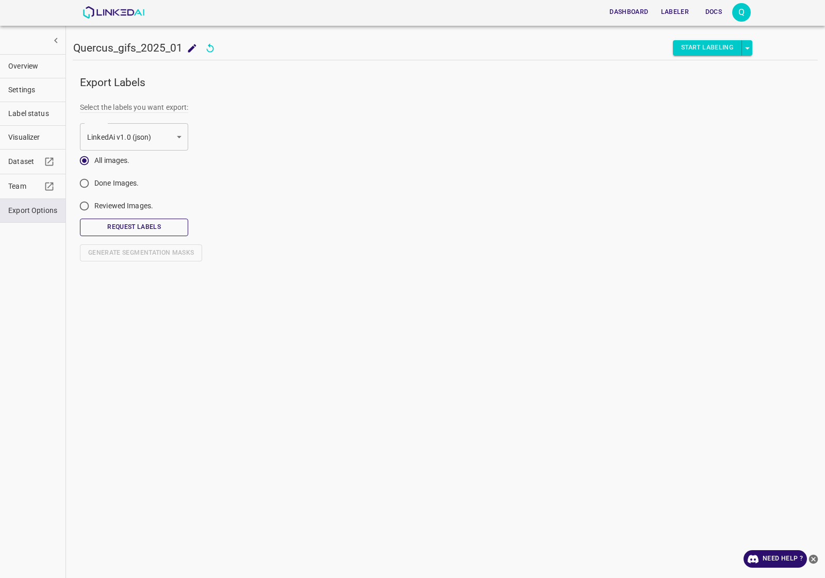
click at [148, 229] on button "Request Labels" at bounding box center [134, 227] width 108 height 17
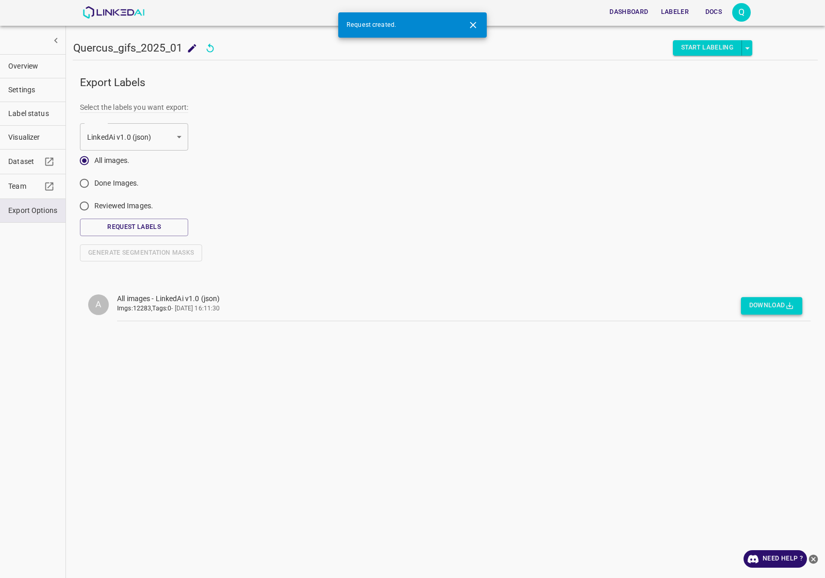
click at [759, 312] on button "Download" at bounding box center [771, 306] width 61 height 17
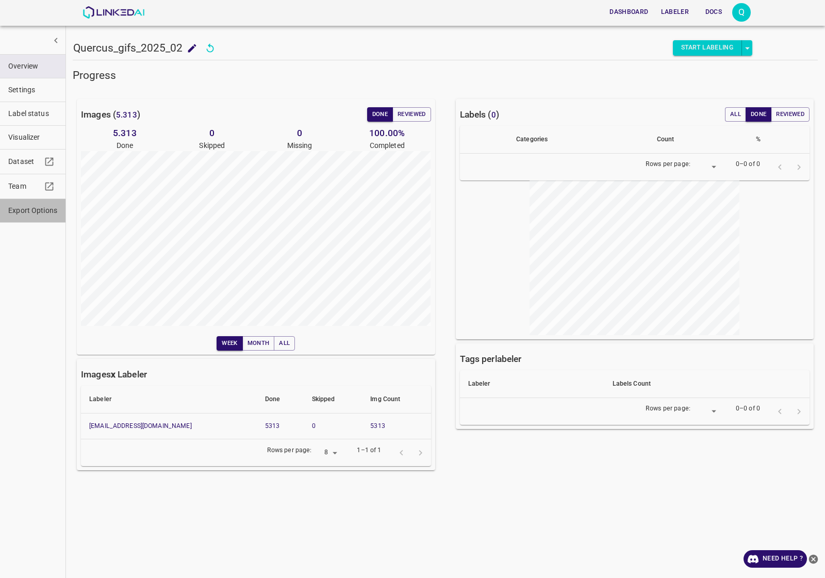
click at [26, 207] on span "Export Options" at bounding box center [32, 210] width 49 height 11
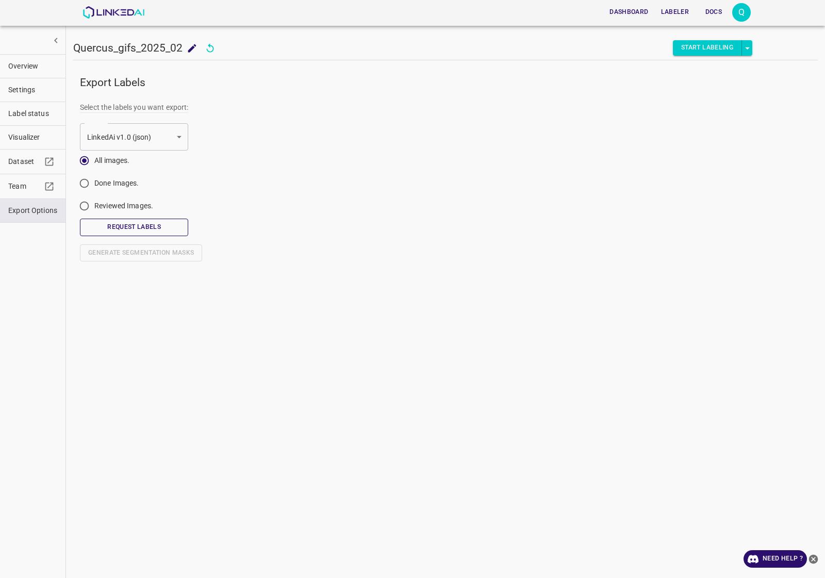
click at [138, 230] on button "Request Labels" at bounding box center [134, 227] width 108 height 17
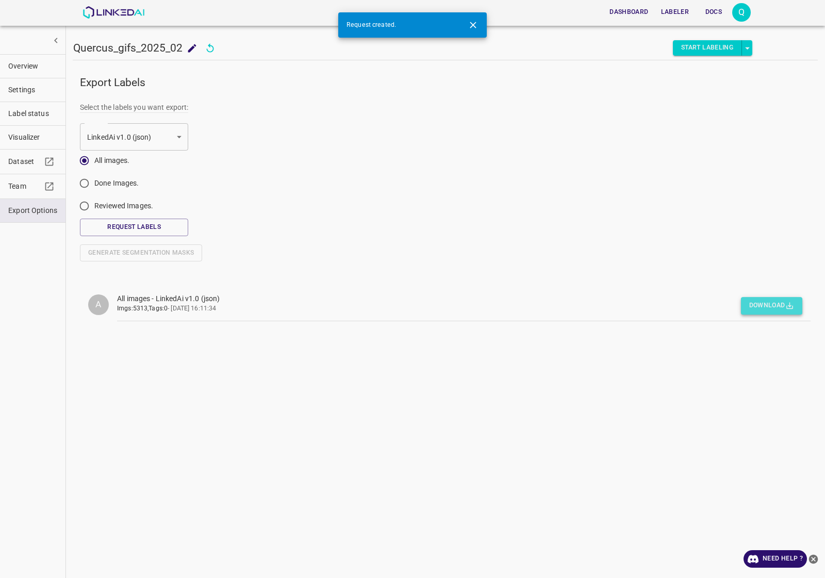
click at [765, 301] on button "Download" at bounding box center [771, 306] width 61 height 17
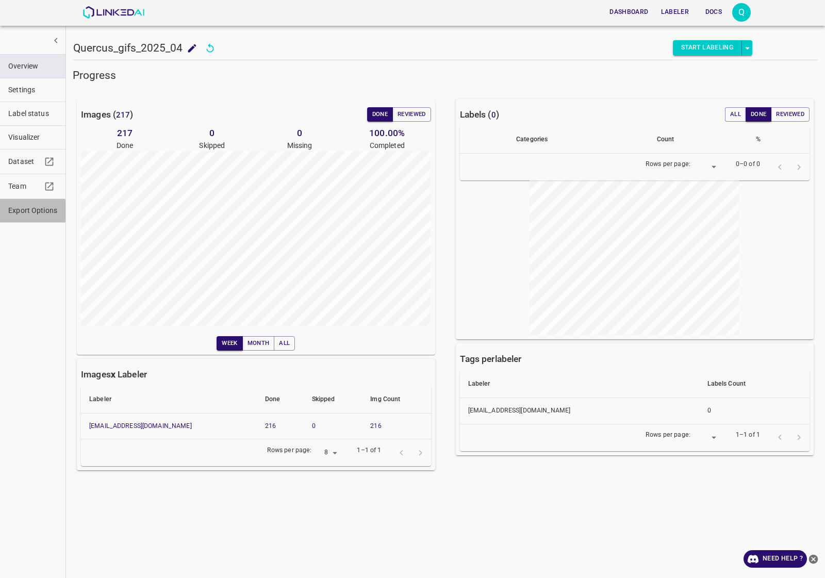
click at [19, 216] on span "Export Options" at bounding box center [32, 210] width 49 height 11
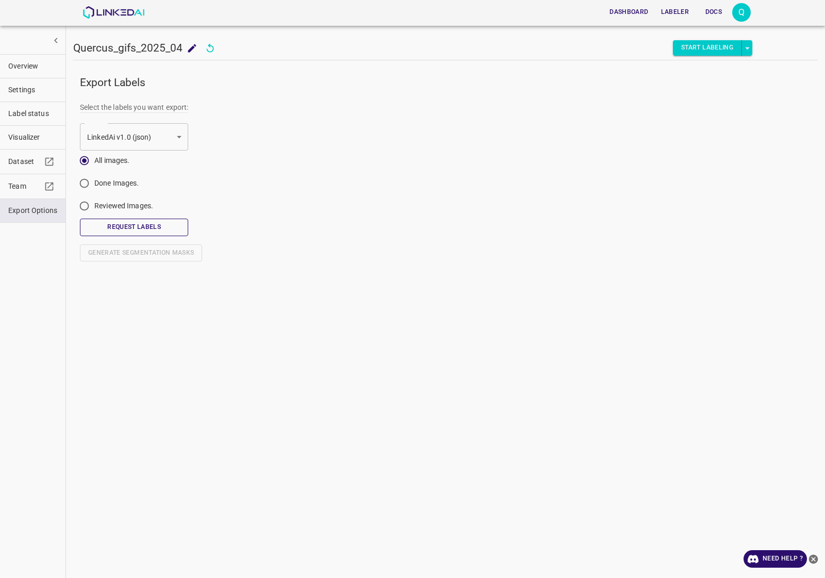
click at [112, 227] on button "Request Labels" at bounding box center [134, 227] width 108 height 17
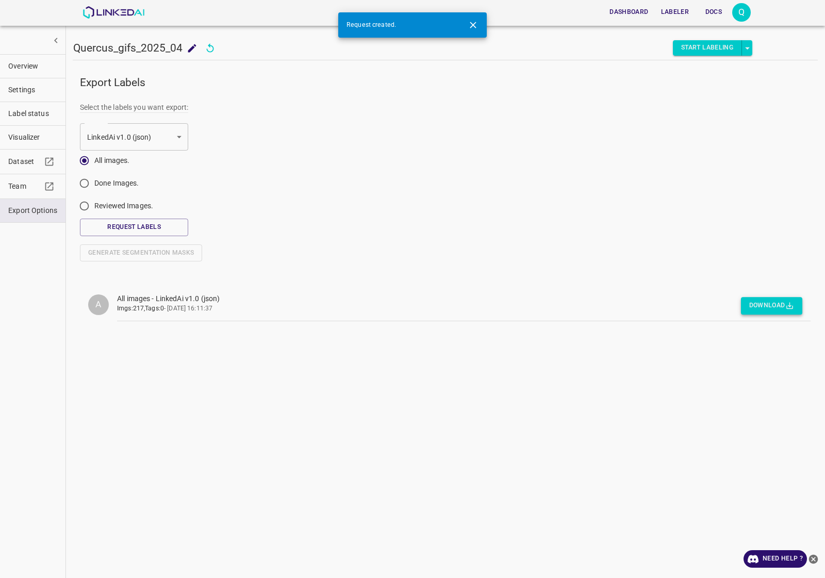
click at [757, 305] on button "Download" at bounding box center [771, 306] width 61 height 17
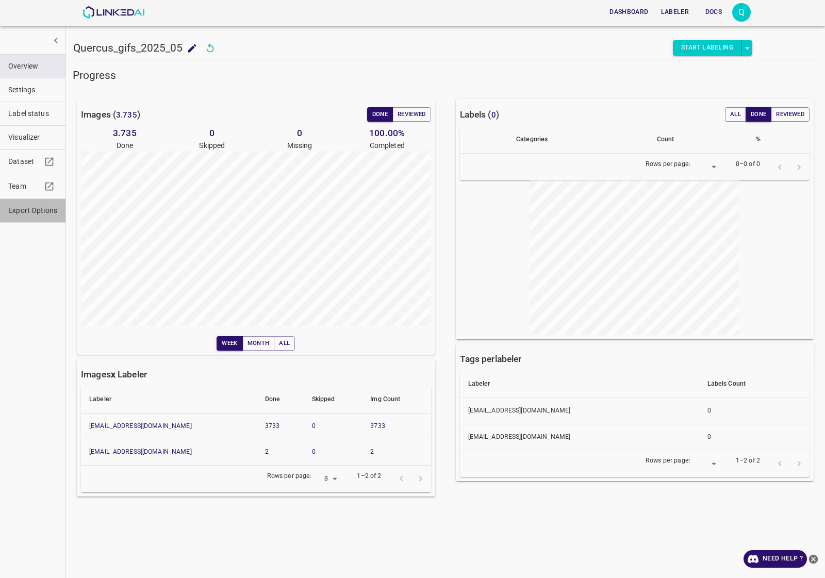
click at [45, 215] on span "Export Options" at bounding box center [32, 210] width 49 height 11
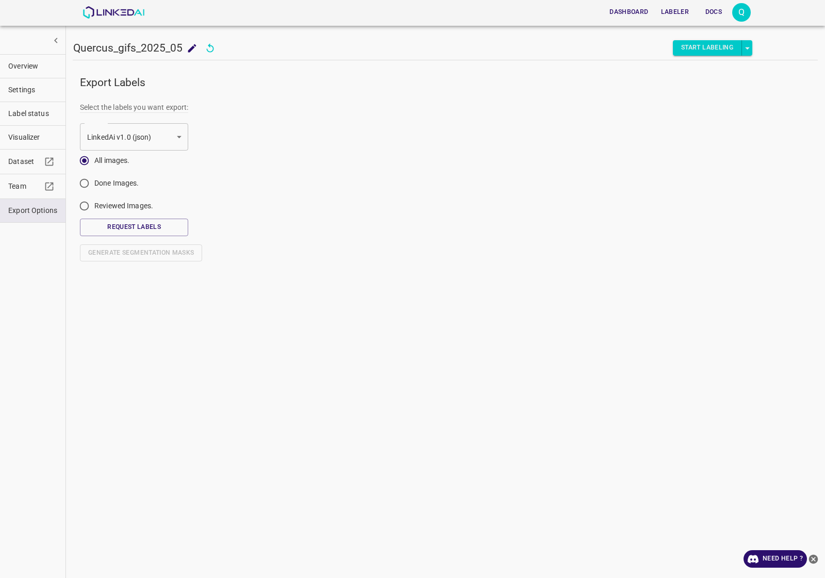
click at [35, 67] on span "Overview" at bounding box center [32, 66] width 49 height 11
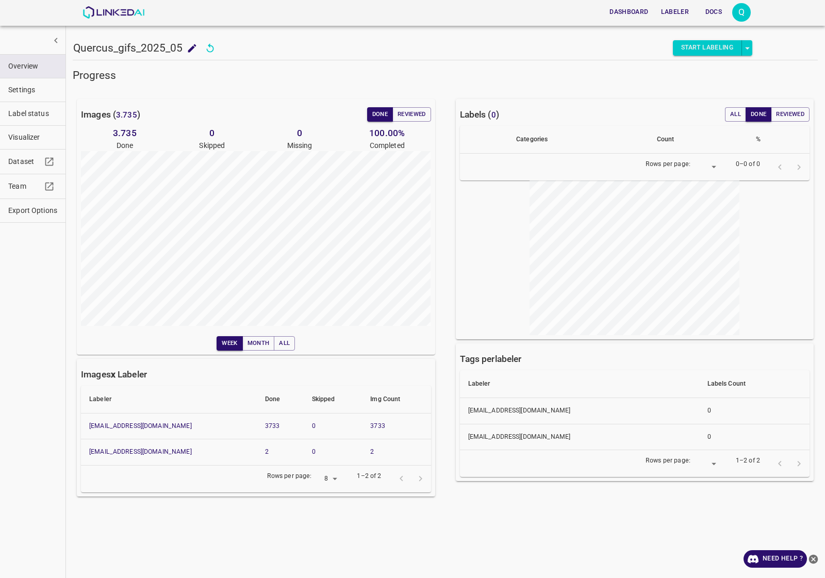
click at [17, 209] on span "Export Options" at bounding box center [32, 210] width 49 height 11
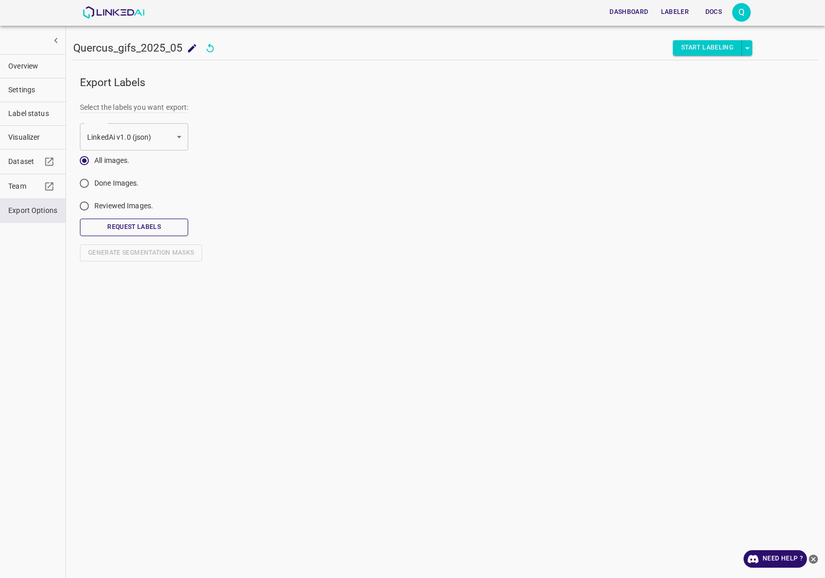
click at [124, 228] on button "Request Labels" at bounding box center [134, 227] width 108 height 17
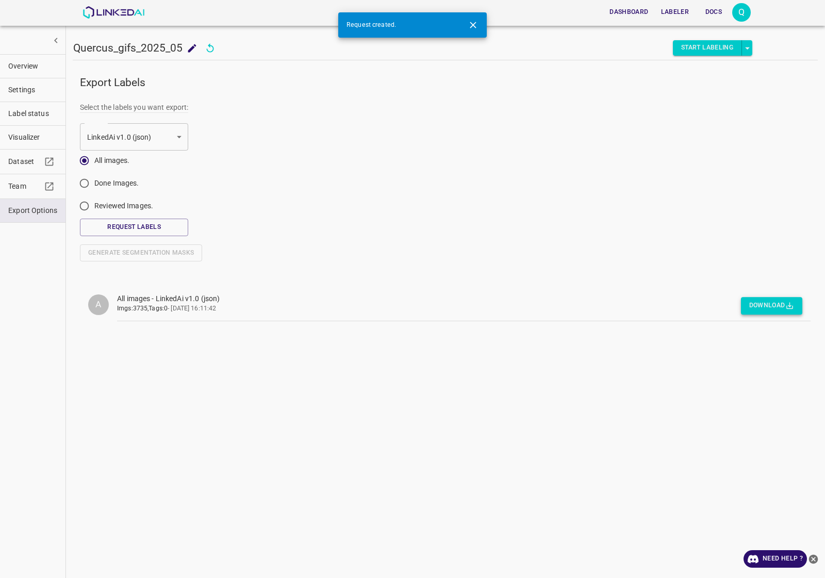
click at [770, 313] on button "Download" at bounding box center [771, 306] width 61 height 17
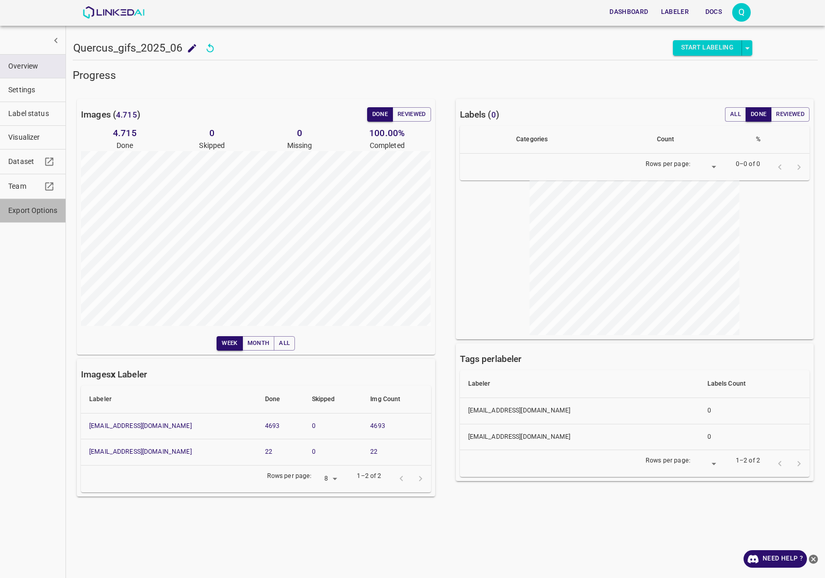
click at [24, 218] on button "Export Options" at bounding box center [33, 210] width 66 height 23
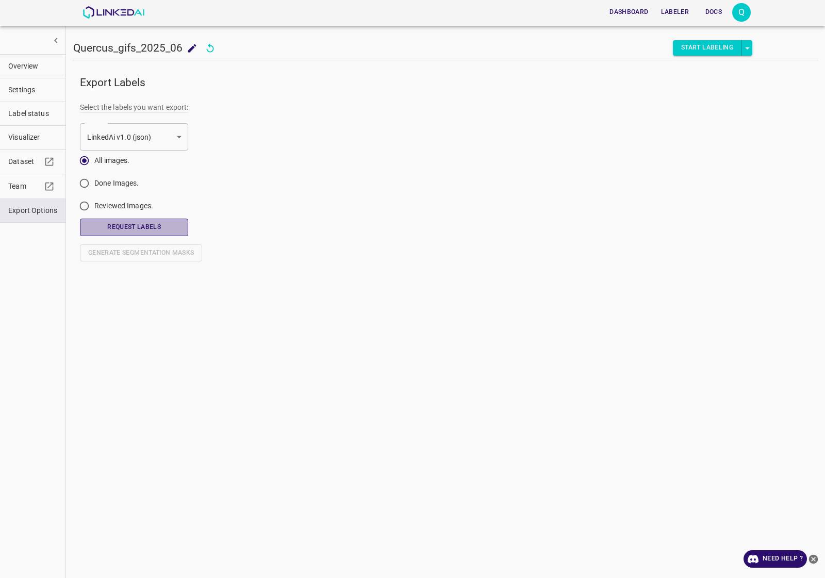
click at [156, 233] on button "Request Labels" at bounding box center [134, 227] width 108 height 17
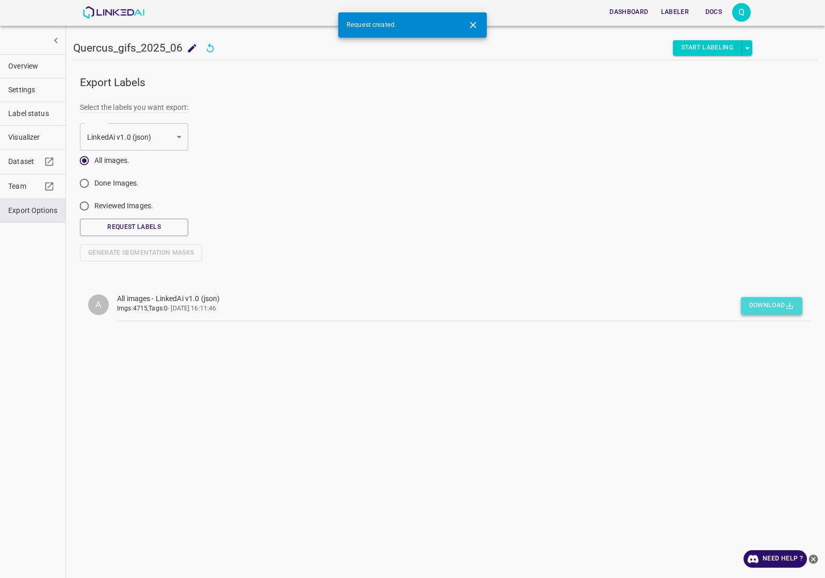
click at [756, 305] on button "Download" at bounding box center [771, 306] width 61 height 17
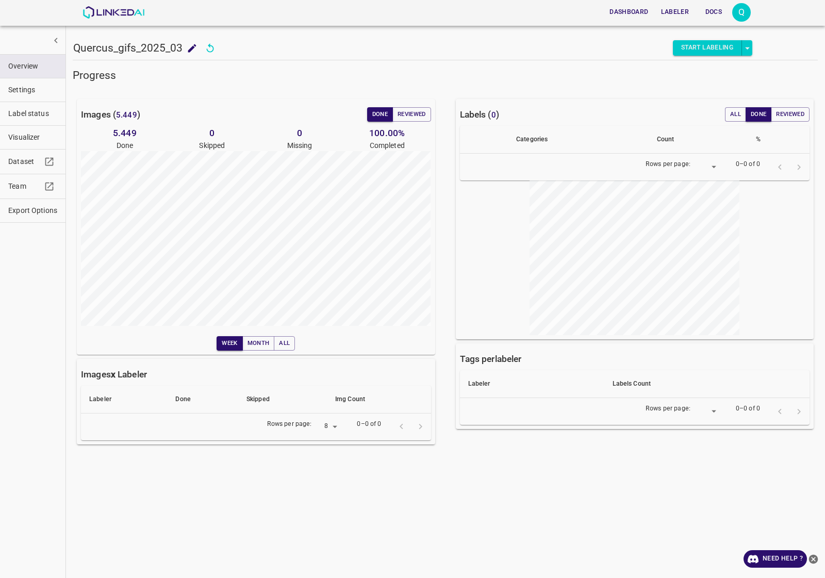
click at [13, 216] on span "Export Options" at bounding box center [32, 210] width 49 height 11
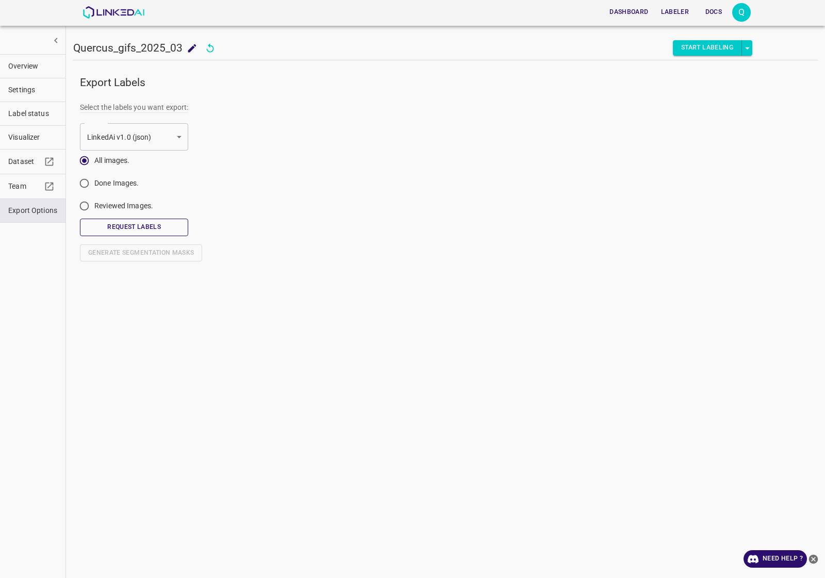
click at [132, 223] on button "Request Labels" at bounding box center [134, 227] width 108 height 17
click at [766, 305] on button "Download" at bounding box center [771, 306] width 61 height 17
click at [122, 22] on div "Dashboard Labeler Docs Q" at bounding box center [417, 12] width 669 height 25
click at [120, 11] on img at bounding box center [114, 12] width 62 height 12
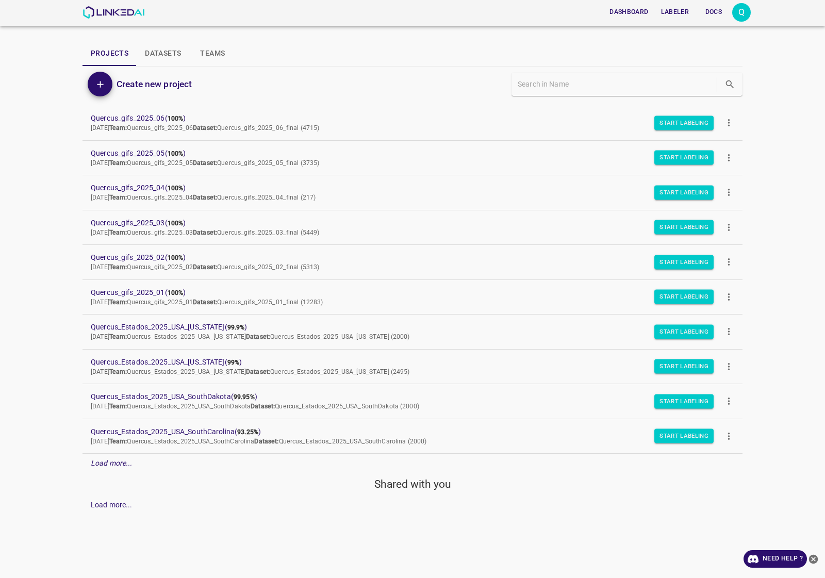
click at [733, 15] on div "Q" at bounding box center [742, 12] width 19 height 19
click at [716, 92] on li "Logout" at bounding box center [710, 95] width 82 height 17
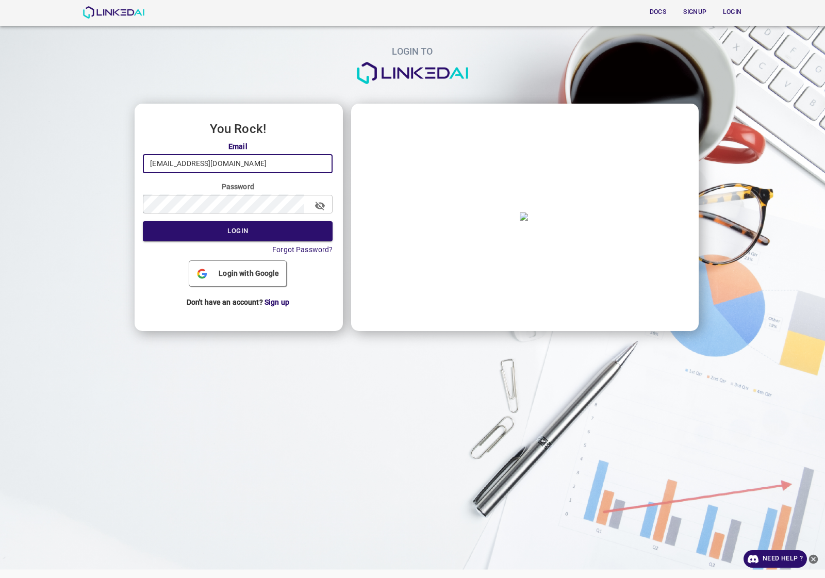
click at [268, 163] on input "[EMAIL_ADDRESS][DOMAIN_NAME]" at bounding box center [238, 163] width 190 height 19
type input "[EMAIL_ADDRESS][DOMAIN_NAME]"
click at [245, 230] on button "Login" at bounding box center [238, 231] width 190 height 20
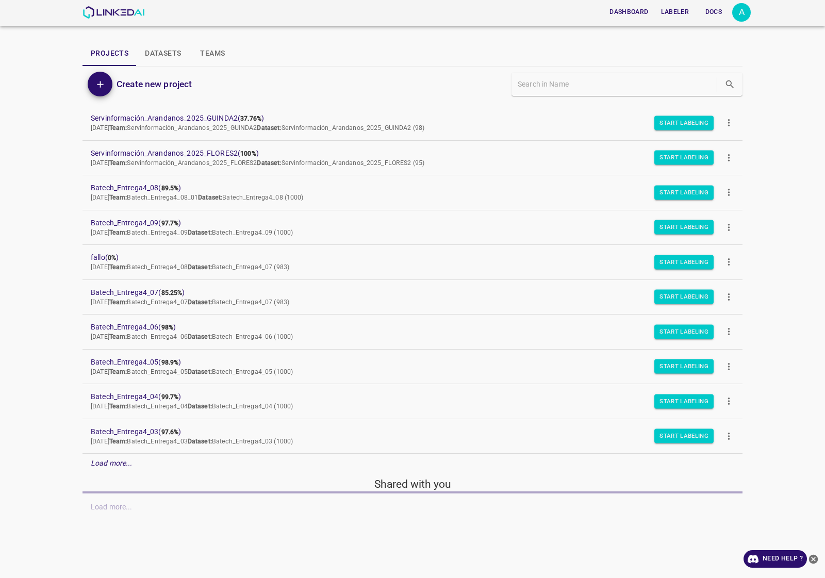
click at [726, 124] on icon "more" at bounding box center [729, 123] width 11 height 11
click at [14, 343] on div at bounding box center [412, 289] width 825 height 578
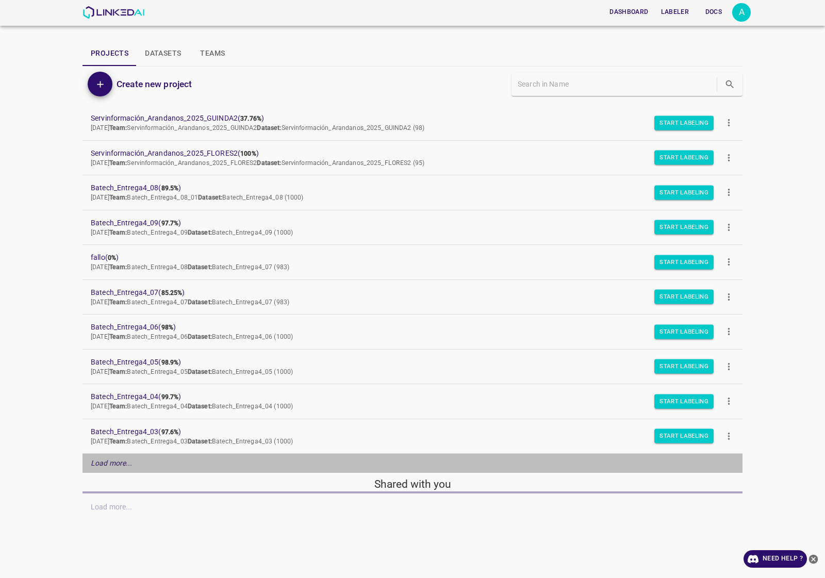
click at [109, 462] on em "Load more..." at bounding box center [112, 463] width 42 height 8
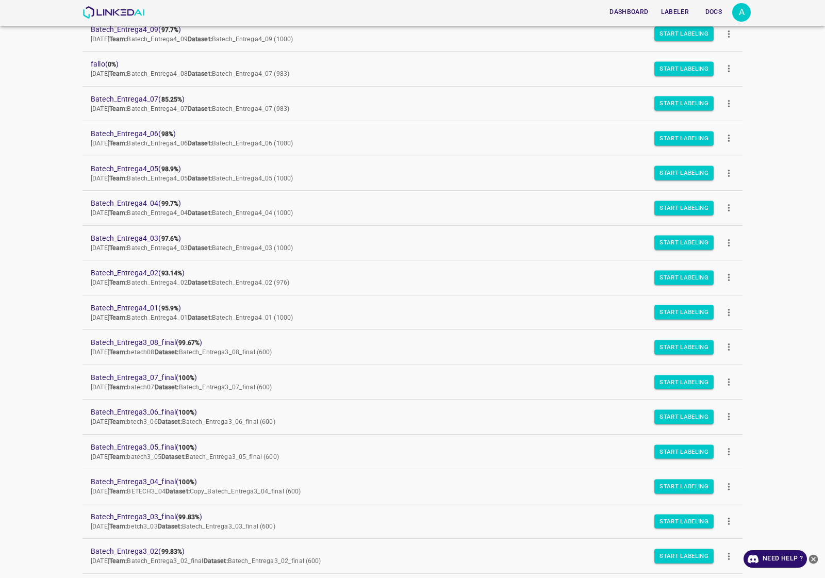
scroll to position [387, 0]
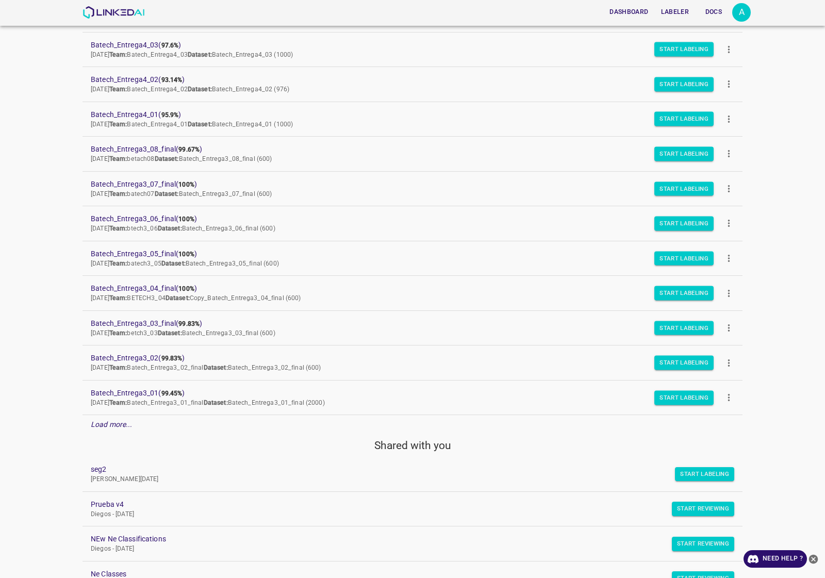
click at [120, 430] on p "Load more..." at bounding box center [112, 424] width 42 height 11
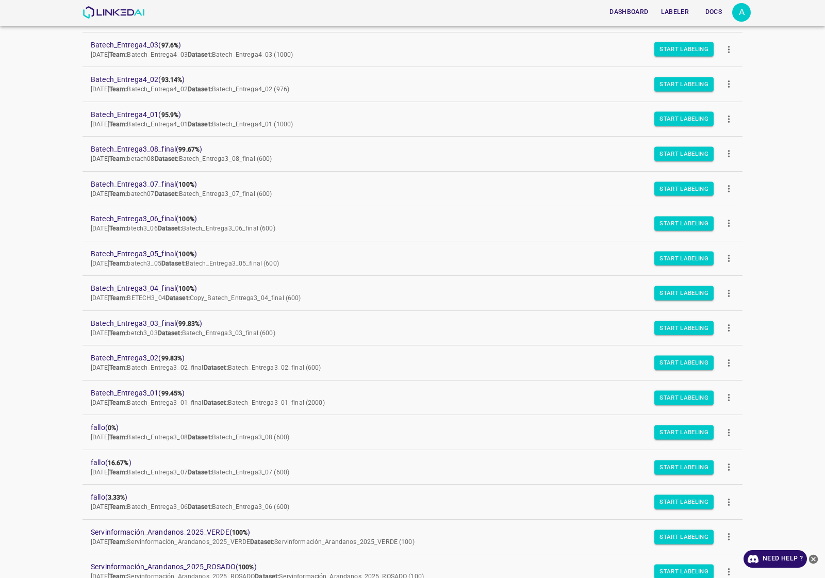
scroll to position [516, 0]
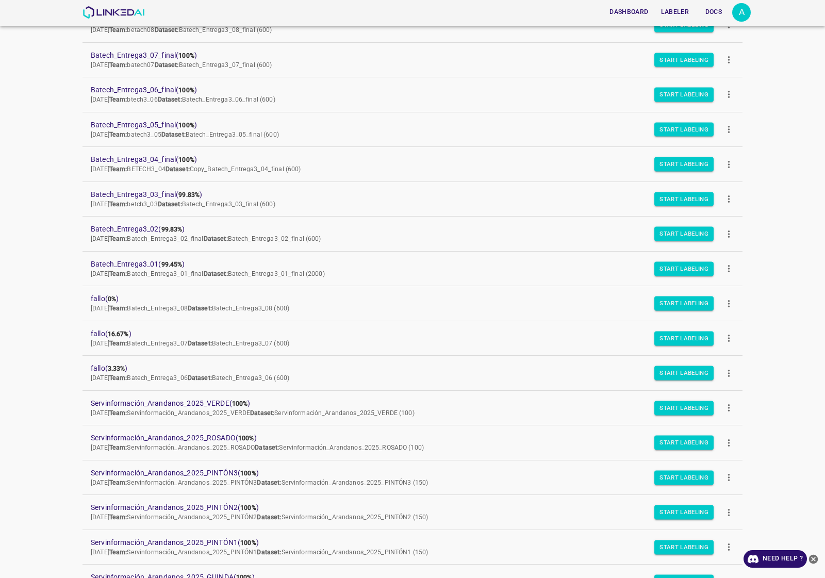
click at [724, 442] on icon "more" at bounding box center [729, 442] width 11 height 11
click at [739, 462] on li "Duplicate" at bounding box center [751, 469] width 84 height 17
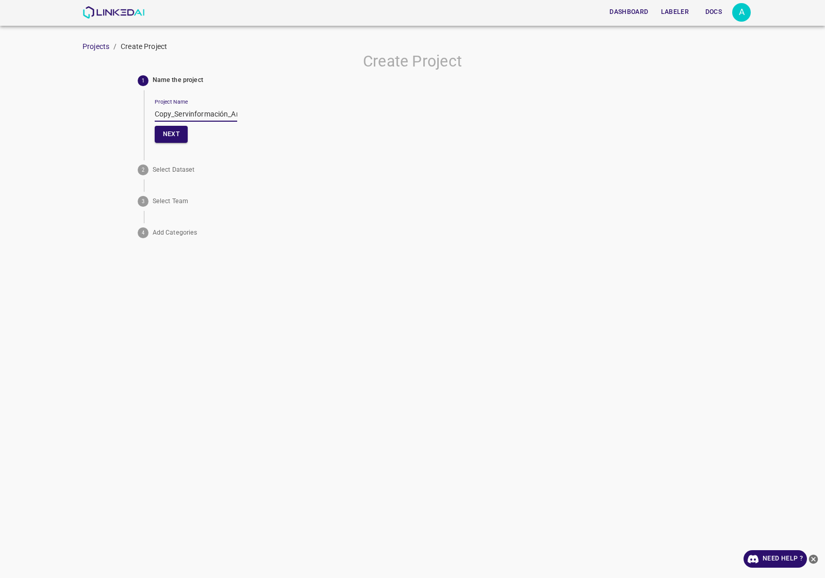
drag, startPoint x: 174, startPoint y: 113, endPoint x: 130, endPoint y: 113, distance: 44.4
click at [130, 113] on div "Create Project 1 Name the project Project Name Copy_Servinformación_Arandanos_2…" at bounding box center [412, 147] width 825 height 190
click at [212, 112] on input "Servinformación_Arandanos_2025_ROSADO" at bounding box center [196, 114] width 83 height 15
drag, startPoint x: 225, startPoint y: 113, endPoint x: 77, endPoint y: 113, distance: 148.1
click at [77, 113] on div "Create Project 1 Name the project Project Name Servinformación_Arandanos_2025_R…" at bounding box center [412, 147] width 825 height 190
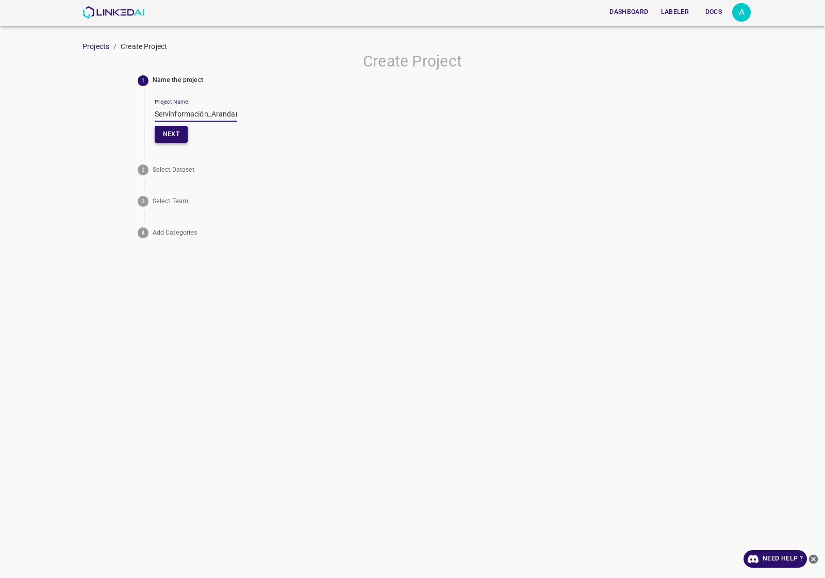
type input "Servinformación_Arandanos_2025_ROSADO2"
click at [163, 132] on button "Next" at bounding box center [171, 134] width 33 height 17
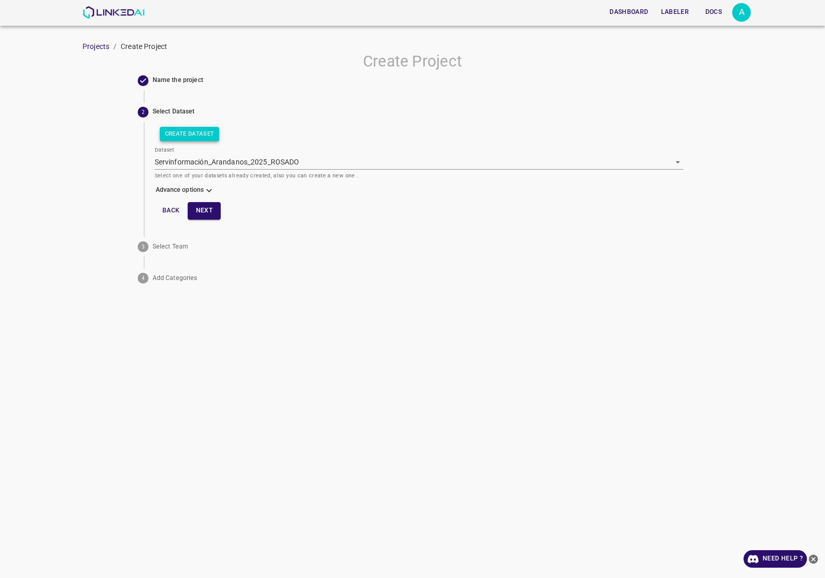
click at [200, 130] on button "Create Dataset" at bounding box center [190, 134] width 60 height 14
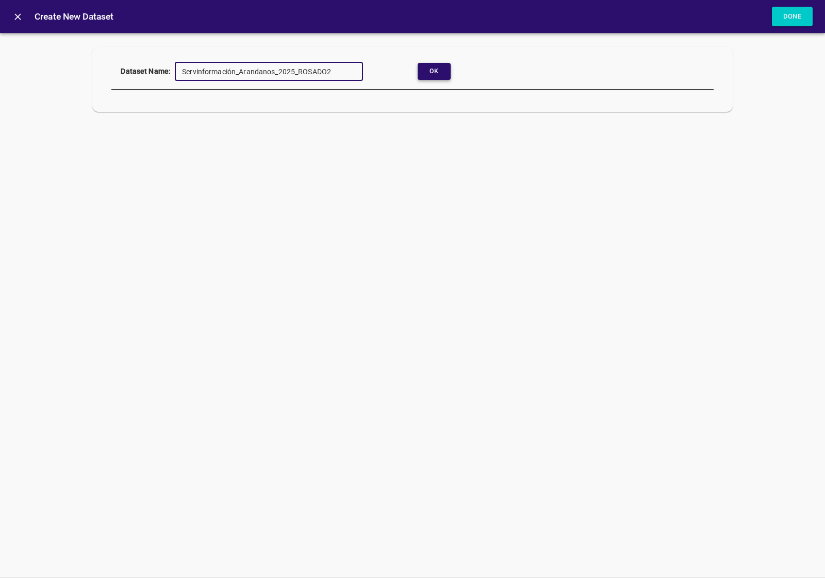
click at [431, 77] on button "Ok" at bounding box center [434, 71] width 33 height 17
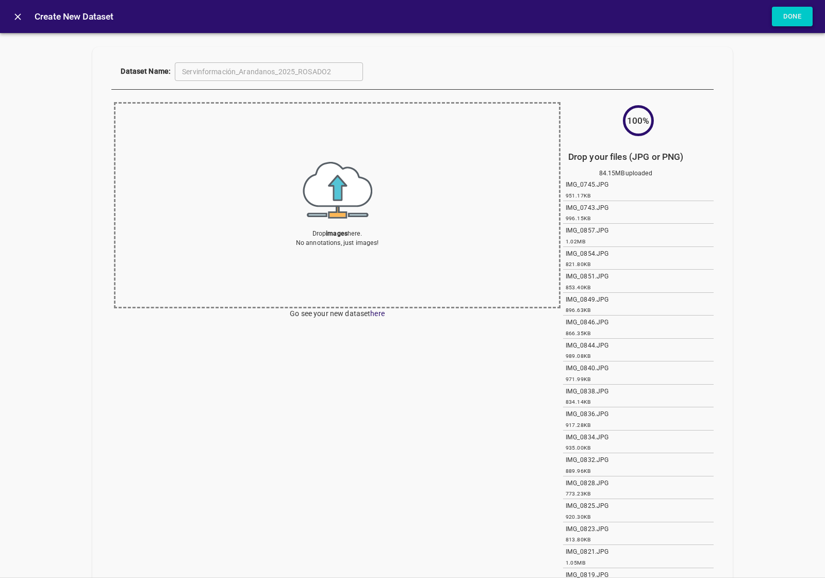
click at [797, 17] on button "Done" at bounding box center [792, 17] width 41 height 20
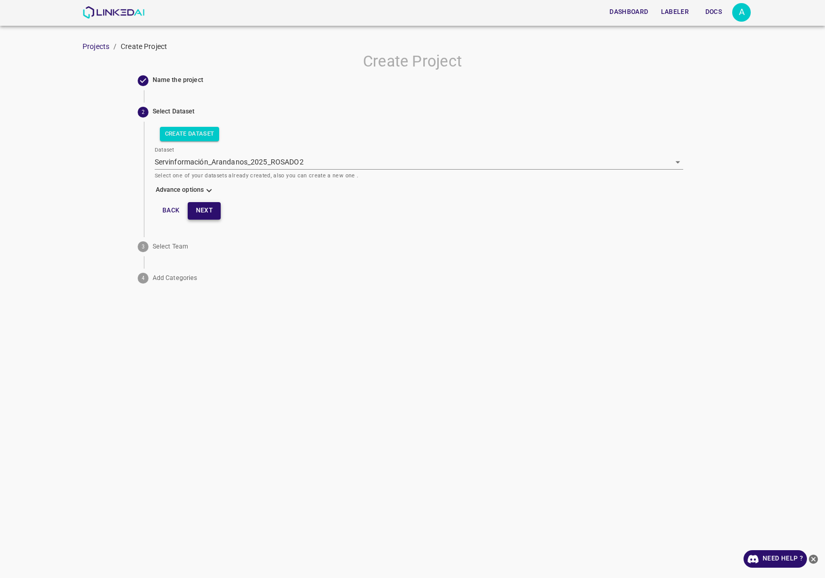
click at [203, 208] on button "Next" at bounding box center [204, 210] width 33 height 17
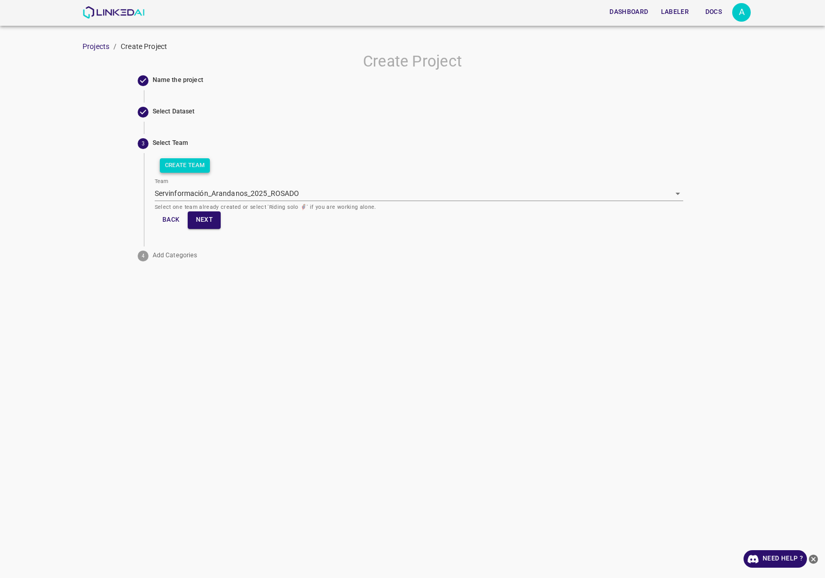
click at [197, 161] on button "Create Team" at bounding box center [185, 165] width 51 height 14
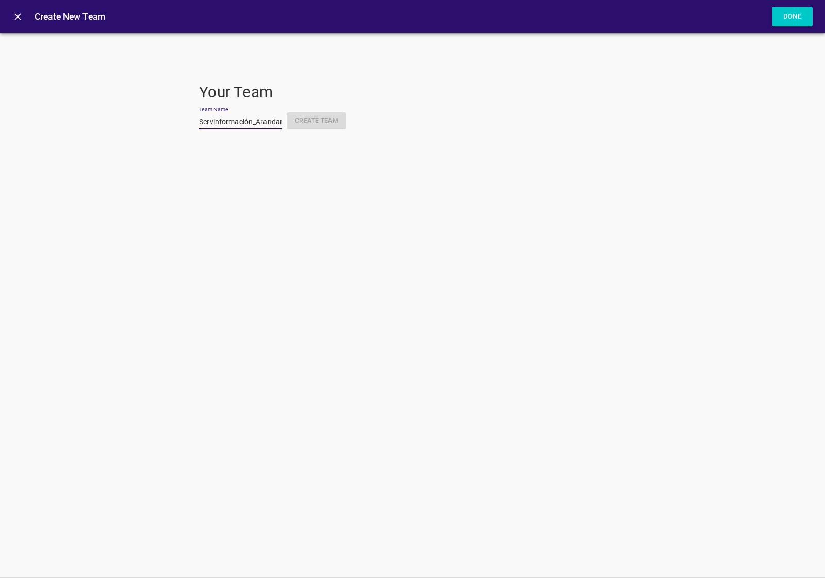
scroll to position [0, 75]
type input "Servinformación_Arandanos_2025_ROSADO2"
click at [298, 126] on button "Create Team" at bounding box center [317, 120] width 60 height 17
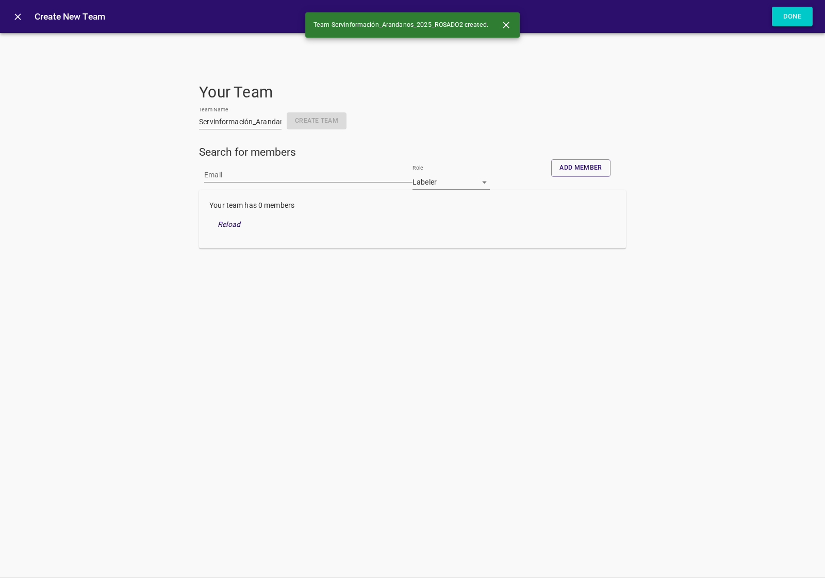
click at [795, 23] on button "Done" at bounding box center [792, 17] width 41 height 20
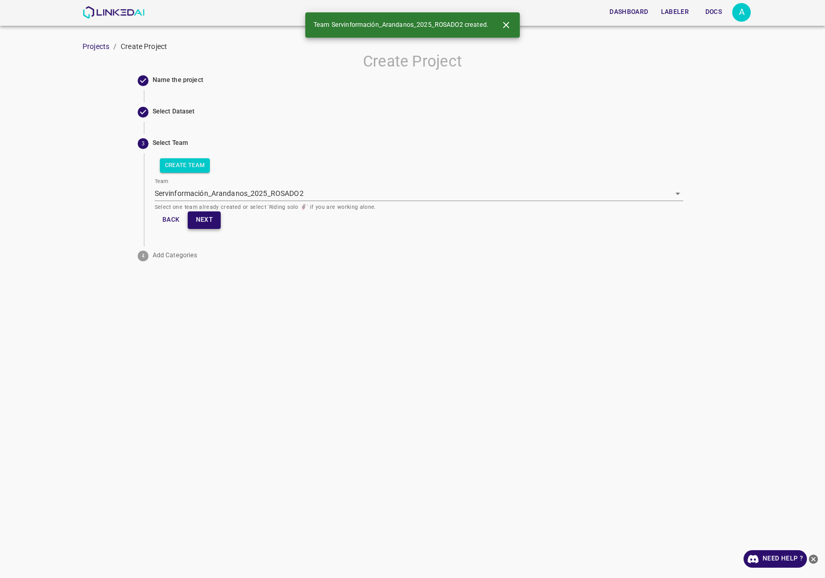
click at [213, 212] on button "Next" at bounding box center [204, 220] width 33 height 17
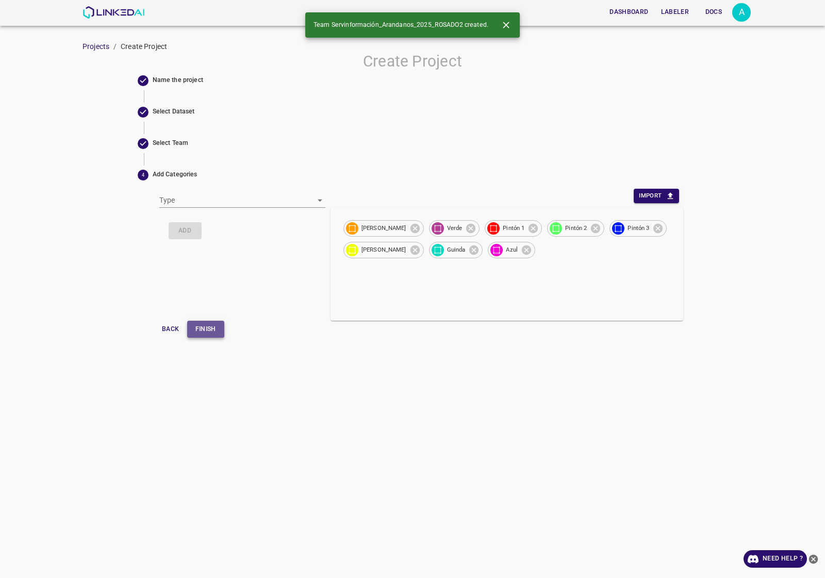
click at [215, 333] on button "Finish" at bounding box center [205, 329] width 37 height 17
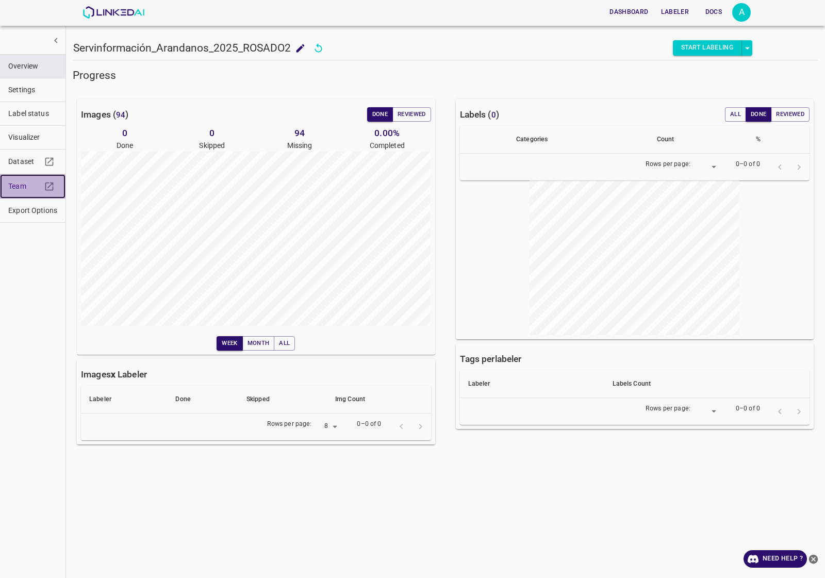
click at [30, 187] on span "Team" at bounding box center [24, 186] width 33 height 11
click at [114, 11] on img at bounding box center [114, 12] width 62 height 12
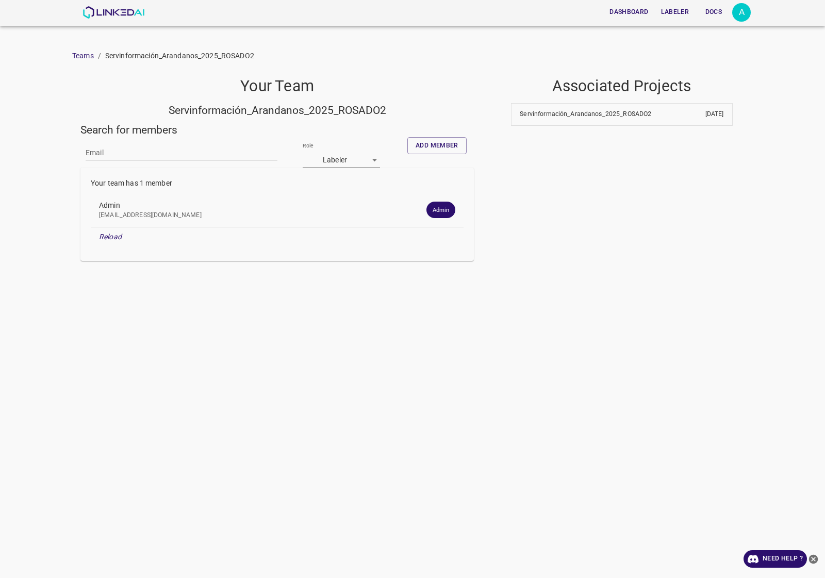
click at [119, 158] on input "Email" at bounding box center [182, 152] width 192 height 15
paste input "[EMAIL_ADDRESS][DOMAIN_NAME]"
type input "[EMAIL_ADDRESS][DOMAIN_NAME]"
click at [444, 152] on button "Add member" at bounding box center [437, 145] width 59 height 17
click at [157, 150] on input "Email" at bounding box center [182, 152] width 192 height 15
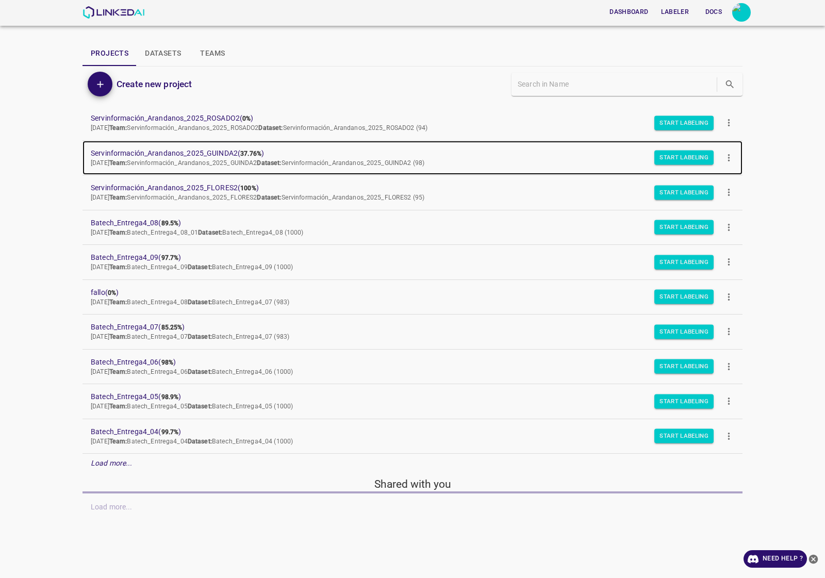
click at [131, 146] on link "Servinformación_Arandanos_2025_GUINDA2 ( 37.76% ) Tue Sep 23 2025 Team: Servinf…" at bounding box center [413, 158] width 660 height 35
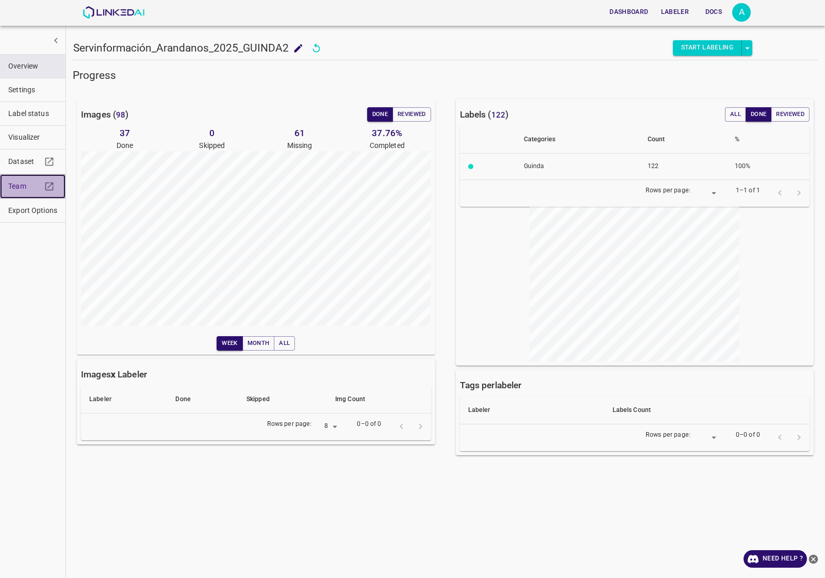
click at [22, 192] on link "Team" at bounding box center [33, 186] width 66 height 24
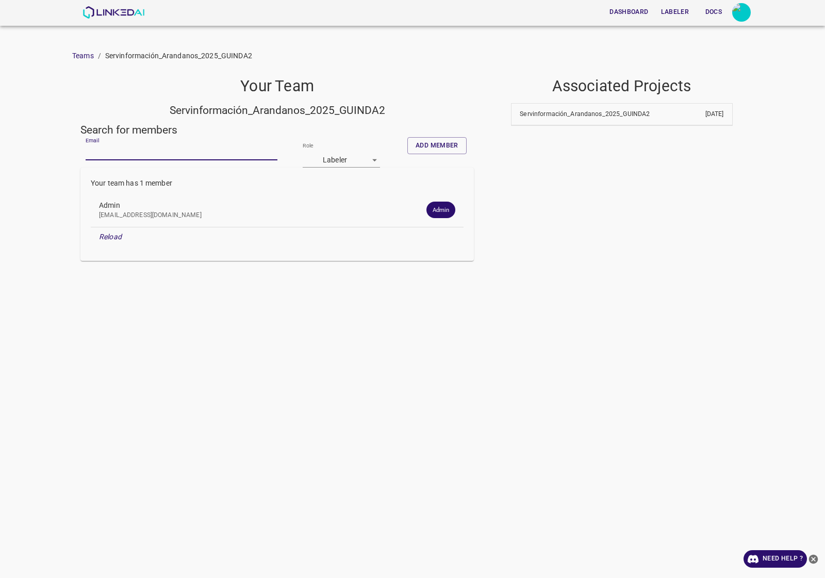
click at [134, 152] on input "Email" at bounding box center [182, 152] width 192 height 15
paste input "[EMAIL_ADDRESS][DOMAIN_NAME]"
type input "[EMAIL_ADDRESS][DOMAIN_NAME]"
click at [436, 147] on button "Add member" at bounding box center [437, 145] width 59 height 17
